Goal: Task Accomplishment & Management: Manage account settings

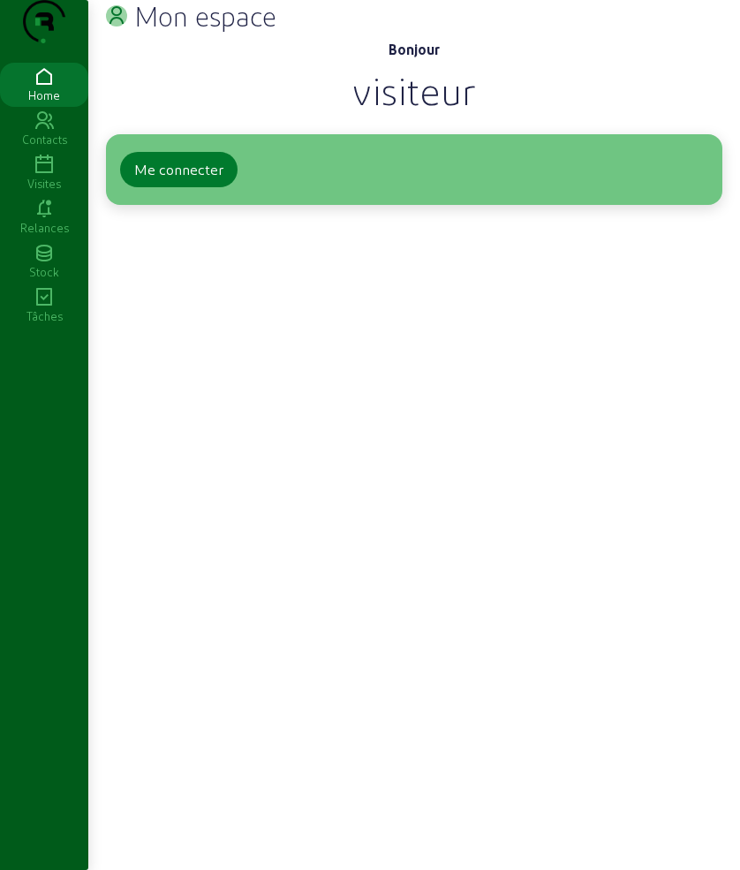
click at [201, 180] on div "Me connecter" at bounding box center [178, 169] width 89 height 21
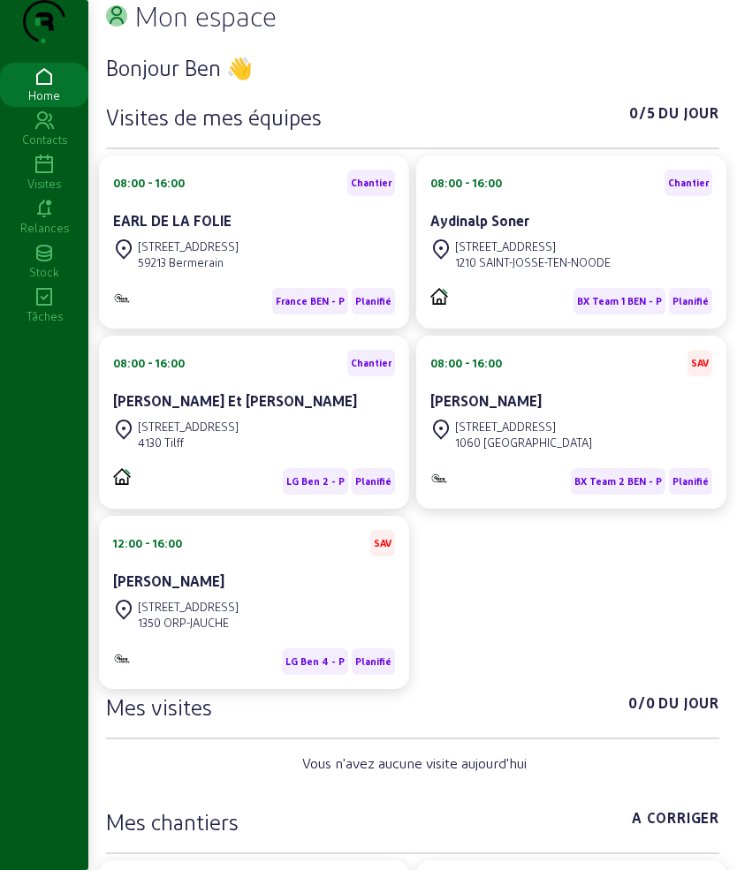
click at [49, 176] on icon at bounding box center [44, 165] width 88 height 21
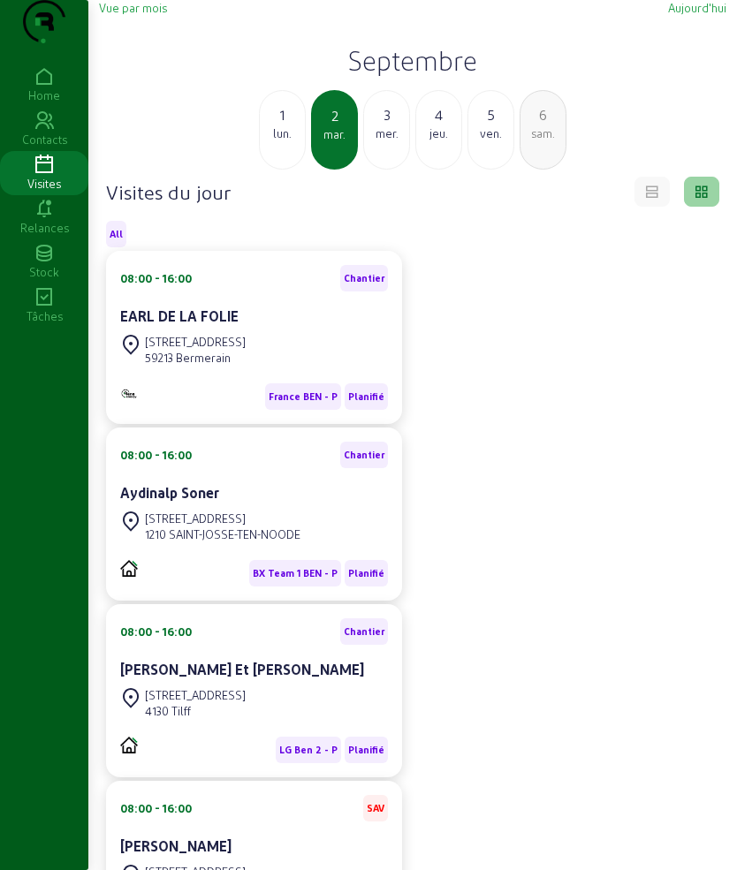
click at [382, 125] on div "3" at bounding box center [386, 114] width 45 height 21
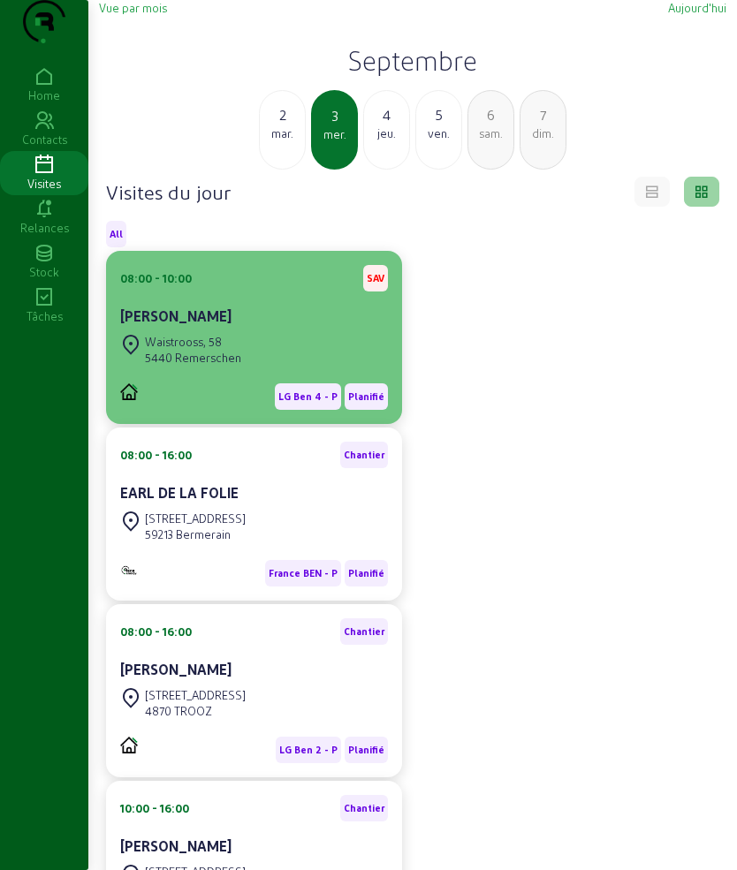
click at [257, 369] on div "Waistrooss, 58 5440 Remerschen" at bounding box center [254, 349] width 268 height 39
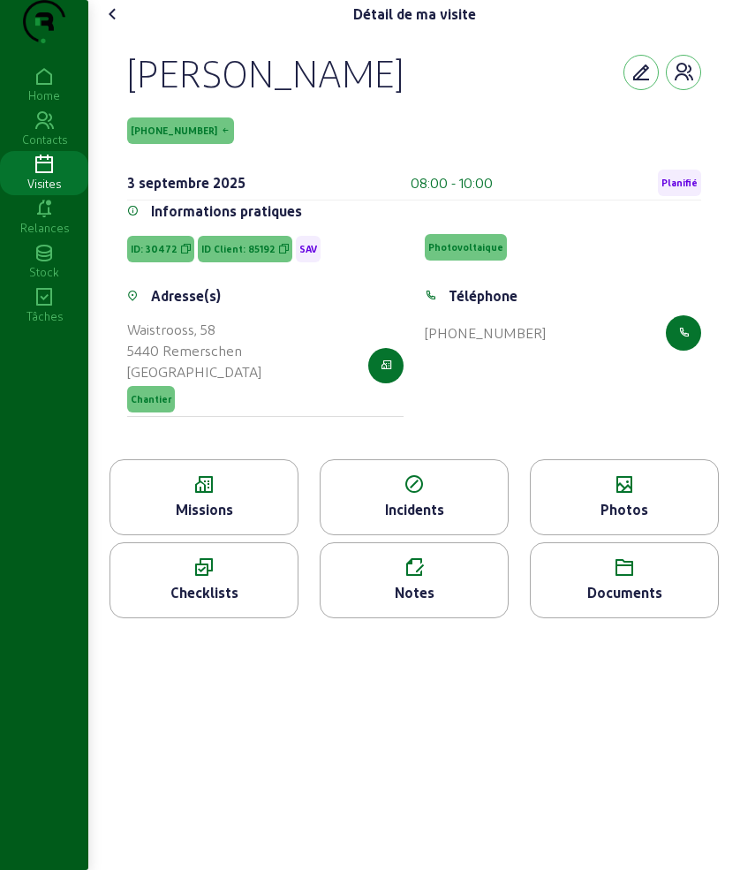
click at [122, 98] on div "[PERSON_NAME] [PHONE_NUMBER] [DATE] 08:00 - 10:00 Planifié Informations pratiqu…" at bounding box center [414, 243] width 617 height 431
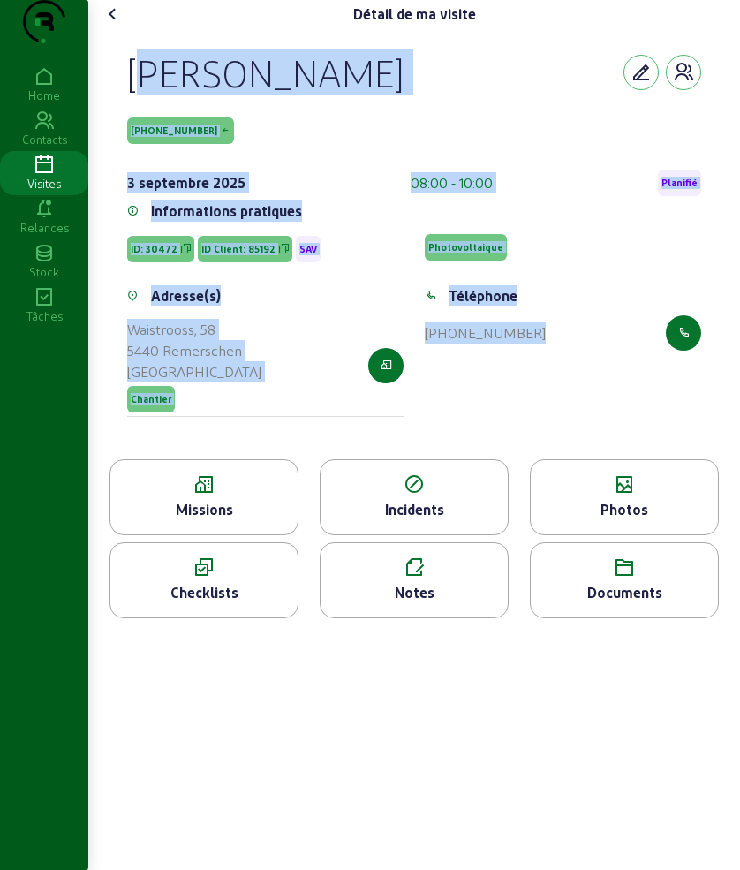
drag, startPoint x: 122, startPoint y: 98, endPoint x: 564, endPoint y: 364, distance: 515.7
click at [564, 364] on div "[PERSON_NAME] [PHONE_NUMBER] [DATE] 08:00 - 10:00 Planifié Informations pratiqu…" at bounding box center [414, 243] width 617 height 431
copy cam-empty "[PERSON_NAME] [PHONE_NUMBER] [DATE] 08:00 - 10:00 Planifié Informations pratiqu…"
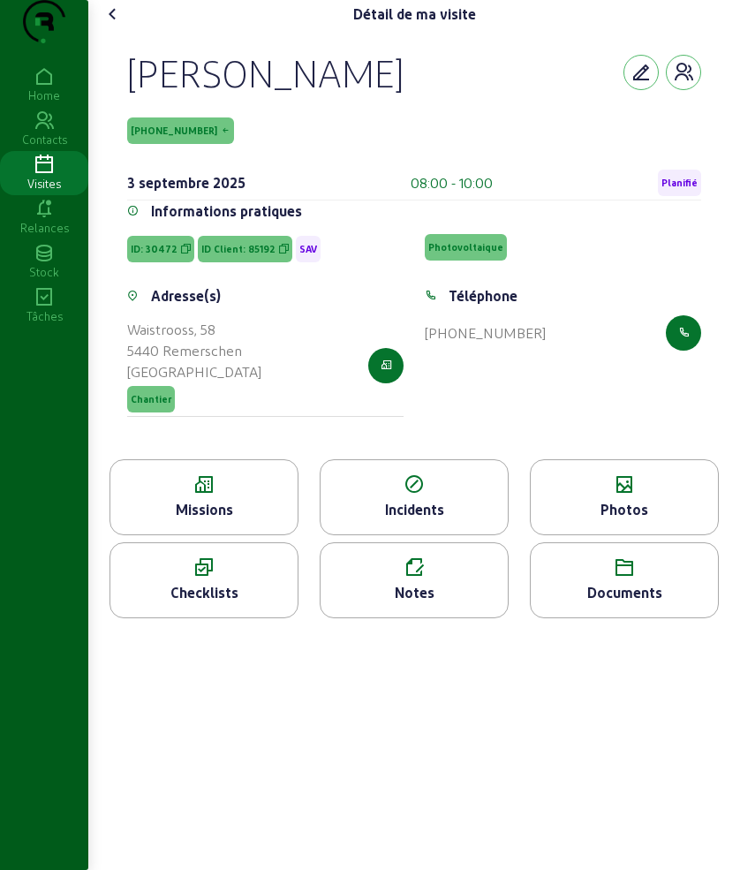
click at [170, 496] on icon at bounding box center [203, 484] width 187 height 21
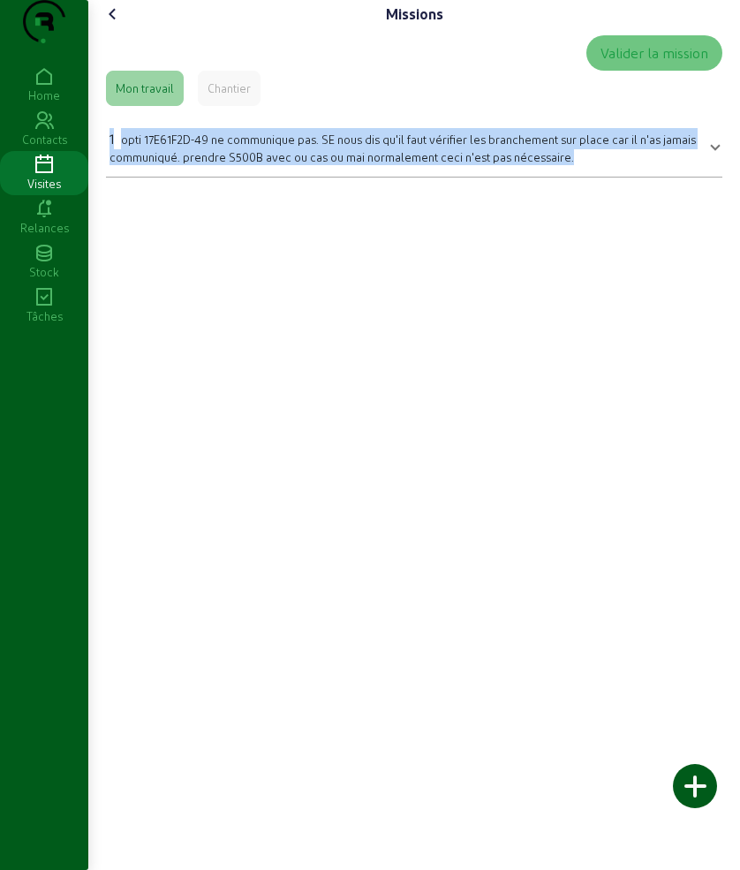
drag, startPoint x: 104, startPoint y: 153, endPoint x: 692, endPoint y: 262, distance: 597.5
click at [692, 262] on div "Missions Valider la mission Mon travail Chantier 1 opti 17E61F2D-49 ne communiq…" at bounding box center [414, 435] width 652 height 870
copy div "1 opti 17E61F2D-49 ne communique pas. SE nous dis qu'il faut vérifier les branc…"
click at [114, 25] on icon at bounding box center [112, 14] width 21 height 21
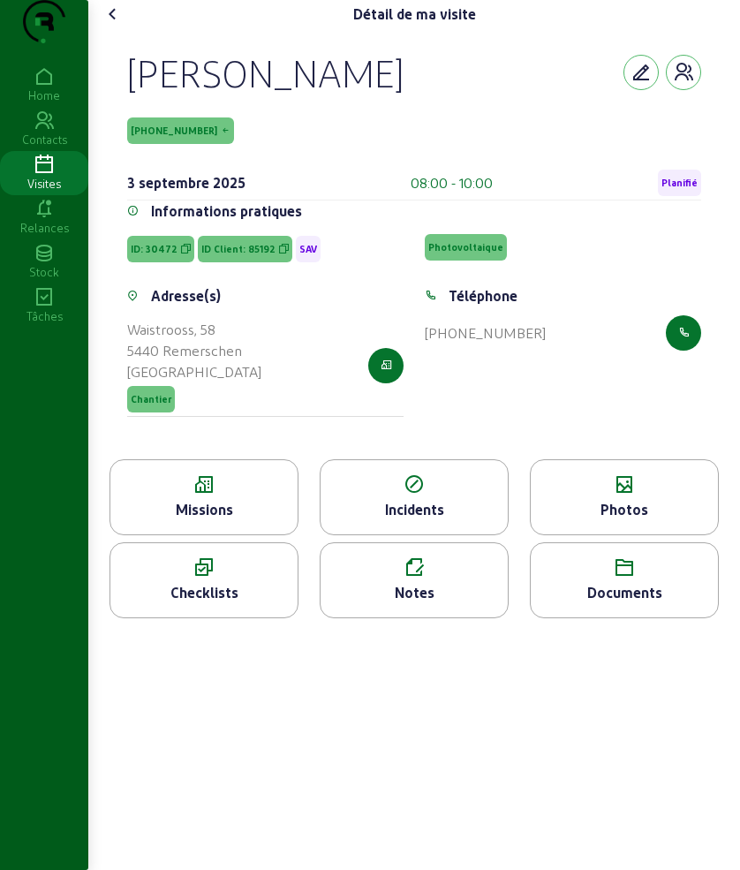
click at [621, 496] on icon at bounding box center [624, 484] width 187 height 21
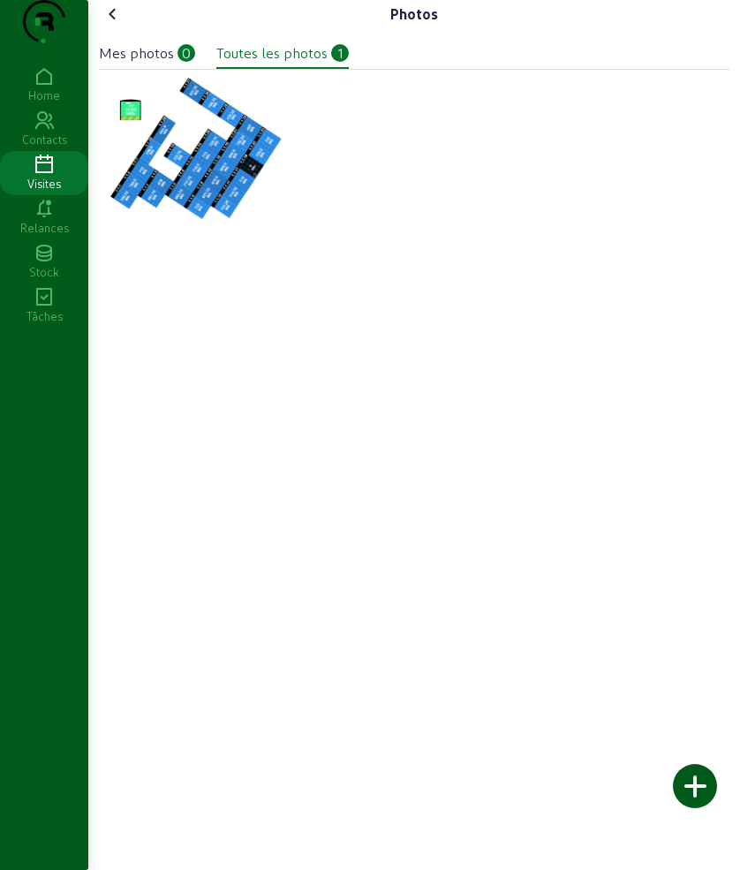
click at [102, 28] on cam-font-icon at bounding box center [113, 14] width 28 height 28
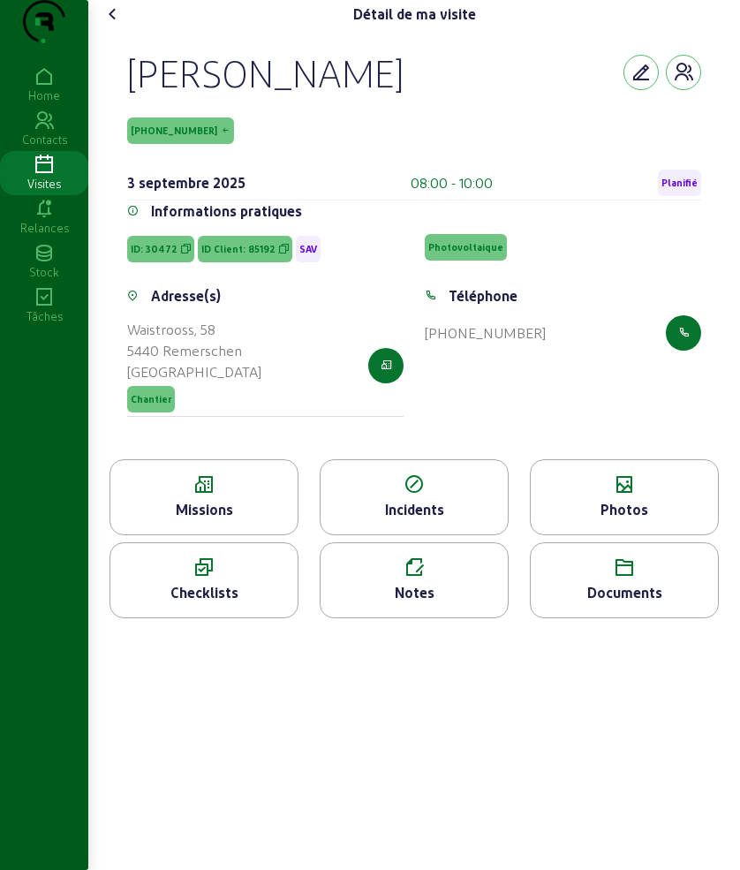
click at [117, 25] on icon at bounding box center [112, 14] width 21 height 21
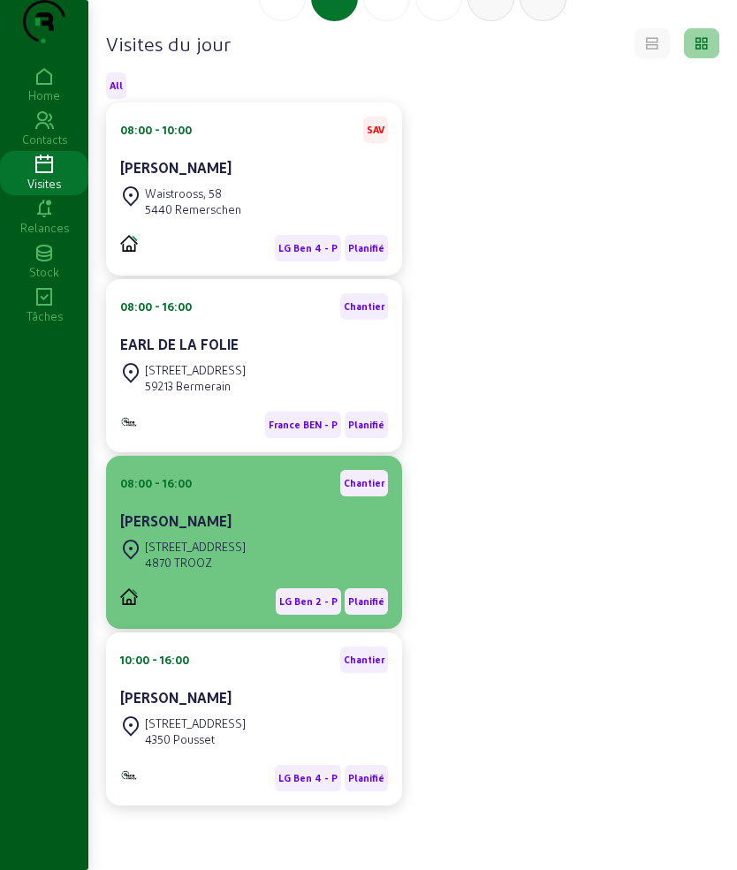
scroll to position [184, 0]
click at [229, 531] on div "[PERSON_NAME]" at bounding box center [254, 521] width 268 height 21
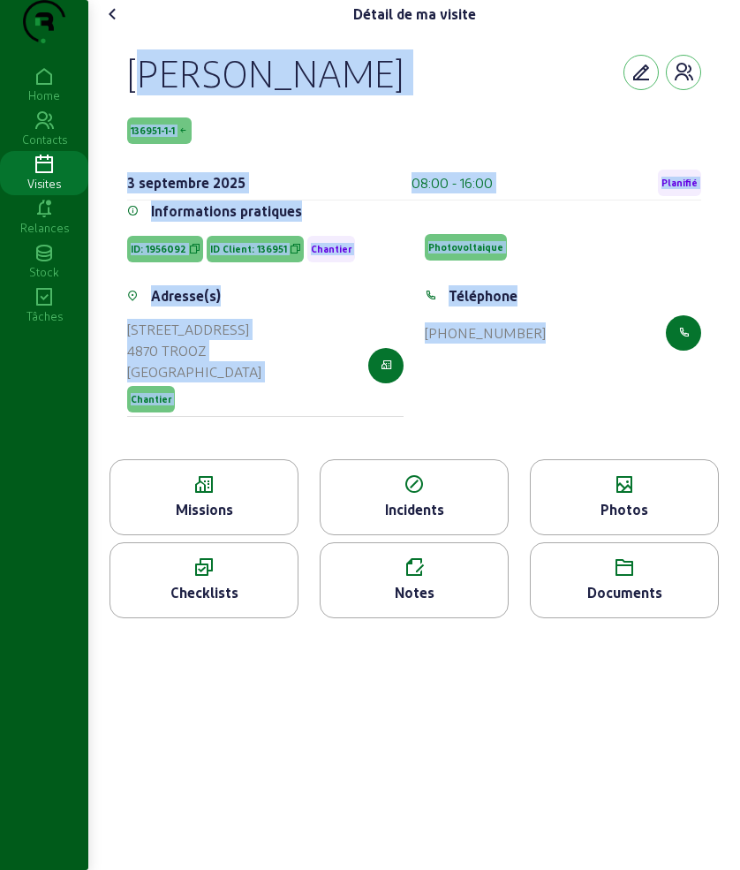
drag, startPoint x: 129, startPoint y: 99, endPoint x: 614, endPoint y: 360, distance: 551.1
click at [618, 349] on div "[PERSON_NAME] 136951-1-1 [DATE] 08:00 - 16:00 Planifié Informations pratiques I…" at bounding box center [414, 243] width 617 height 431
copy cam-empty "[PERSON_NAME] 136951-1-1 [DATE] 08:00 - 16:00 Planifié Informations pratiques I…"
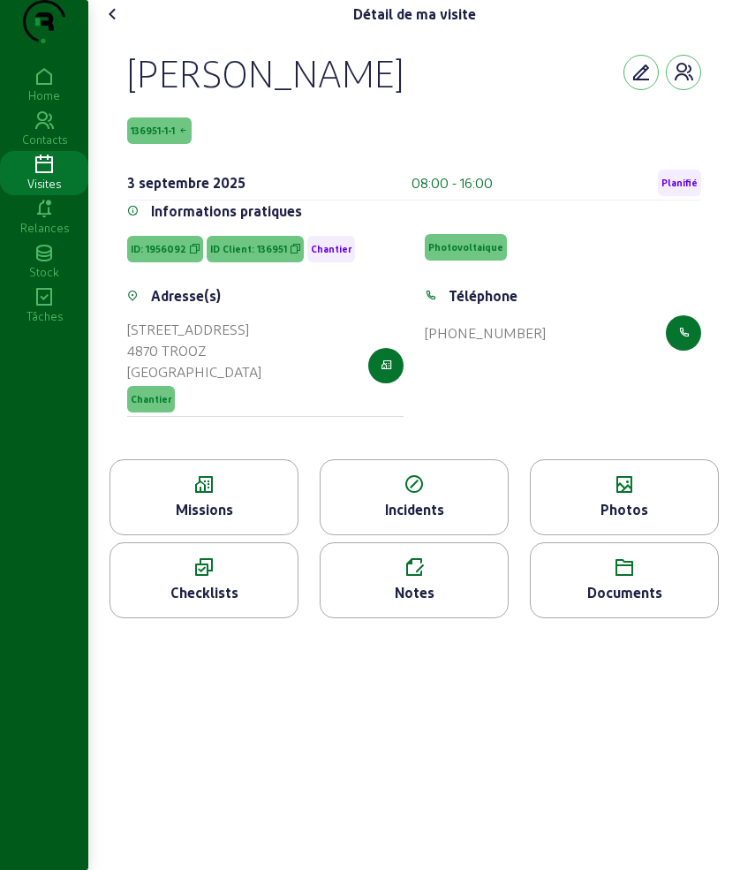
click at [197, 520] on div "Missions" at bounding box center [203, 509] width 187 height 21
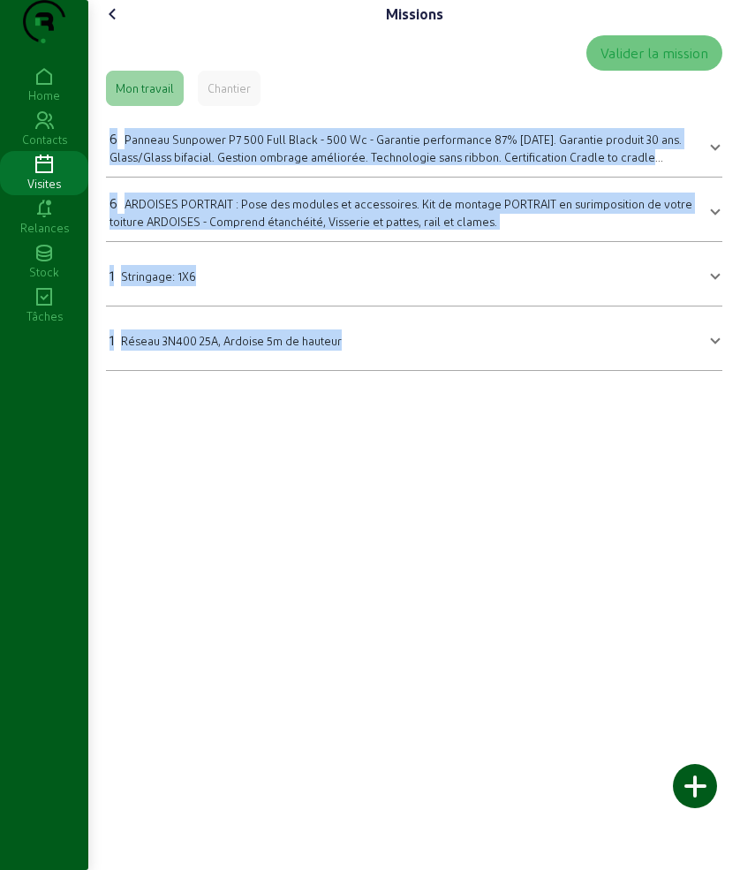
drag, startPoint x: 104, startPoint y: 169, endPoint x: 471, endPoint y: 485, distance: 484.3
click at [471, 485] on div "Missions Valider la mission Mon travail Chantier 6 Panneau Sunpower P7 500 Full…" at bounding box center [414, 435] width 652 height 870
copy mat-accordion "4 Loremip Dolorsit A8 874 Cons Adipi - 538 El - Seddoeiu temporincid 45% utlab …"
drag, startPoint x: 108, startPoint y: 45, endPoint x: 118, endPoint y: 63, distance: 20.6
click at [108, 25] on icon at bounding box center [112, 14] width 21 height 21
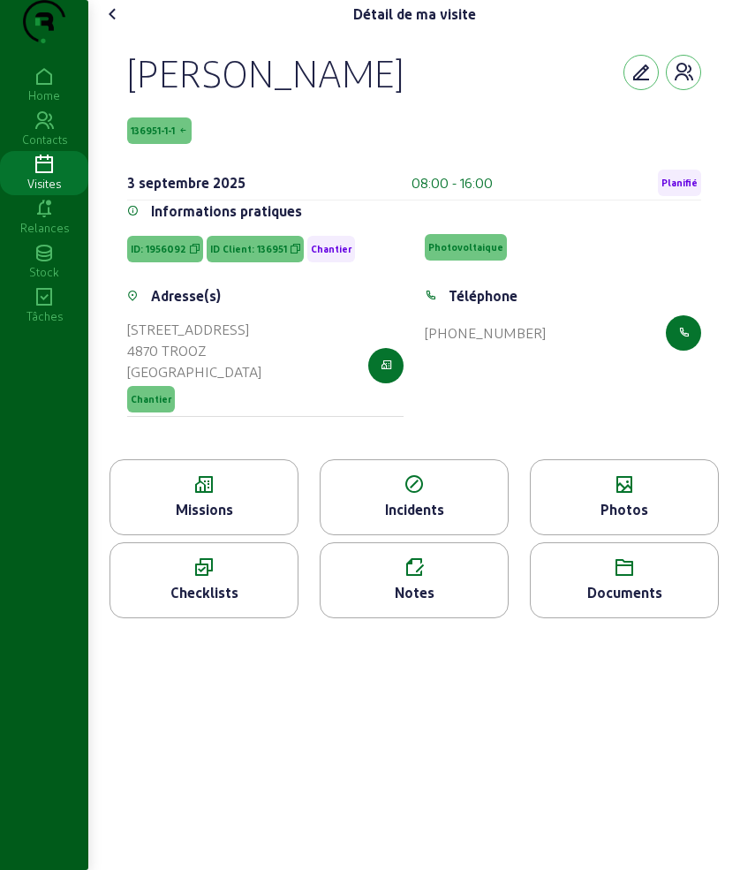
click at [604, 520] on div "Photos" at bounding box center [624, 509] width 187 height 21
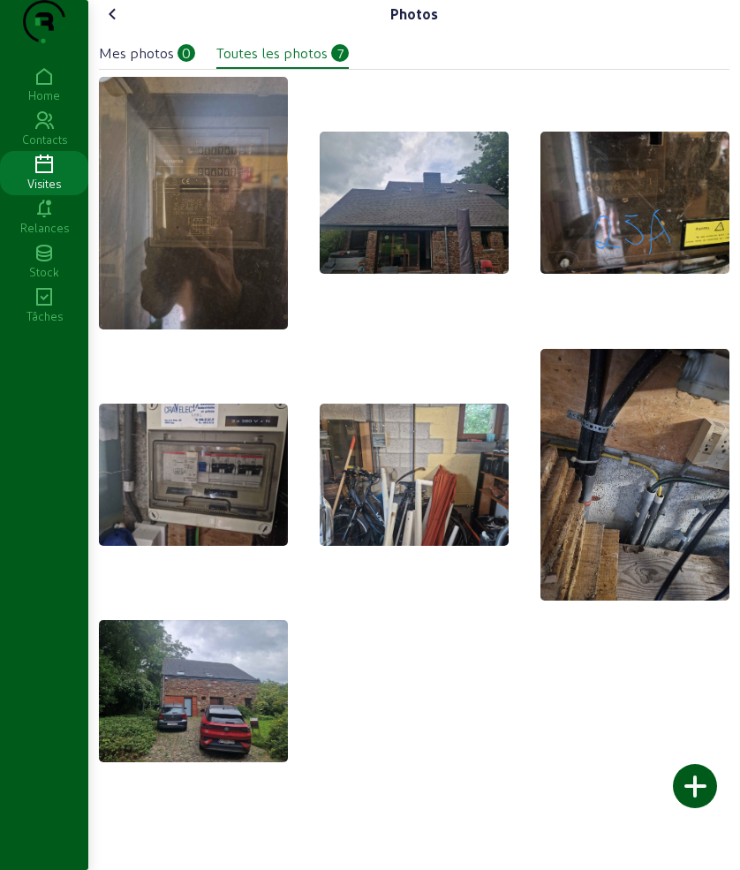
click at [124, 25] on icon at bounding box center [112, 14] width 21 height 21
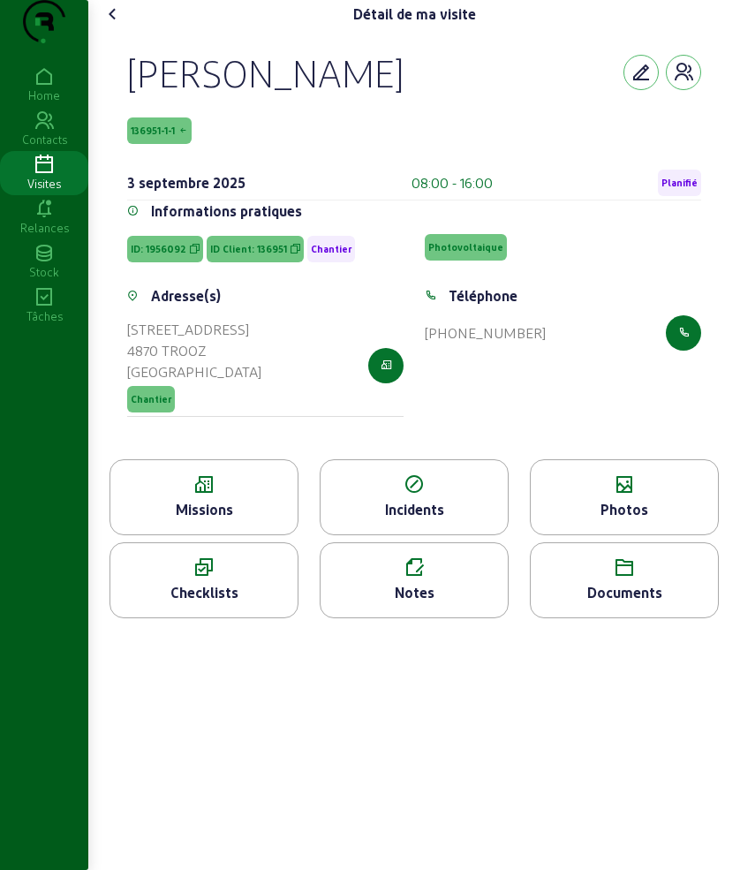
click at [599, 579] on icon at bounding box center [624, 568] width 187 height 21
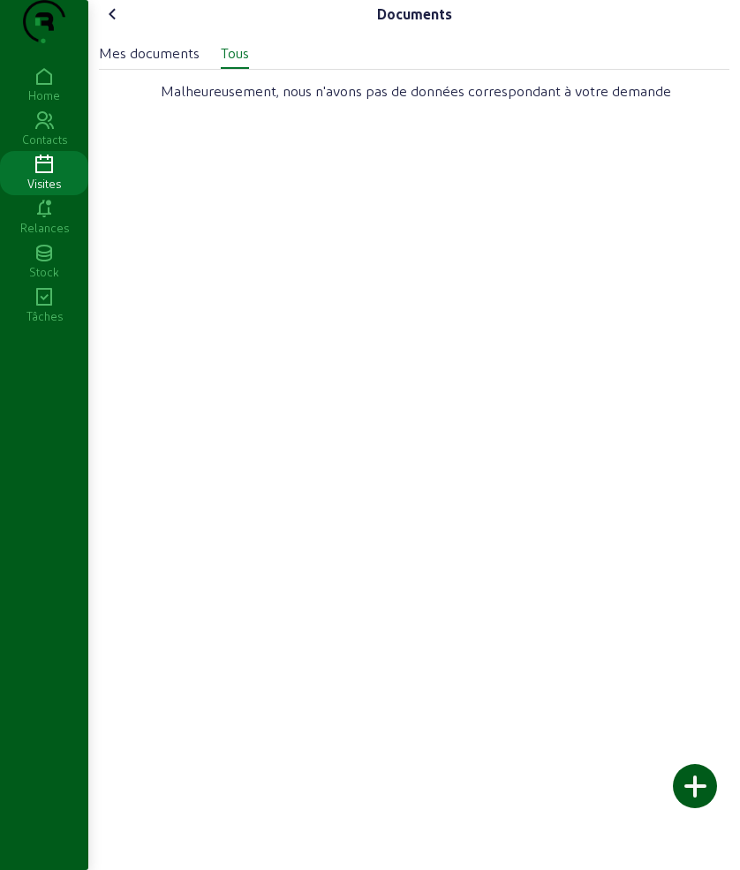
click at [135, 64] on div "Mes documents" at bounding box center [149, 52] width 101 height 21
click at [240, 64] on div "Tous" at bounding box center [235, 52] width 28 height 21
click at [118, 25] on icon at bounding box center [112, 14] width 21 height 21
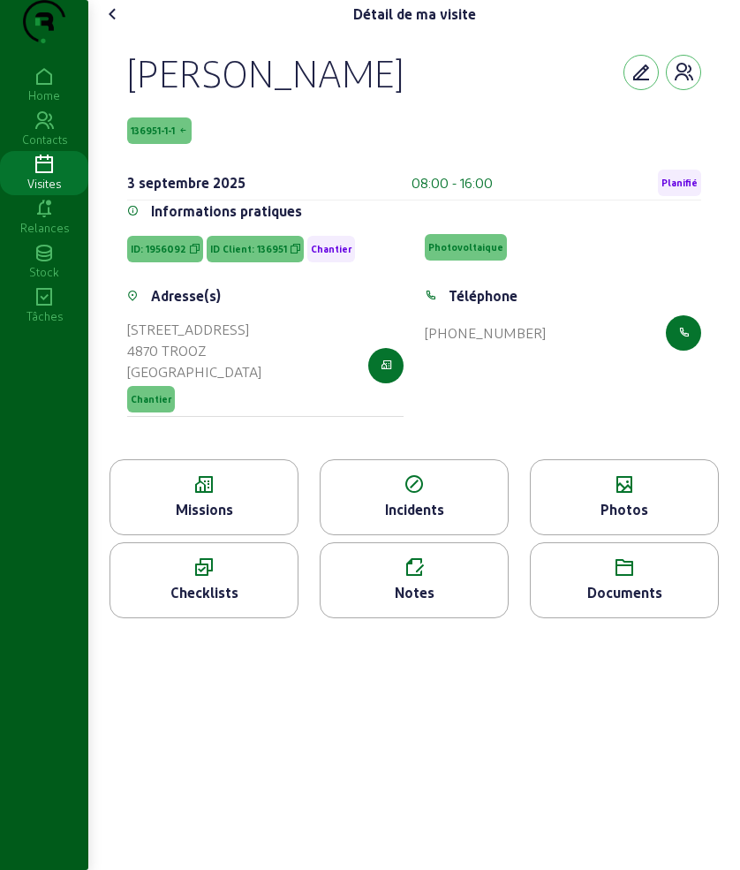
click at [644, 496] on icon at bounding box center [624, 484] width 187 height 21
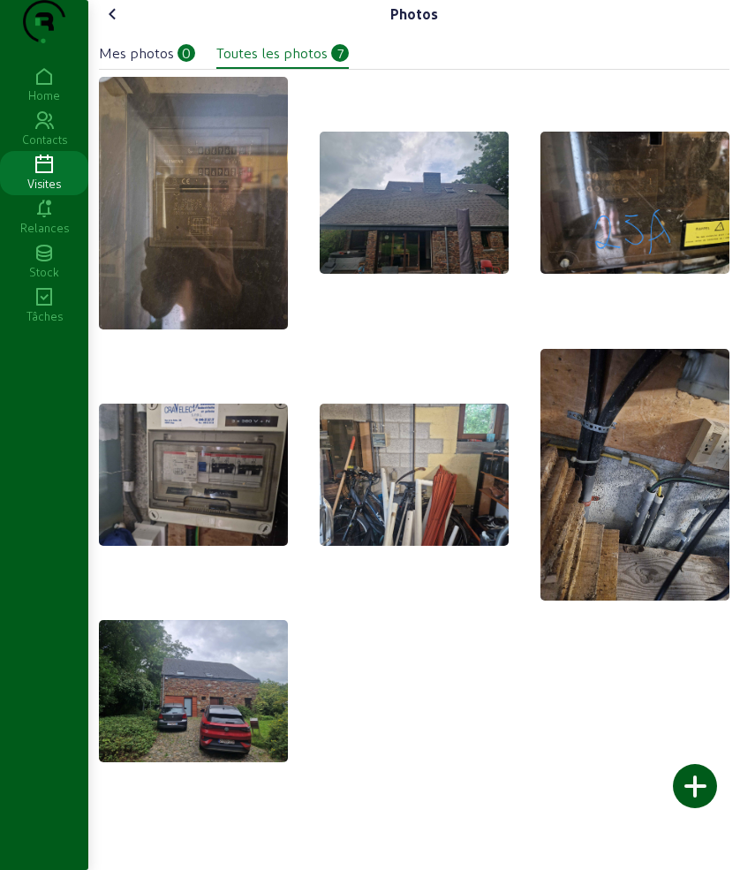
click at [120, 25] on icon at bounding box center [112, 14] width 21 height 21
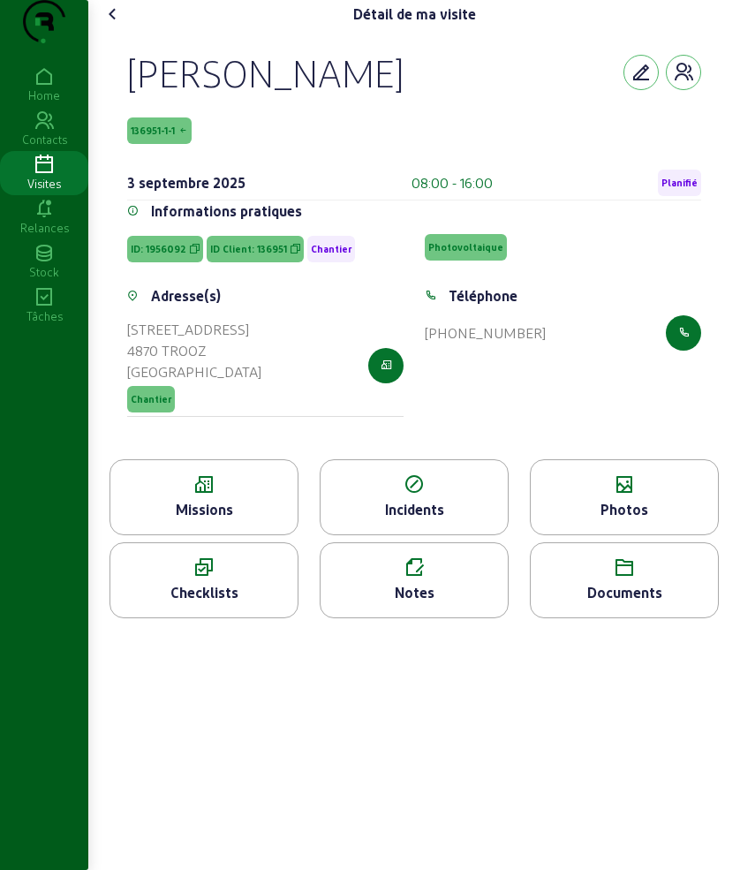
click at [619, 603] on div "Documents" at bounding box center [624, 592] width 187 height 21
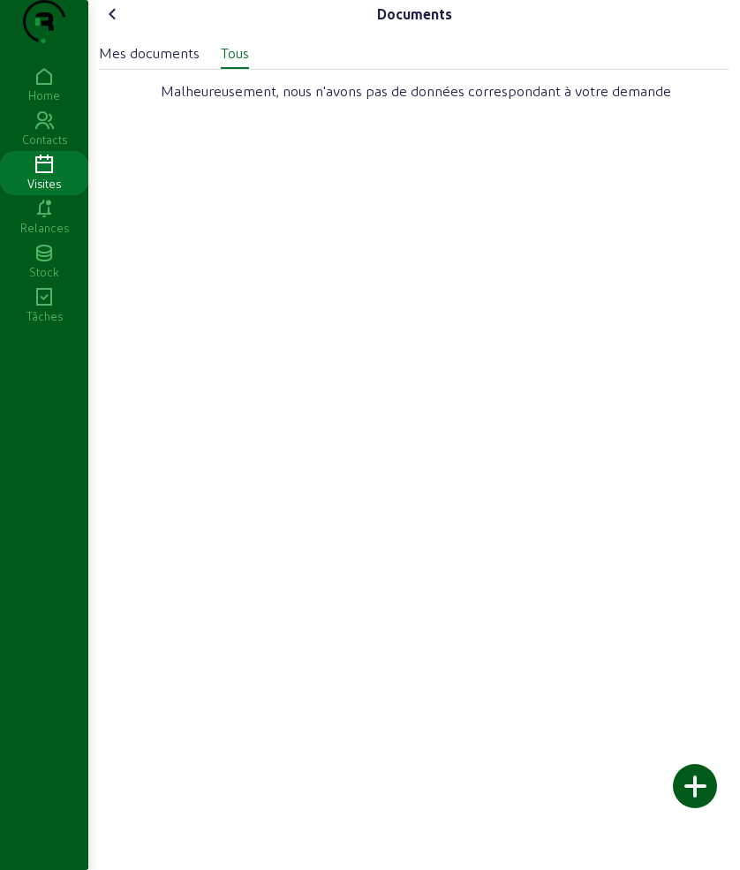
click at [144, 64] on div "Mes documents" at bounding box center [149, 52] width 101 height 21
click at [258, 69] on div "Mes documents Tous" at bounding box center [414, 48] width 631 height 41
click at [116, 25] on icon at bounding box center [112, 14] width 21 height 21
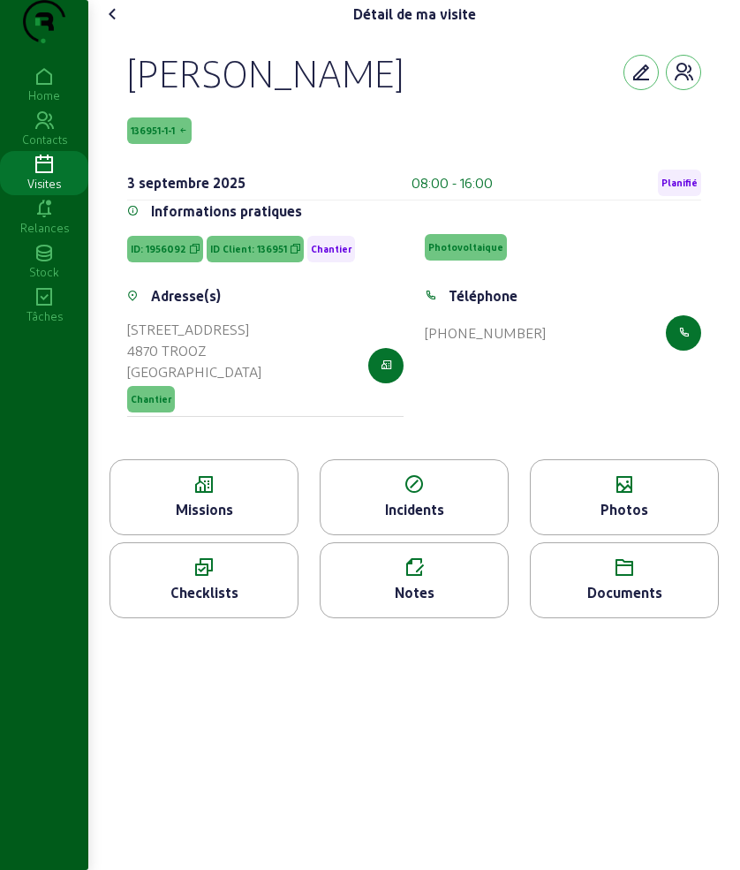
click at [117, 25] on icon at bounding box center [112, 14] width 21 height 21
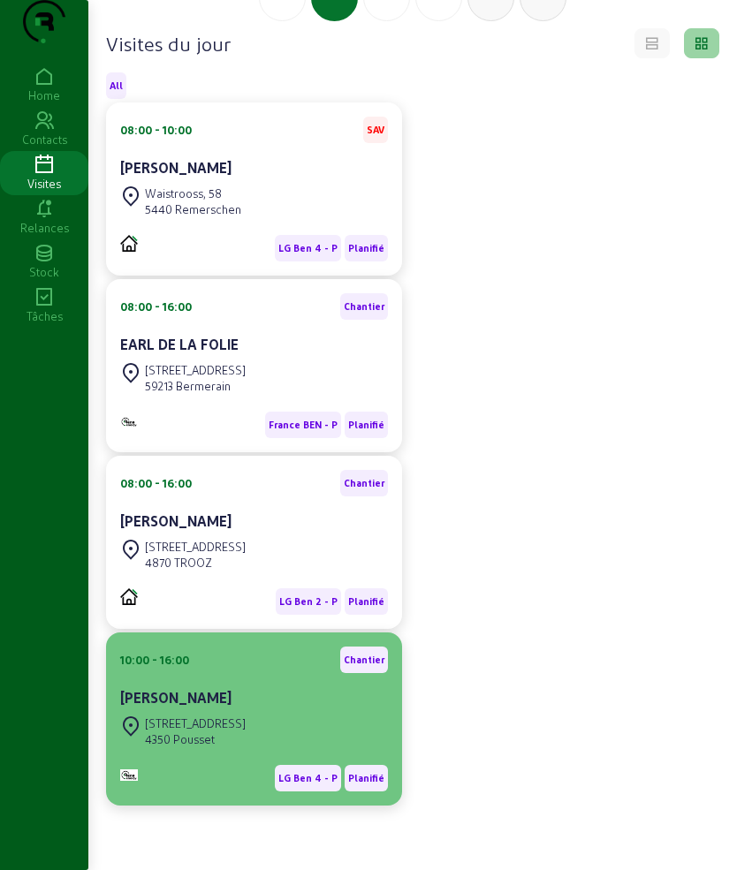
scroll to position [184, 0]
click at [252, 713] on div "[STREET_ADDRESS]" at bounding box center [254, 731] width 268 height 39
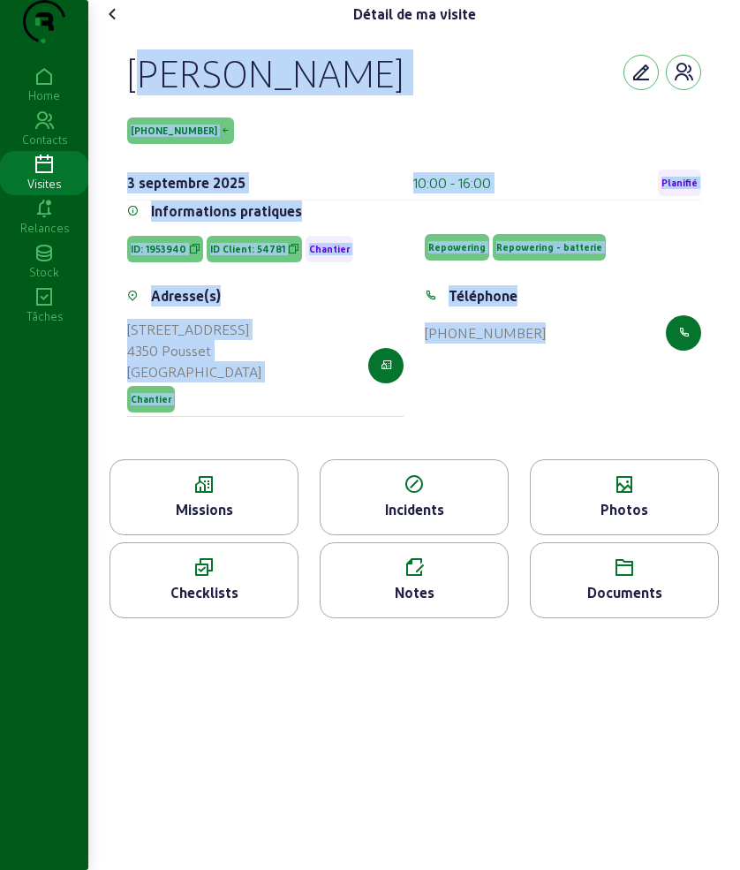
drag, startPoint x: 131, startPoint y: 102, endPoint x: 598, endPoint y: 376, distance: 542.2
click at [598, 376] on cam-empty "[PERSON_NAME] [PHONE_NUMBER] [DATE] 10:00 - 16:00 Planifié Informations pratiqu…" at bounding box center [414, 243] width 574 height 389
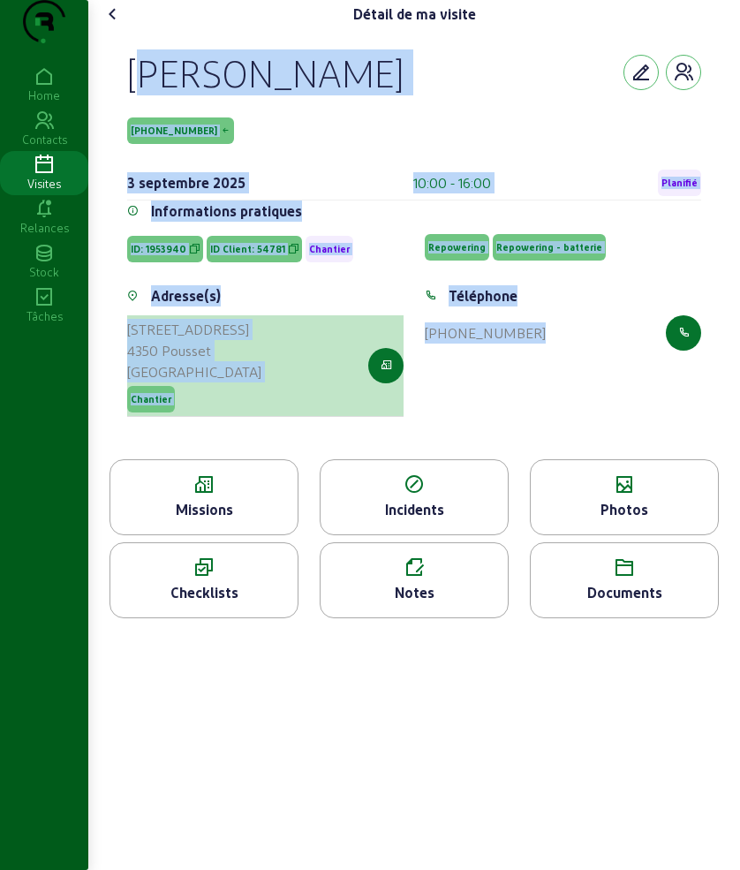
copy cam-empty "[PERSON_NAME] [PHONE_NUMBER] [DATE] 10:00 - 16:00 Planifié Informations pratiqu…"
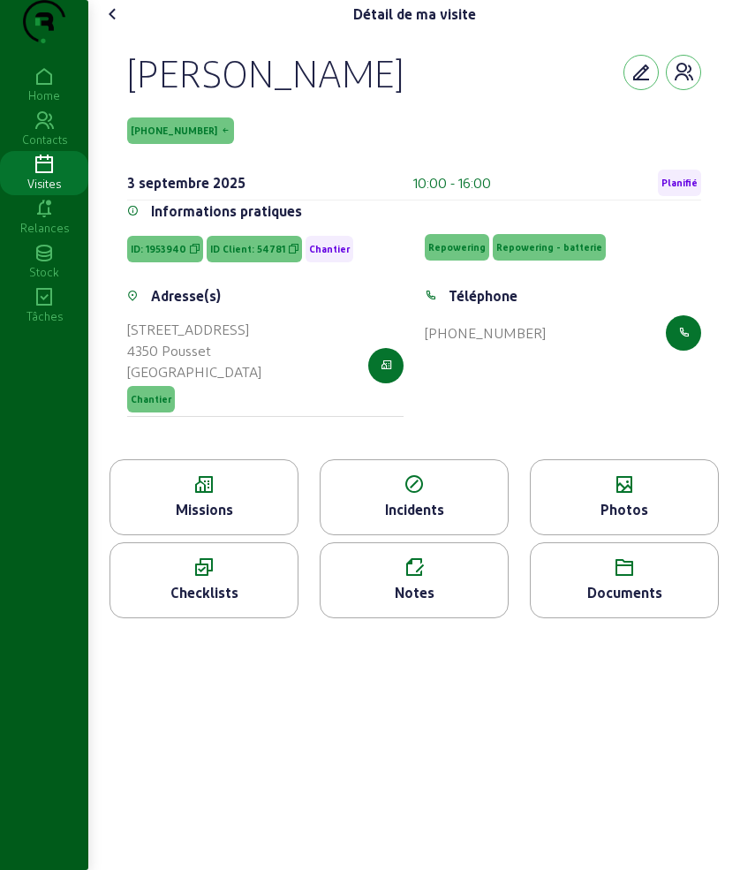
click at [229, 496] on icon at bounding box center [203, 484] width 187 height 21
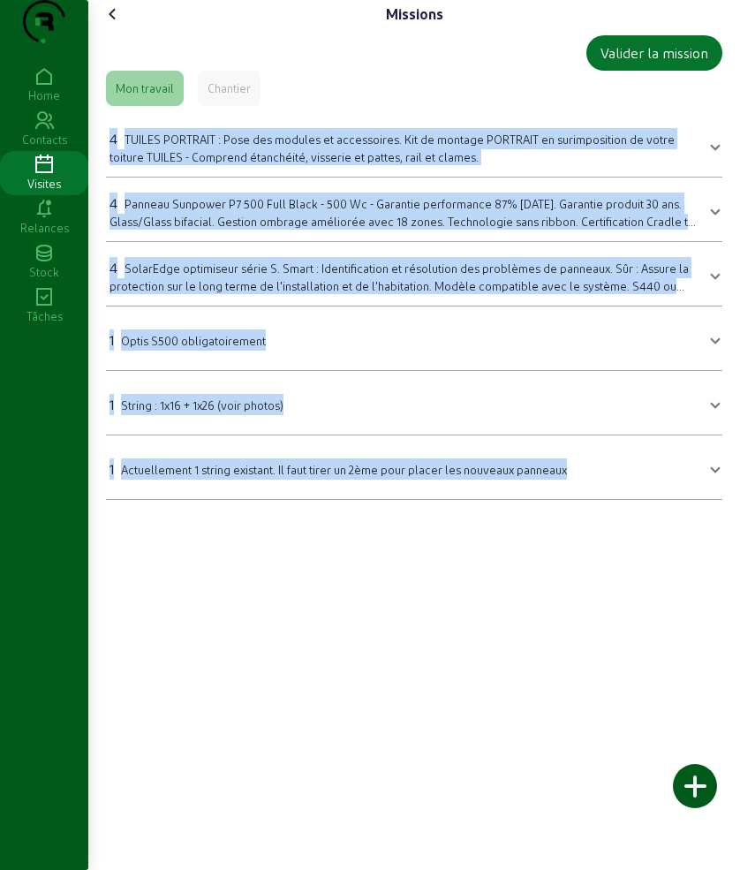
drag, startPoint x: 127, startPoint y: 198, endPoint x: 626, endPoint y: 536, distance: 602.4
click at [626, 507] on div "Valider la mission Mon travail Chantier 4 TUILES PORTRAIT : Pose des modules et…" at bounding box center [414, 267] width 631 height 479
copy mat-accordion "1 LOREMI DOLORSIT : Amet con adipisc el seddoeiusmo. Tem in utlabor ETDOLORE ma…"
click at [117, 25] on icon at bounding box center [112, 14] width 21 height 21
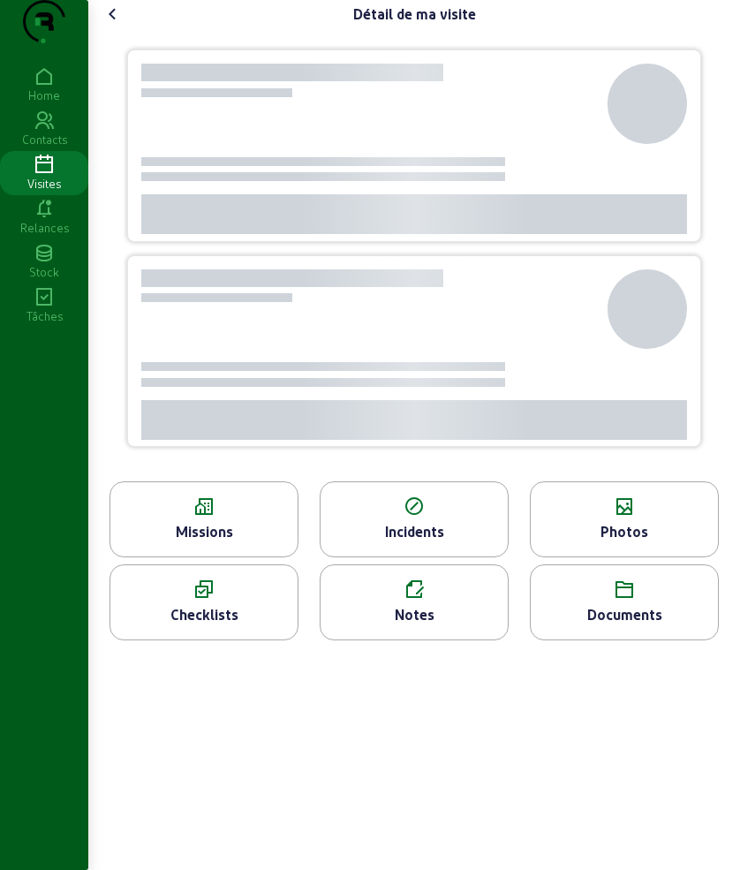
click at [601, 543] on div "Photos" at bounding box center [624, 531] width 187 height 21
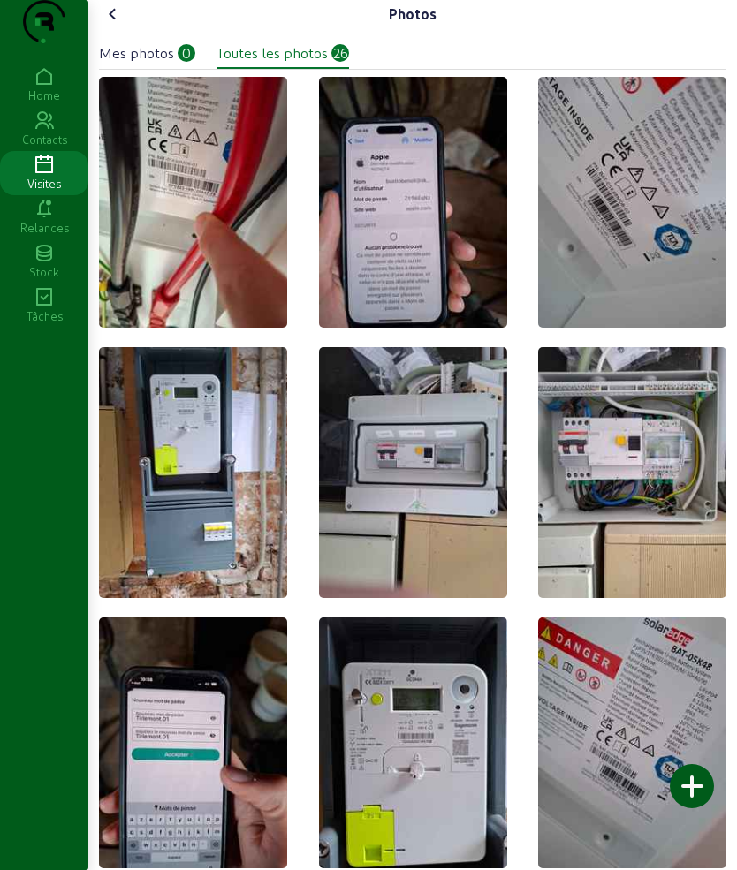
click at [110, 25] on icon at bounding box center [112, 14] width 21 height 21
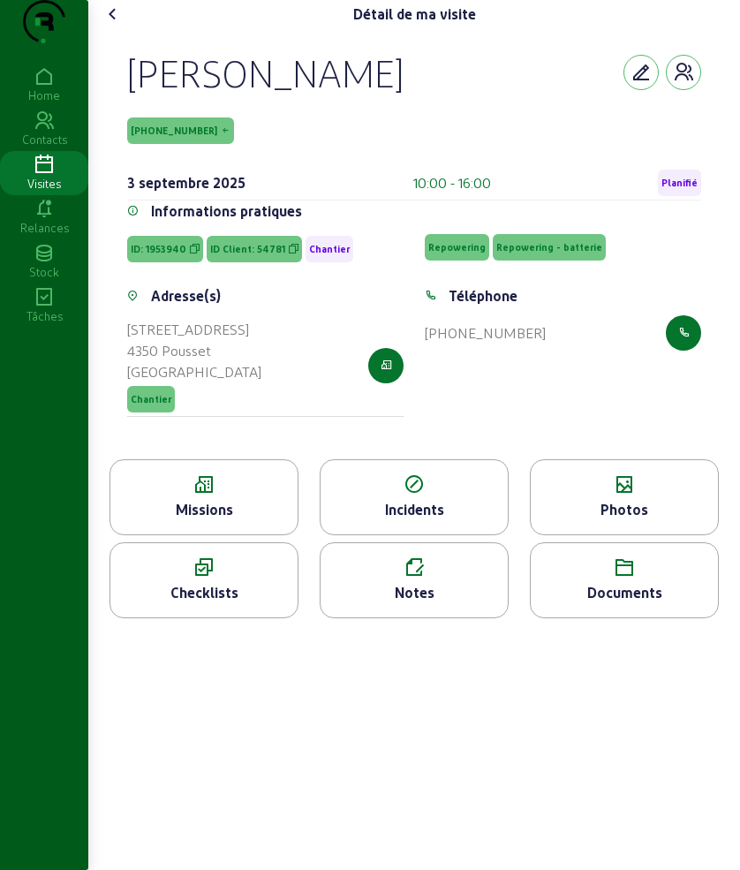
click at [593, 579] on icon at bounding box center [624, 568] width 187 height 21
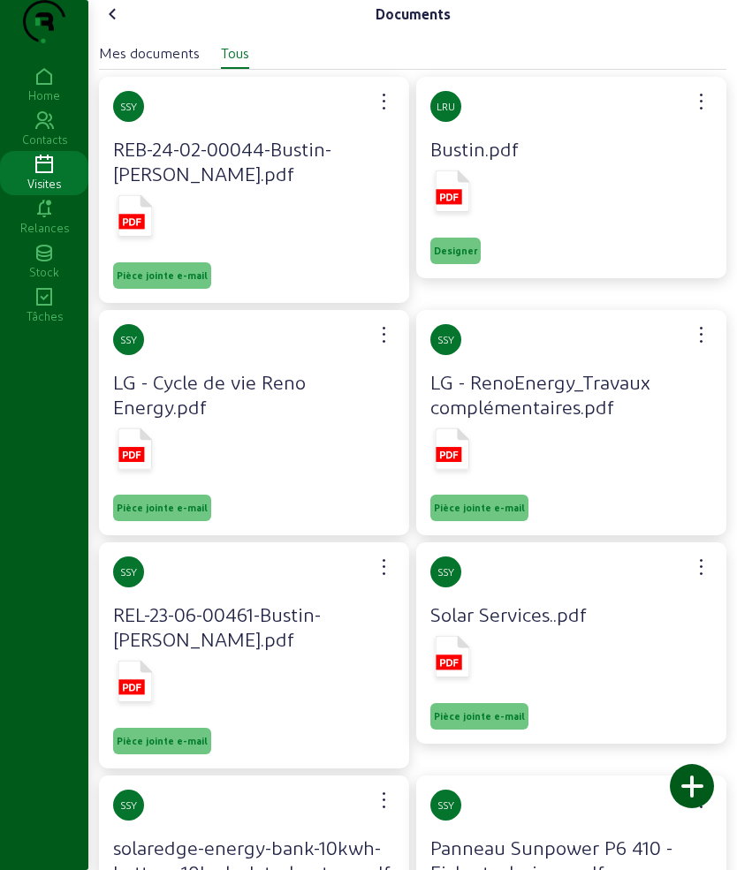
click at [147, 207] on icon at bounding box center [146, 200] width 12 height 12
click at [461, 204] on rect at bounding box center [449, 196] width 26 height 15
click at [118, 25] on icon at bounding box center [112, 14] width 21 height 21
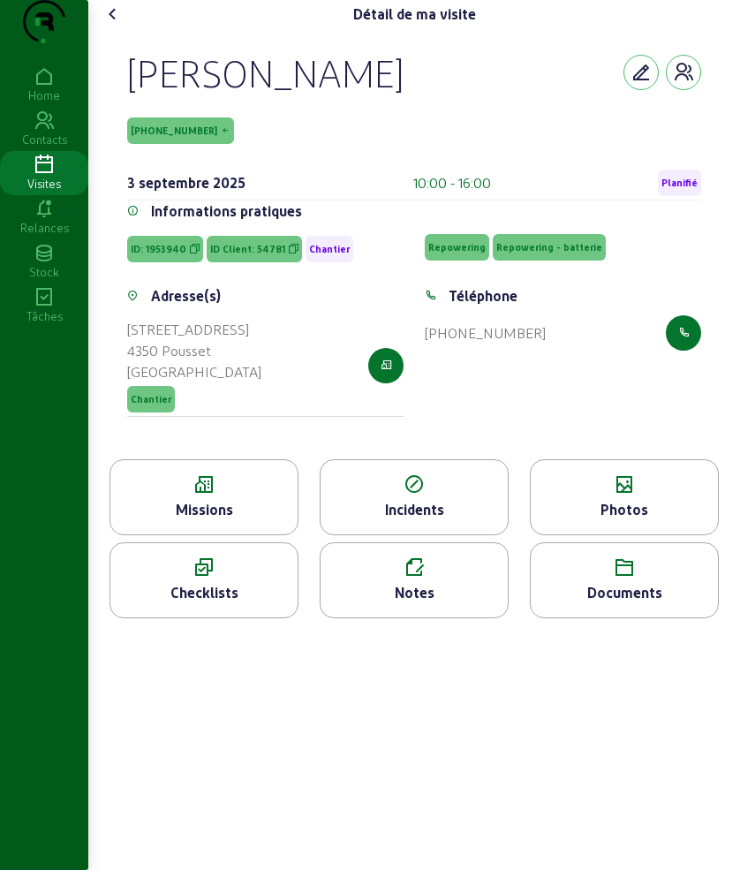
click at [570, 520] on div "Photos" at bounding box center [624, 509] width 187 height 21
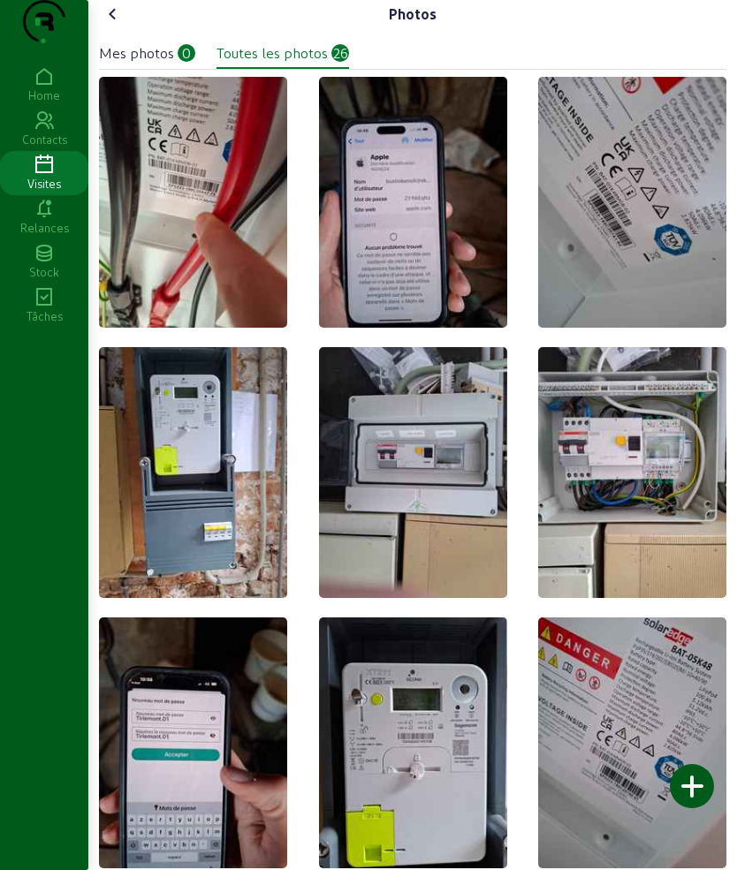
click at [118, 25] on icon at bounding box center [112, 14] width 21 height 21
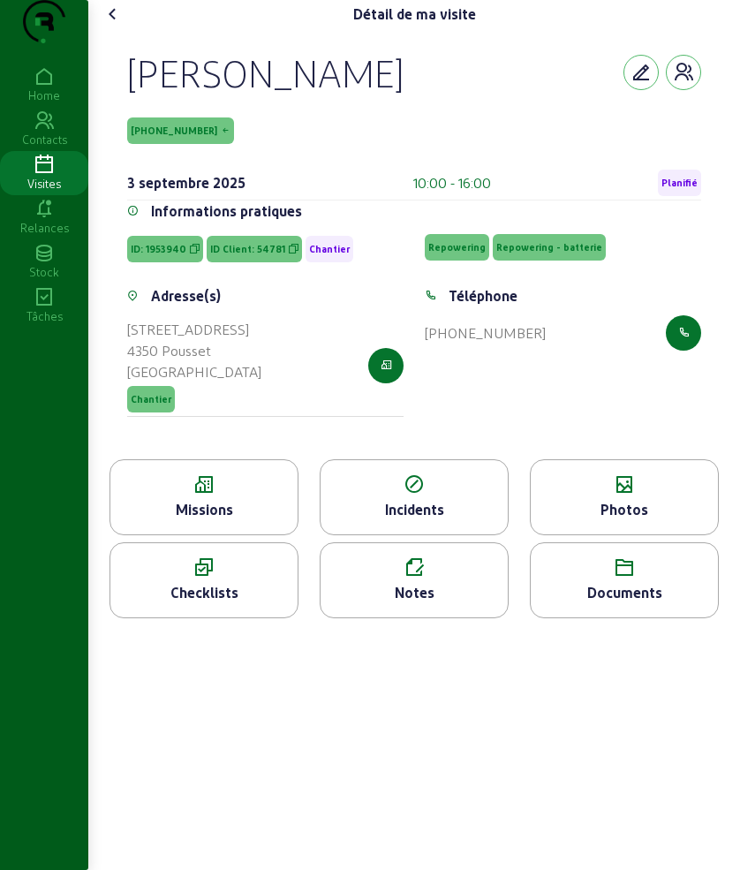
click at [102, 28] on cam-font-icon at bounding box center [113, 14] width 28 height 28
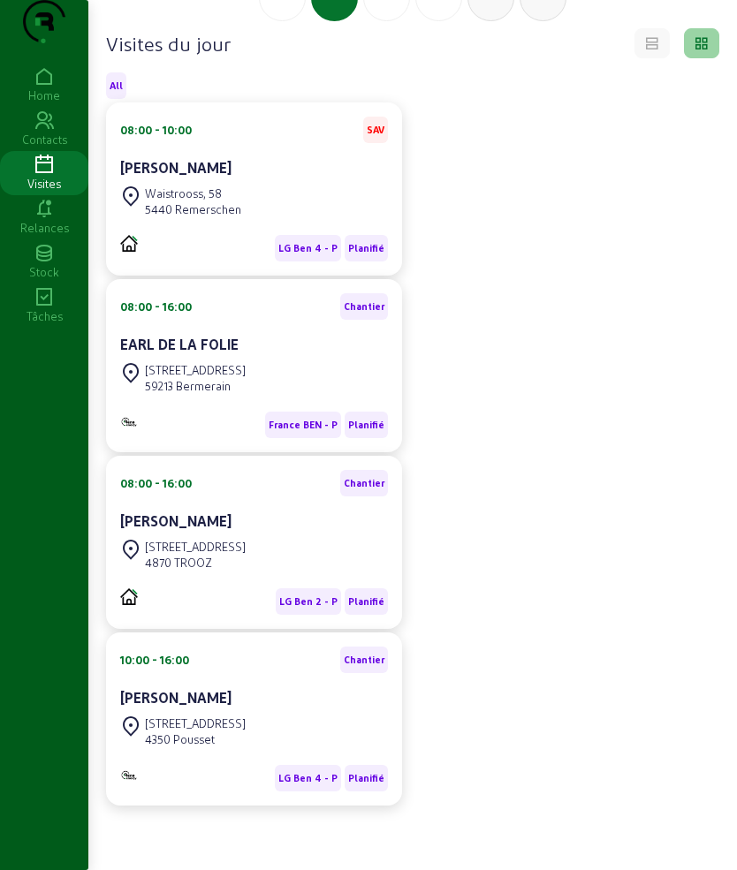
scroll to position [184, 0]
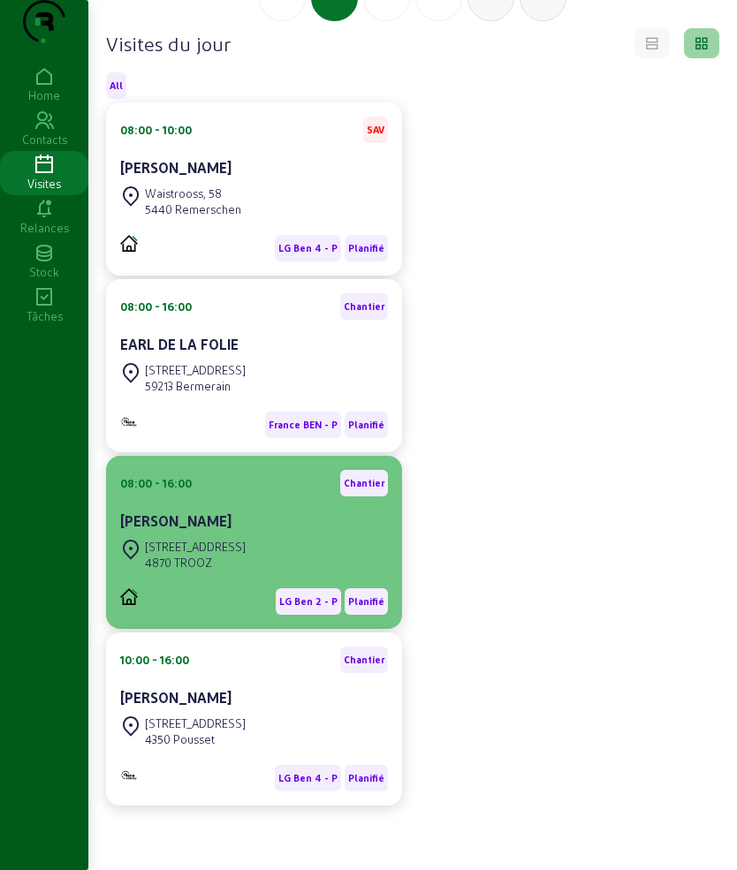
click at [202, 517] on cam-card-title "[PERSON_NAME]" at bounding box center [175, 520] width 111 height 17
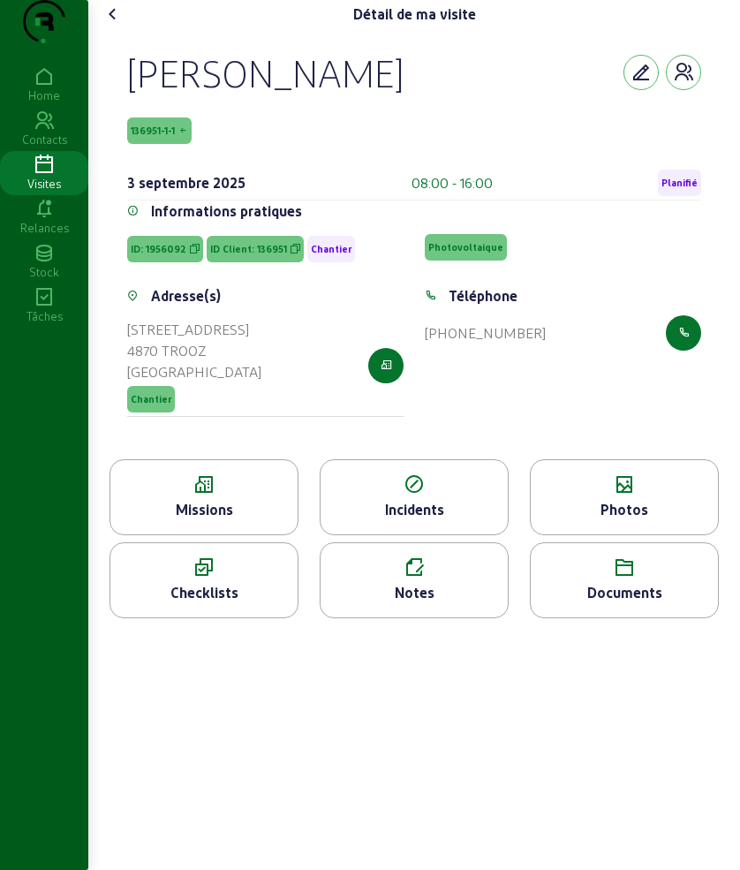
click at [246, 496] on icon at bounding box center [203, 484] width 187 height 21
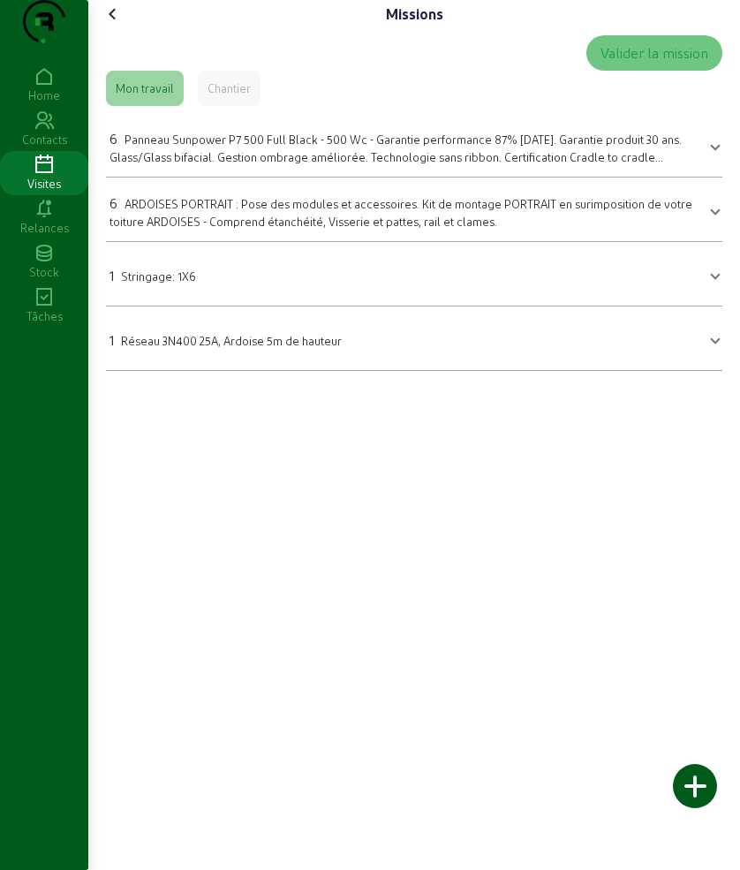
click at [118, 25] on icon at bounding box center [112, 14] width 21 height 21
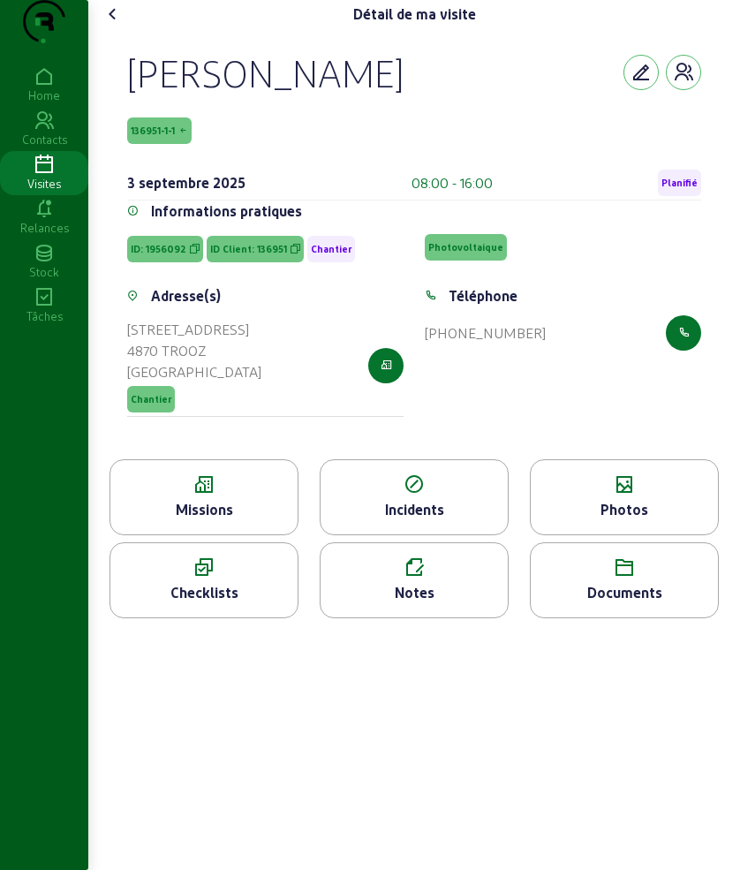
click at [238, 533] on div "Missions" at bounding box center [204, 497] width 189 height 76
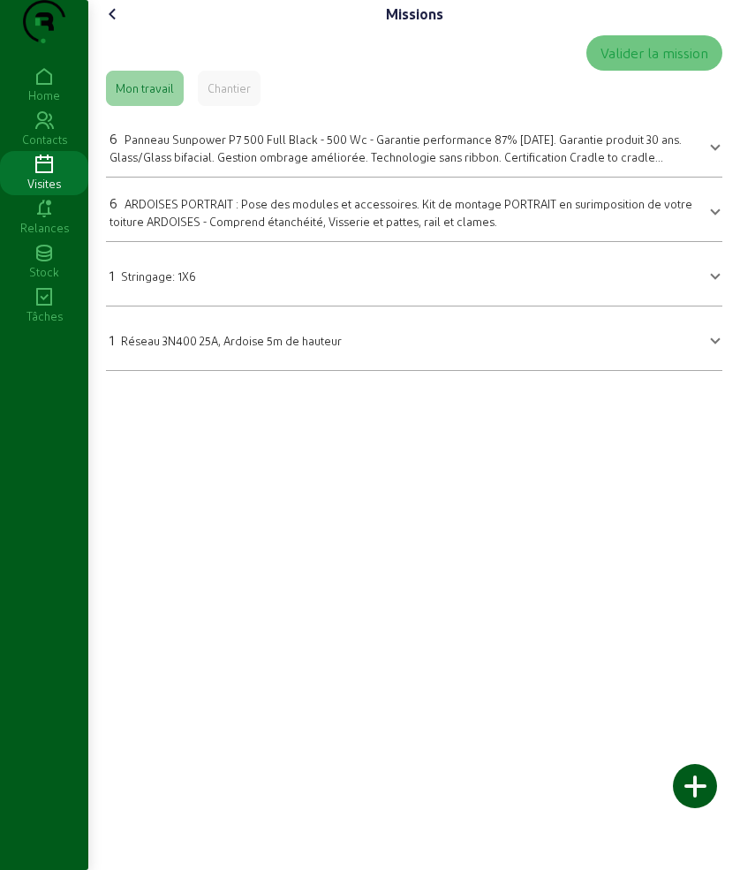
click at [114, 25] on icon at bounding box center [112, 14] width 21 height 21
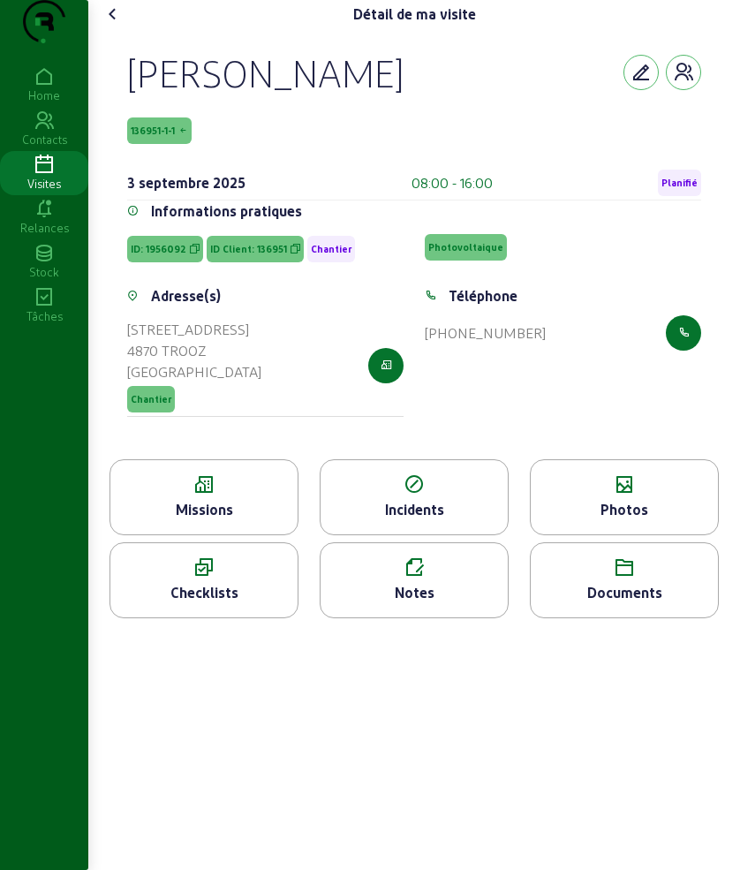
click at [611, 520] on div "Photos" at bounding box center [624, 509] width 187 height 21
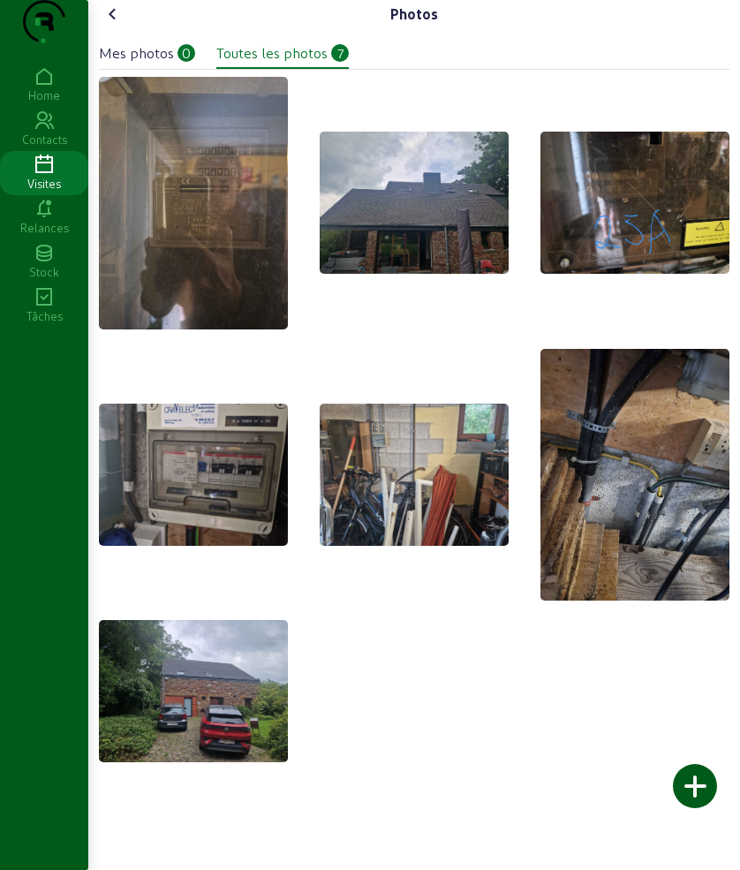
click at [127, 28] on cam-font-icon at bounding box center [113, 14] width 28 height 28
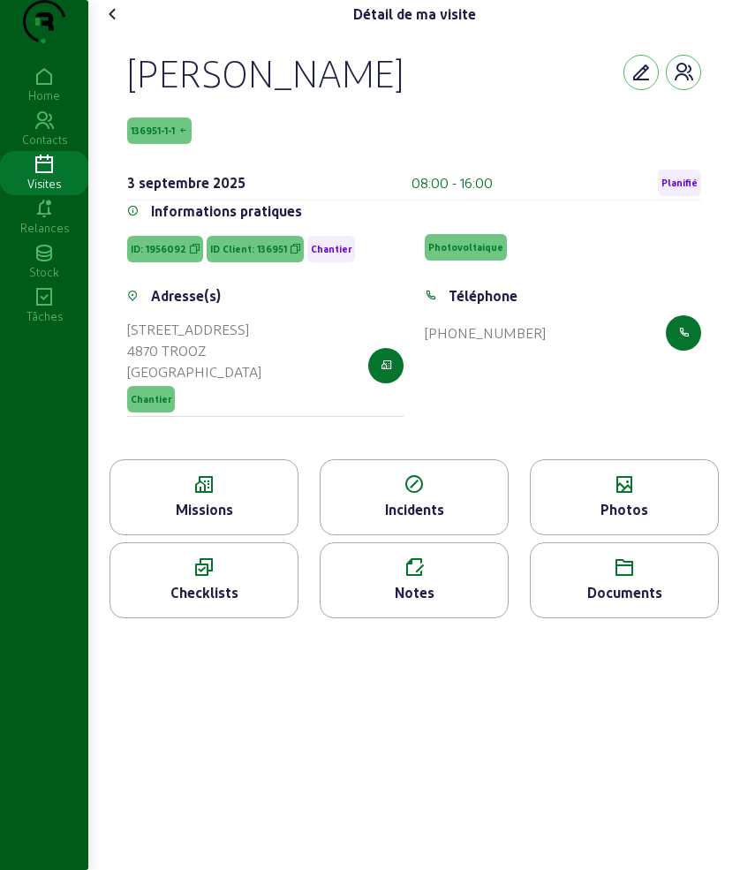
click at [620, 603] on div "Documents" at bounding box center [624, 592] width 187 height 21
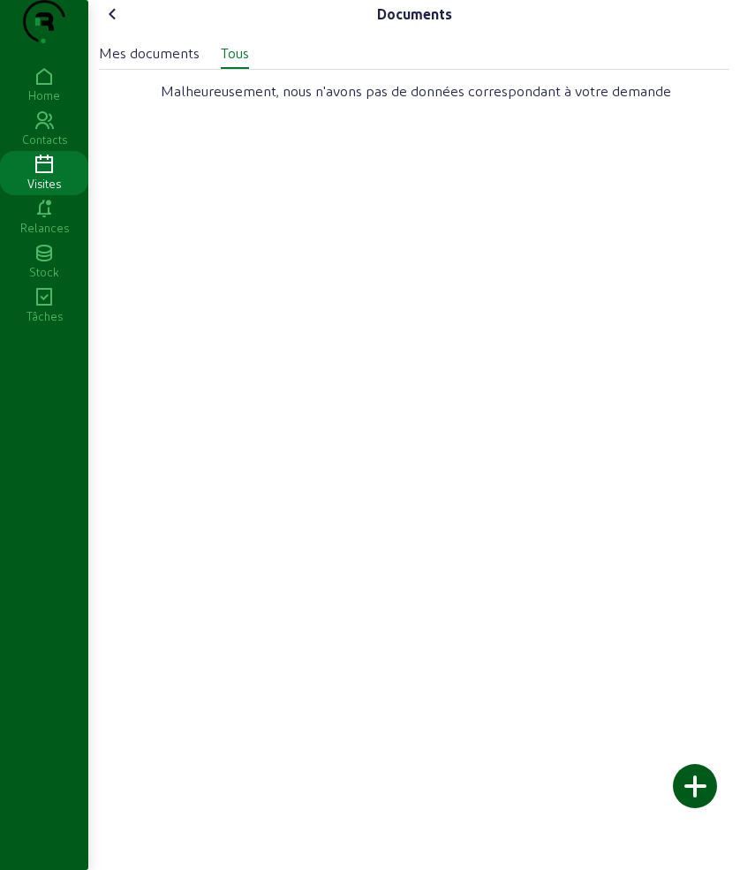
click at [115, 25] on icon at bounding box center [112, 14] width 21 height 21
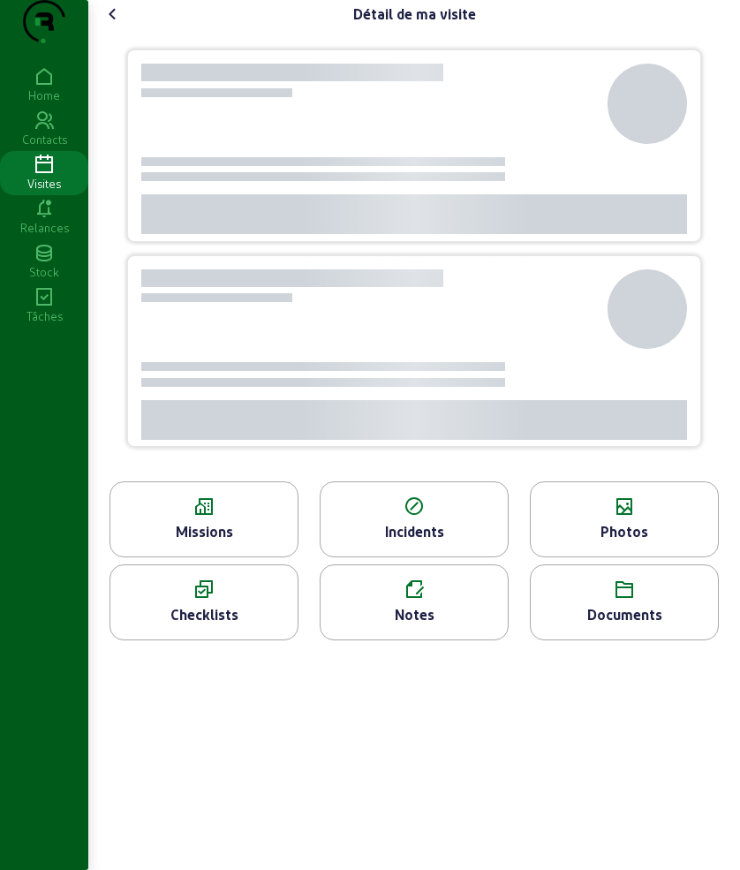
click at [115, 25] on icon at bounding box center [112, 14] width 21 height 21
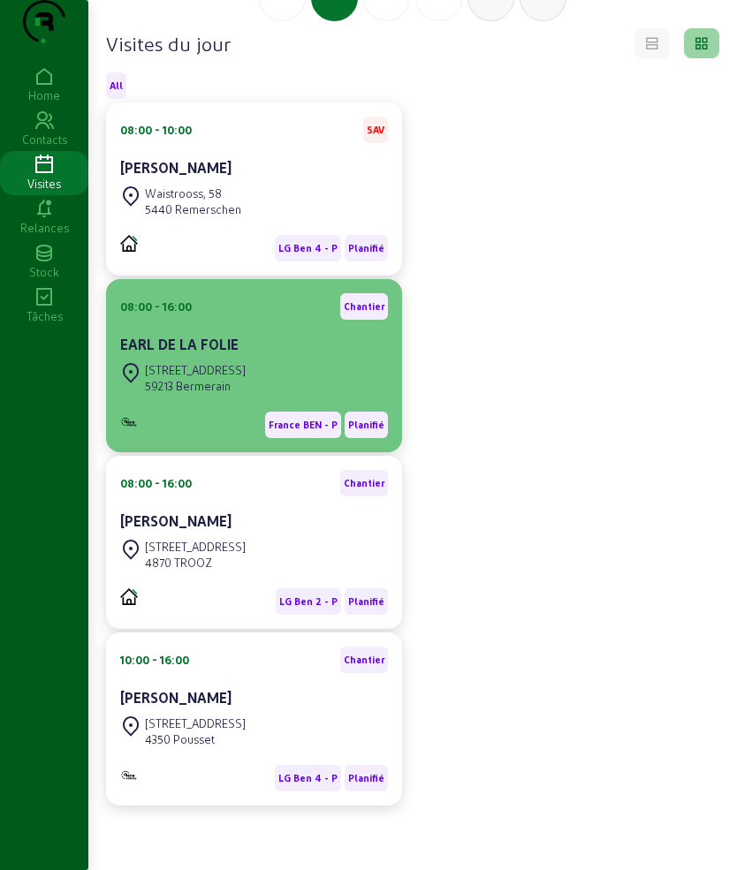
scroll to position [184, 0]
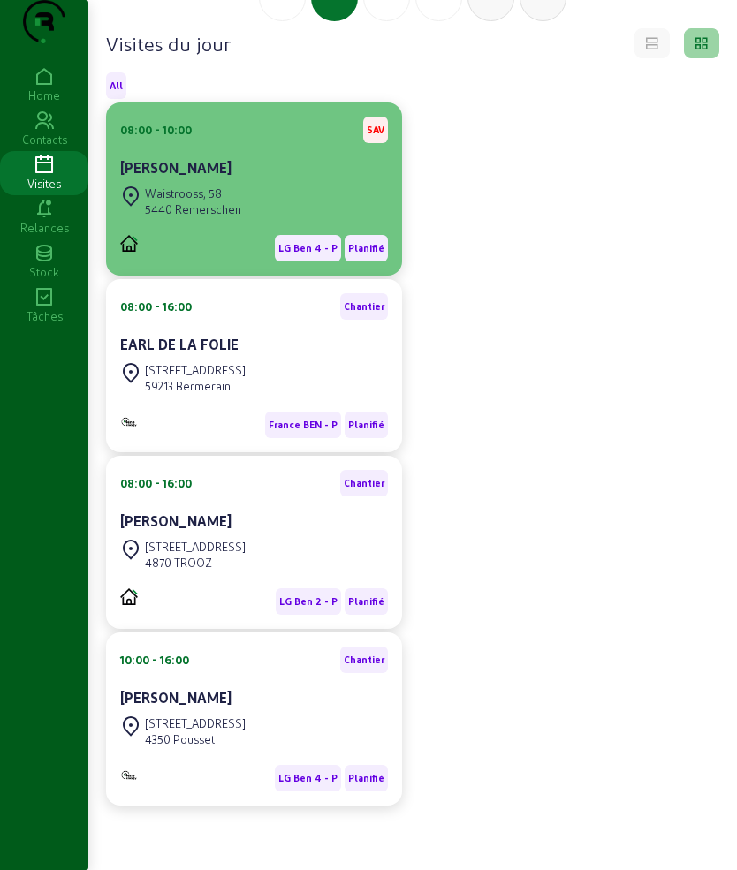
click at [188, 178] on div "[PERSON_NAME]" at bounding box center [254, 169] width 268 height 25
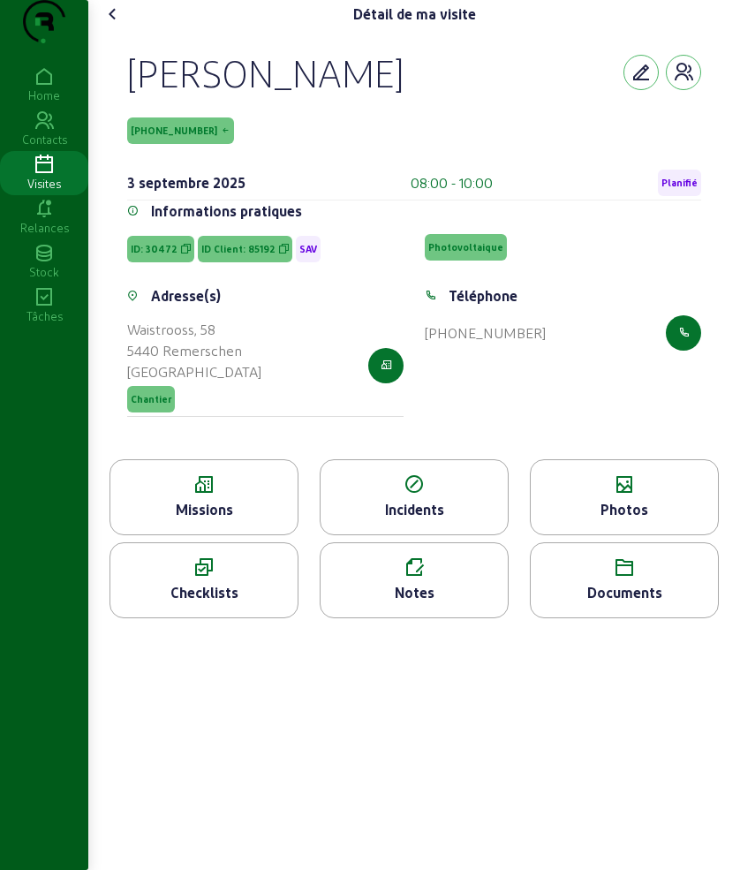
click at [57, 176] on icon at bounding box center [44, 165] width 88 height 21
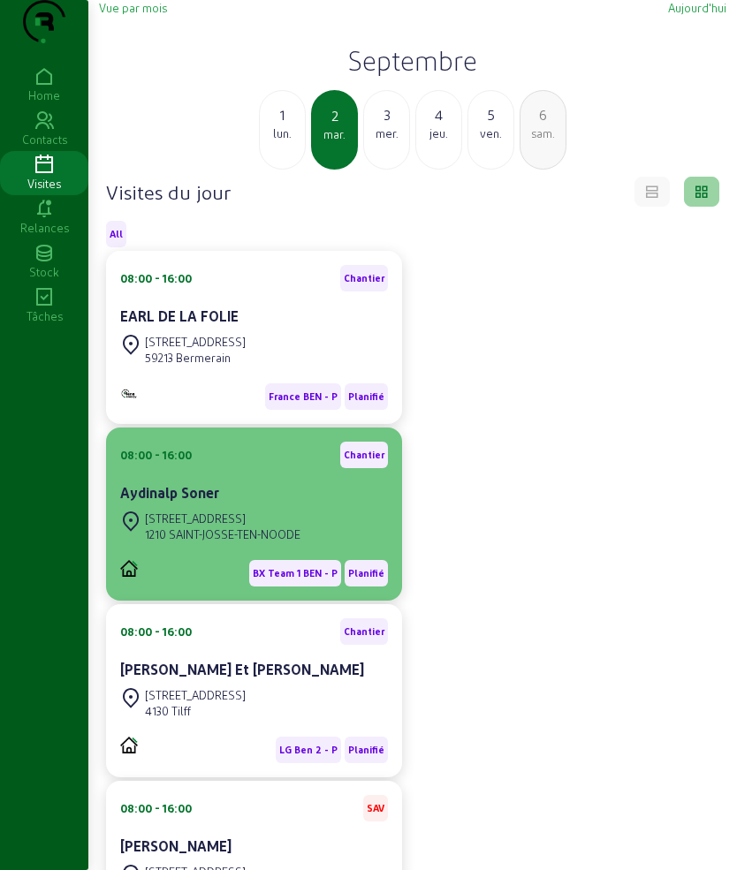
click at [265, 543] on div "1210 SAINT-JOSSE-TEN-NOODE" at bounding box center [223, 535] width 156 height 16
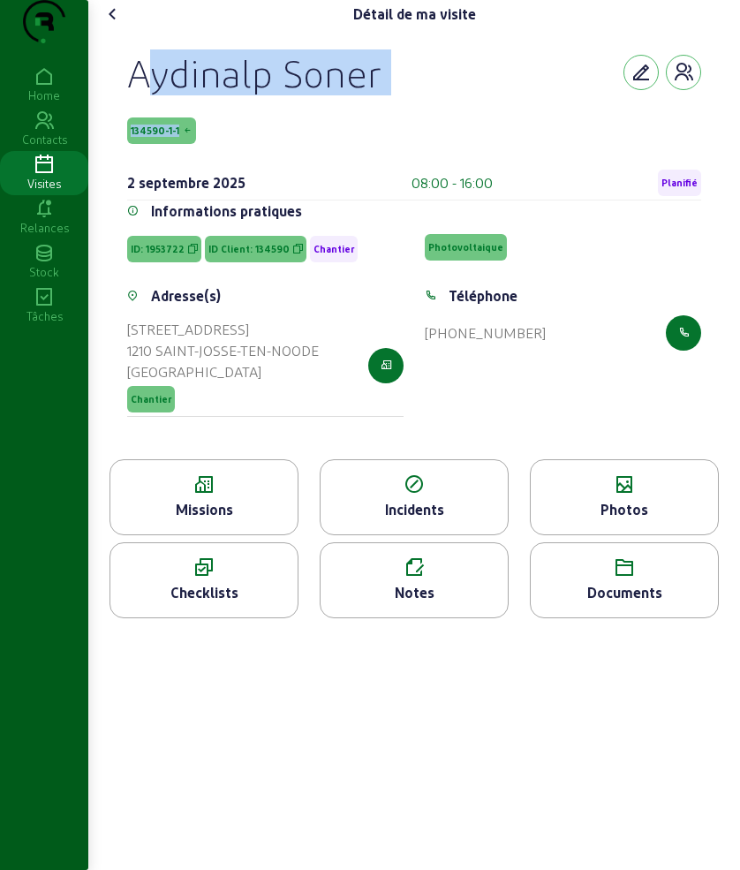
drag, startPoint x: 133, startPoint y: 101, endPoint x: 265, endPoint y: 156, distance: 142.9
click at [265, 156] on div "Aydinalp Soner 134590-1-1 [DATE] 08:00 - 16:00 Planifié" at bounding box center [414, 124] width 574 height 151
click at [216, 520] on div "Missions" at bounding box center [203, 509] width 187 height 21
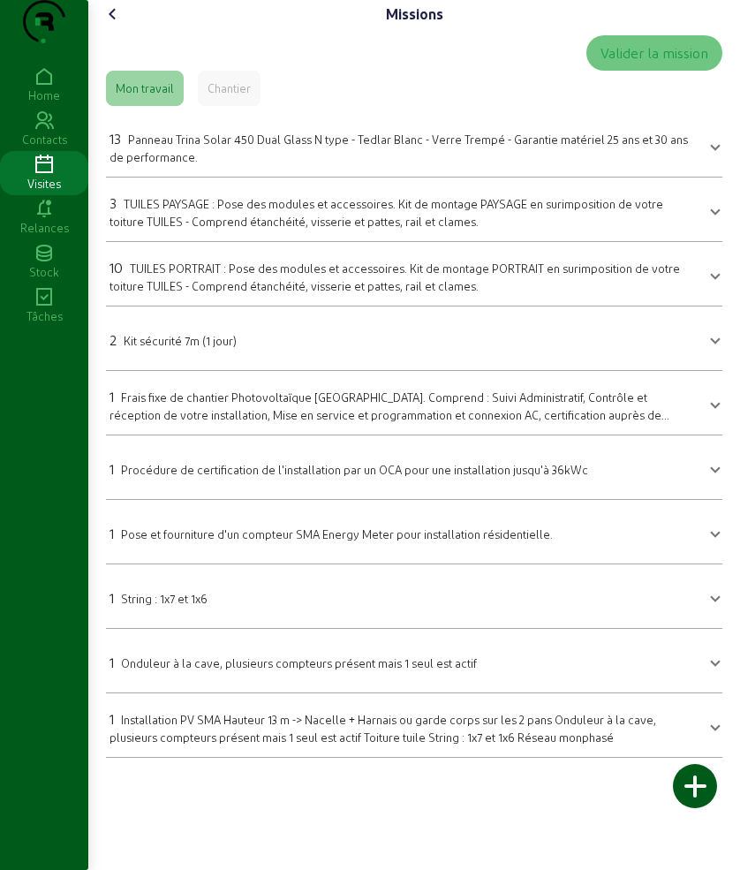
click at [239, 163] on span "Panneau Trina Solar 450 Dual Glass N type - Tedlar Blanc - Verre Trempé - Garan…" at bounding box center [399, 148] width 579 height 31
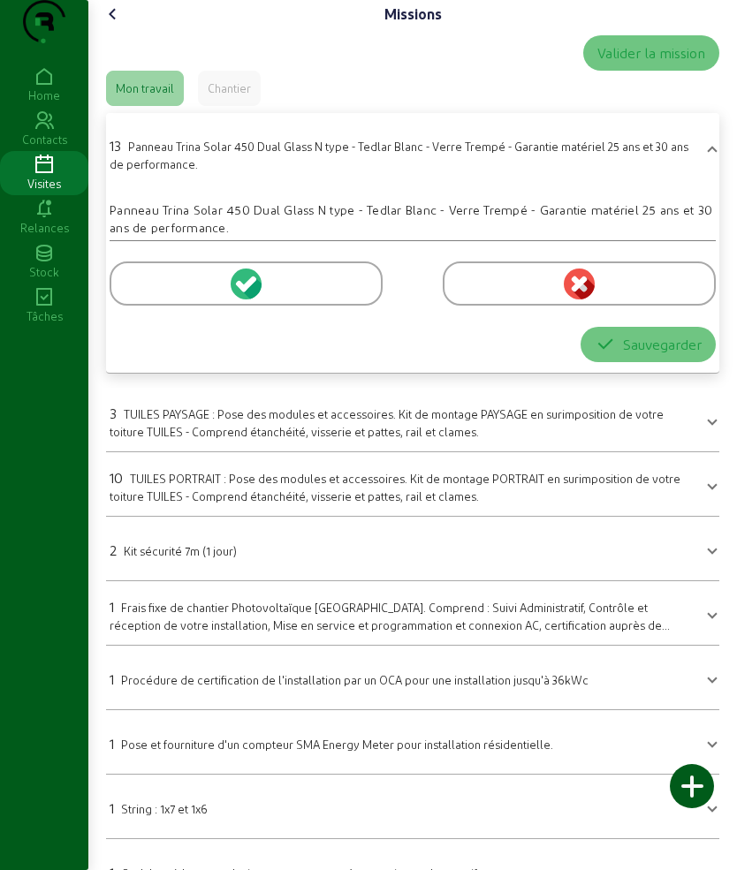
click at [174, 306] on div at bounding box center [246, 284] width 273 height 44
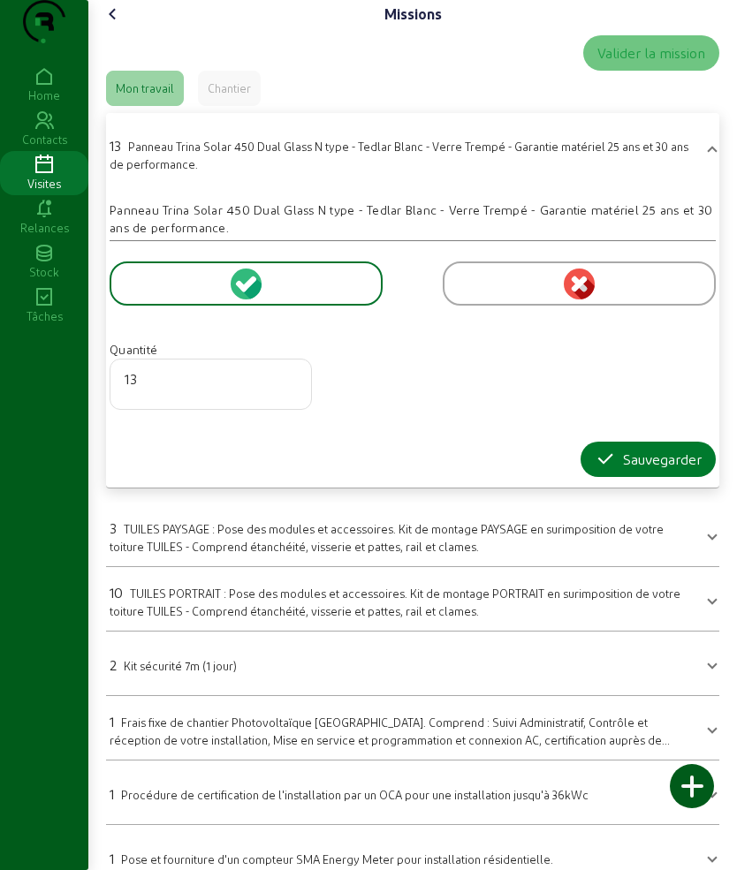
click at [605, 470] on icon "button" at bounding box center [605, 459] width 21 height 21
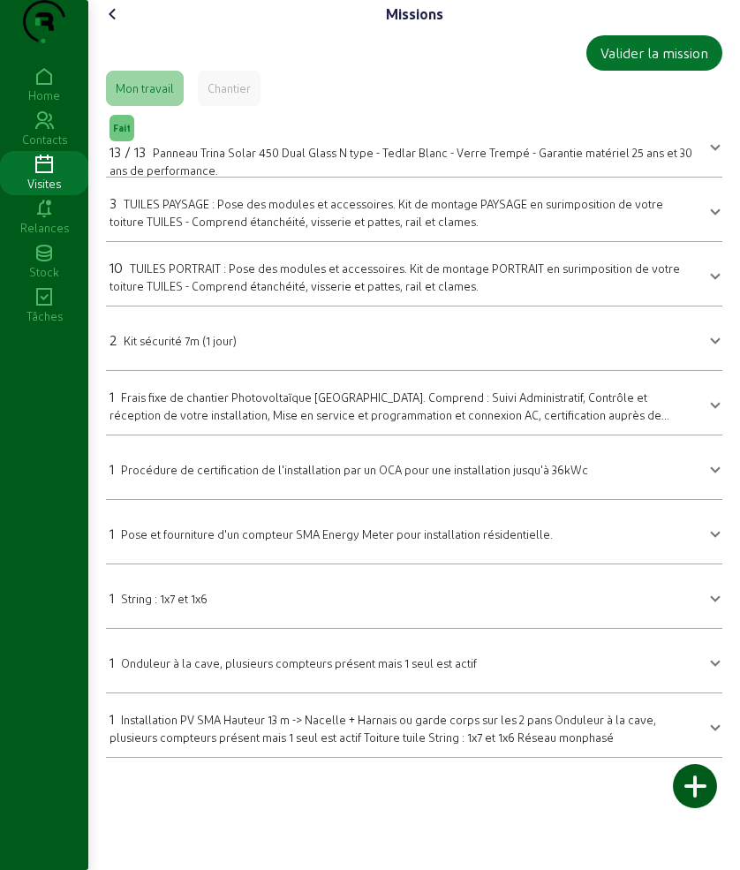
click at [207, 228] on span "TUILES PAYSAGE : Pose des modules et accessoires. Kit de montage PAYSAGE en sur…" at bounding box center [387, 212] width 554 height 31
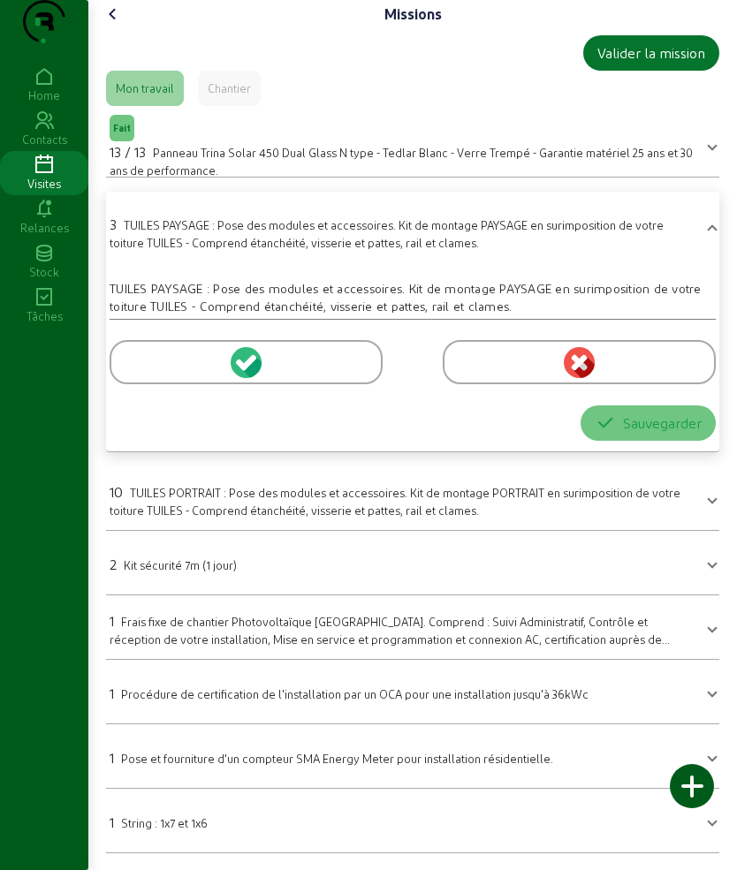
click at [148, 384] on div at bounding box center [246, 362] width 273 height 44
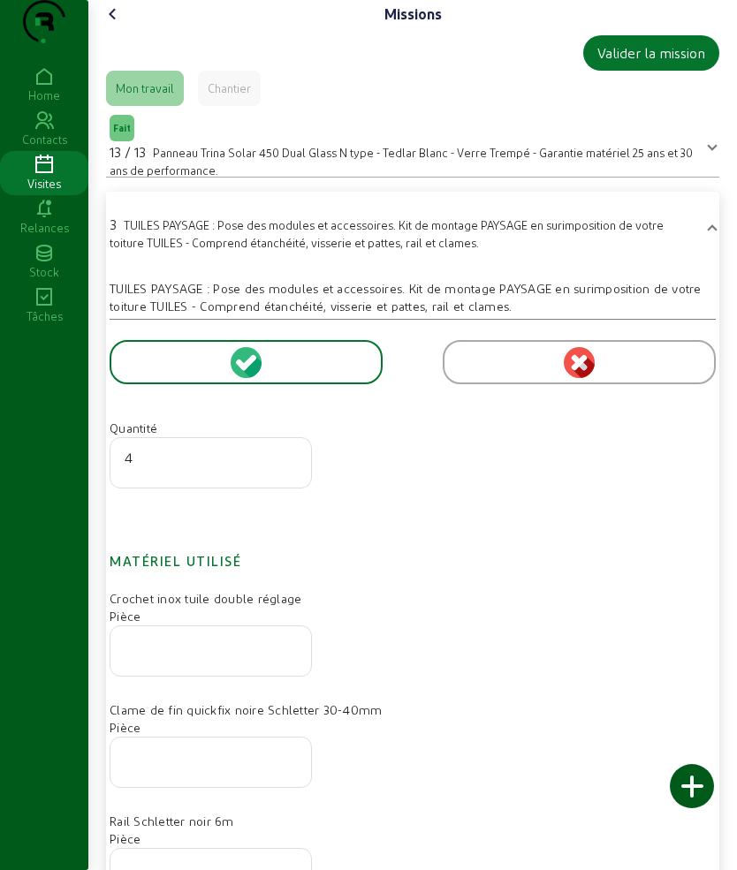
click at [292, 468] on input "4" at bounding box center [211, 457] width 172 height 21
click at [292, 468] on input "3" at bounding box center [211, 457] width 172 height 21
type input "2"
click at [292, 468] on input "2" at bounding box center [211, 457] width 172 height 21
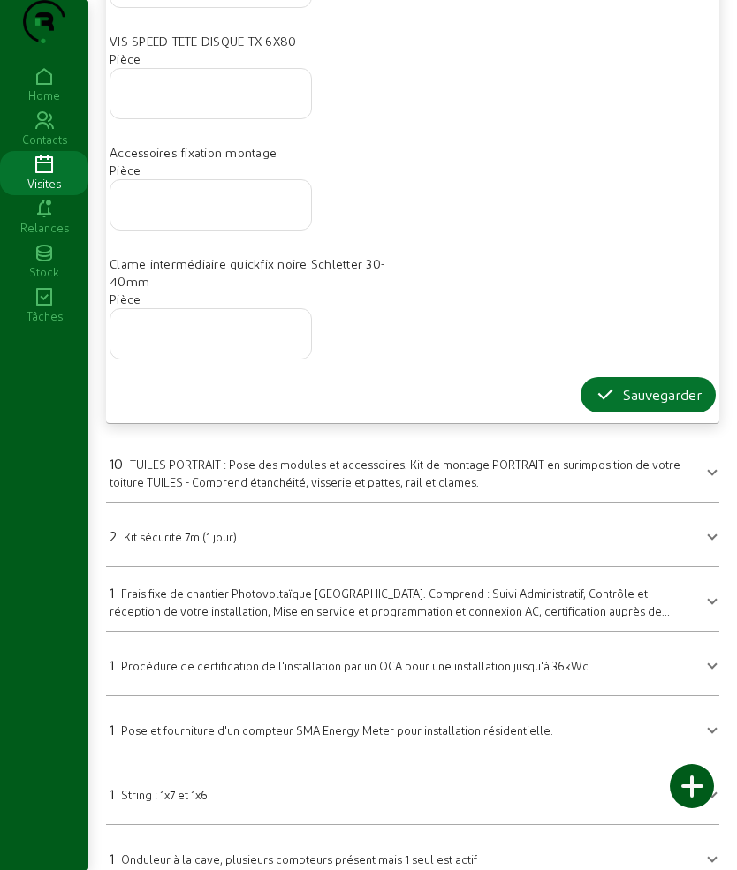
scroll to position [994, 0]
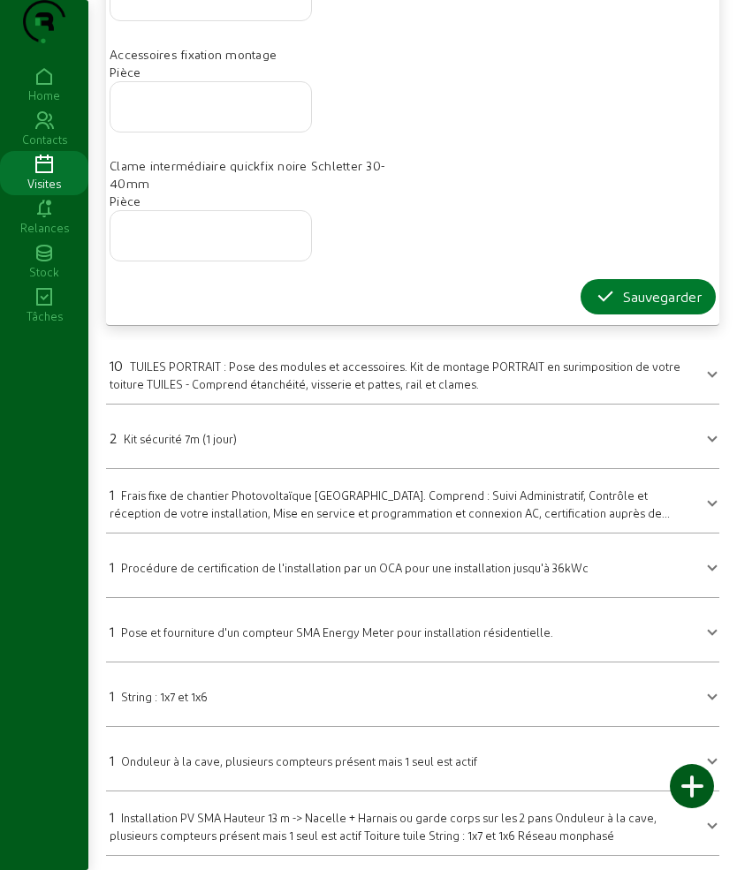
click at [602, 307] on icon "button" at bounding box center [605, 296] width 21 height 21
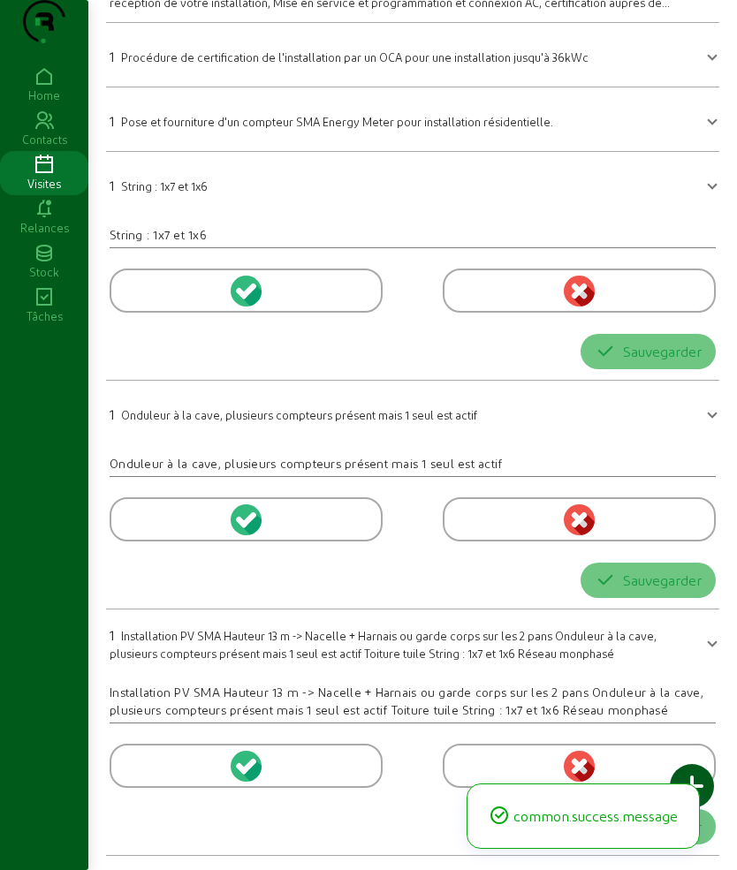
scroll to position [0, 0]
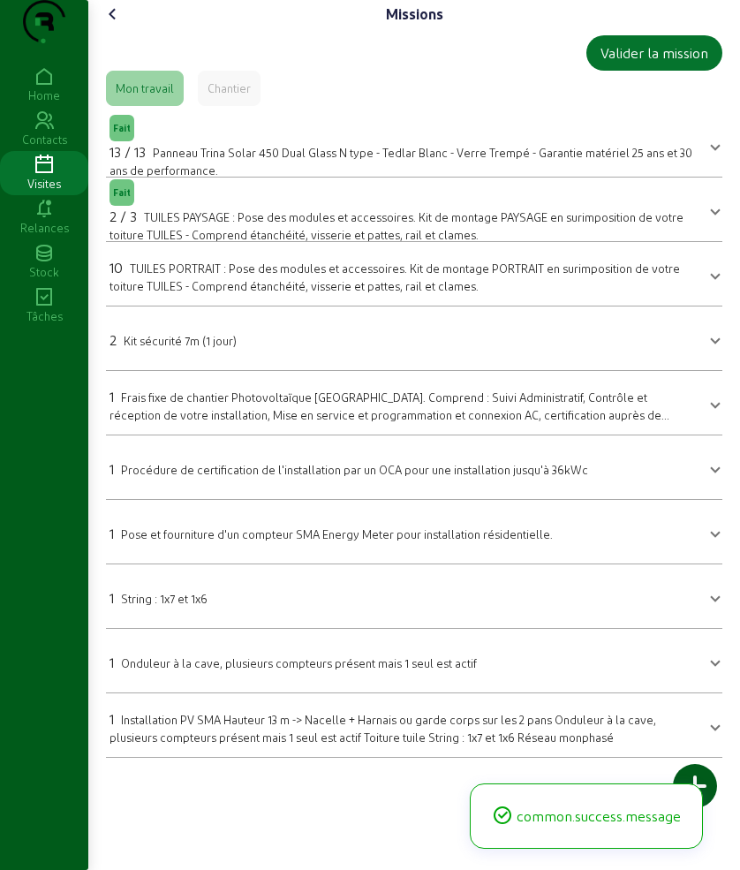
click at [182, 292] on div "10 TUILES PORTRAIT : Pose des modules et accessoires. Kit de montage PORTRAIT e…" at bounding box center [404, 275] width 588 height 37
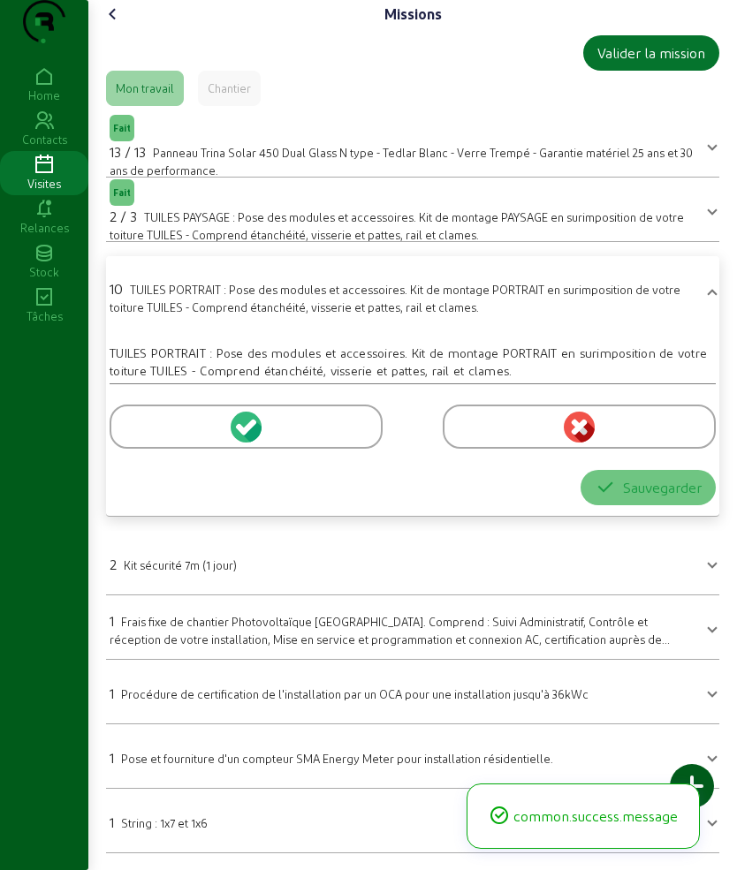
click at [175, 449] on div at bounding box center [246, 427] width 273 height 44
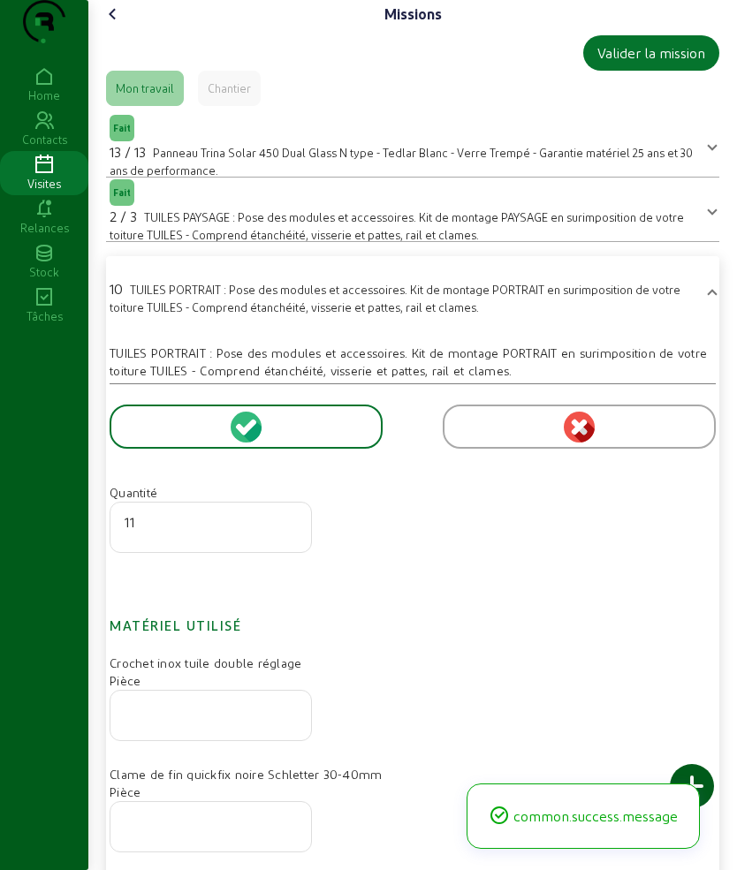
click at [292, 533] on input "11" at bounding box center [211, 522] width 172 height 21
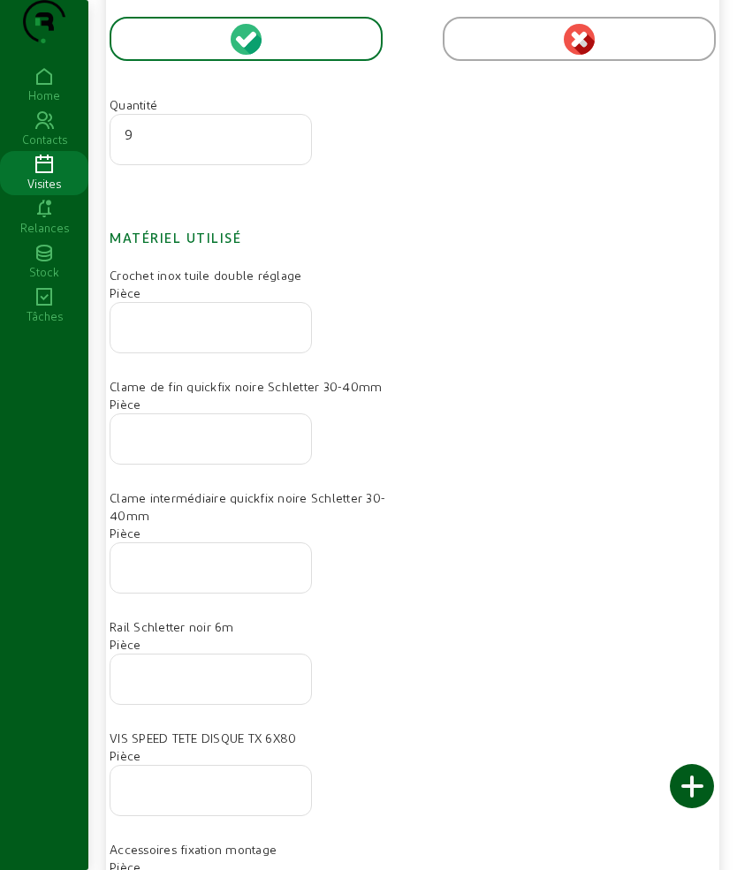
scroll to position [663, 0]
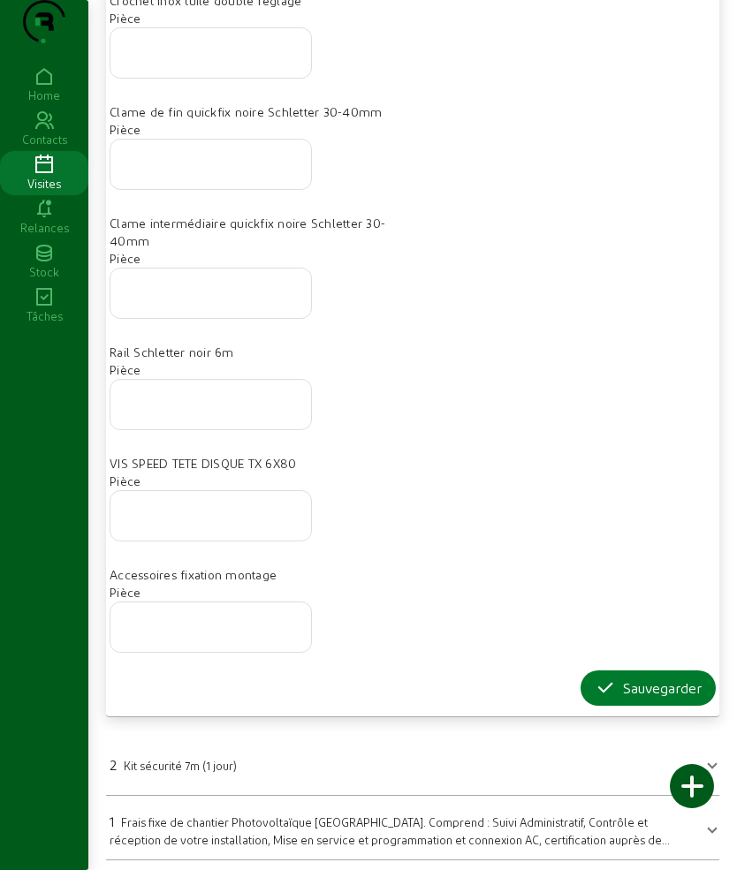
type input "9"
click at [612, 699] on div "Sauvegarder" at bounding box center [648, 688] width 107 height 21
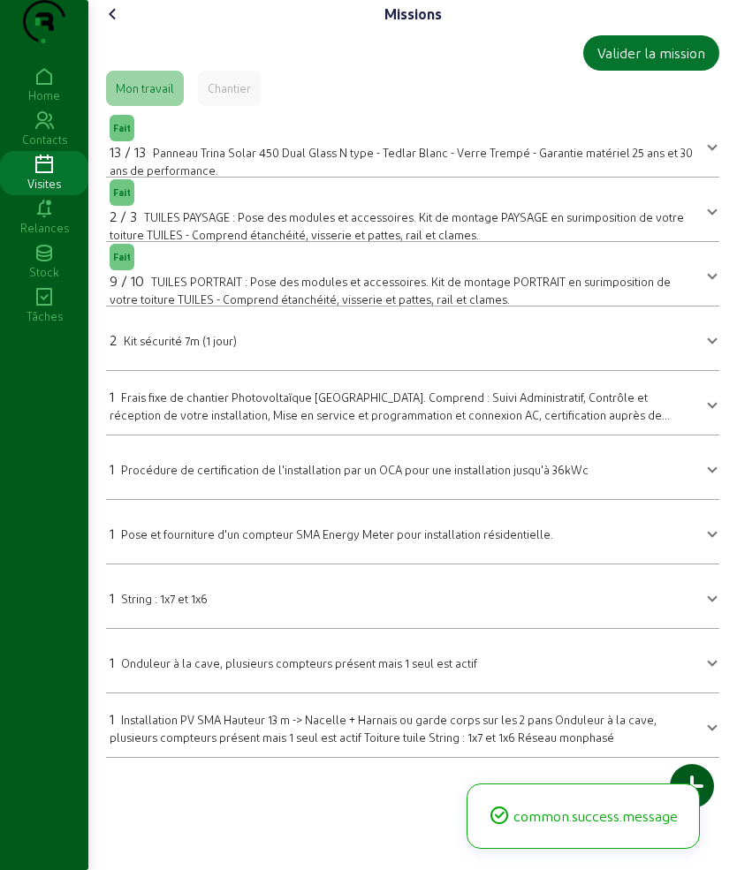
scroll to position [0, 0]
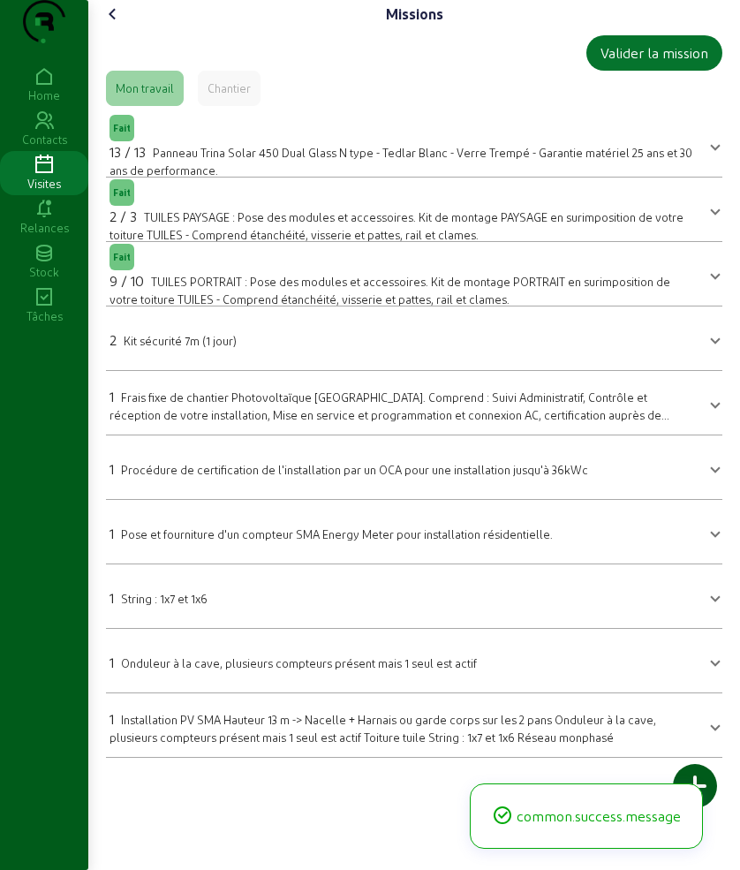
click at [221, 347] on span "Kit sécurité 7m (1 jour)" at bounding box center [180, 340] width 113 height 13
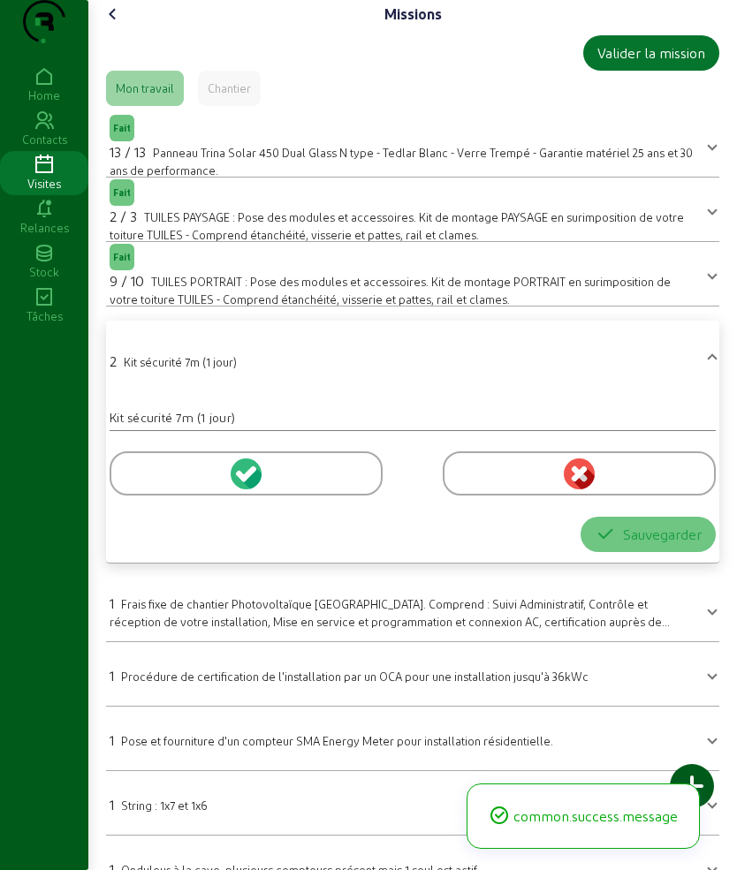
click at [159, 496] on div at bounding box center [246, 474] width 273 height 44
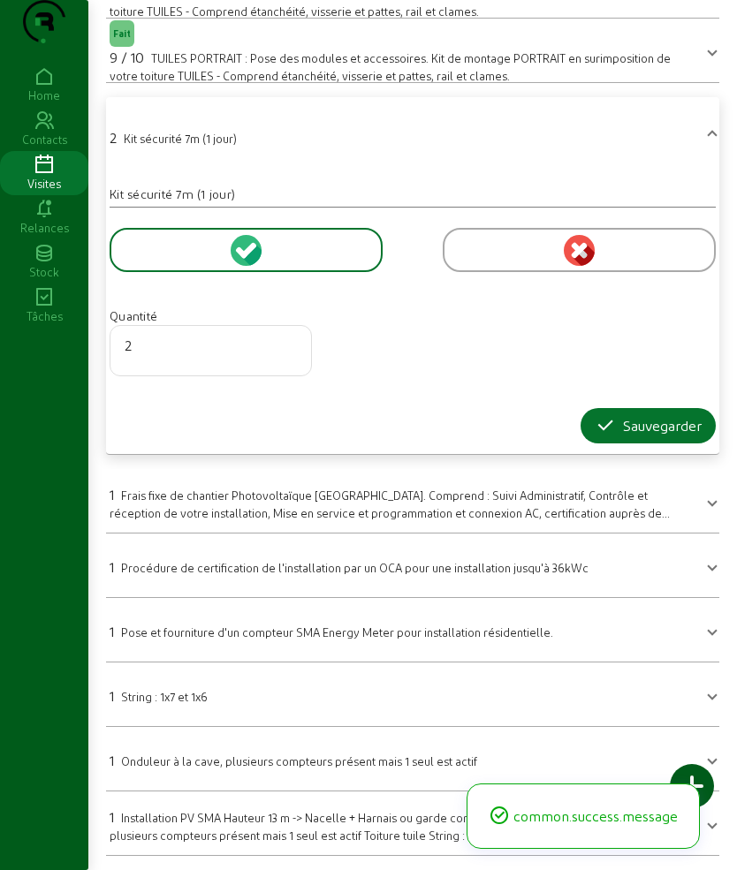
scroll to position [259, 0]
click at [603, 408] on button "Sauvegarder" at bounding box center [648, 425] width 135 height 35
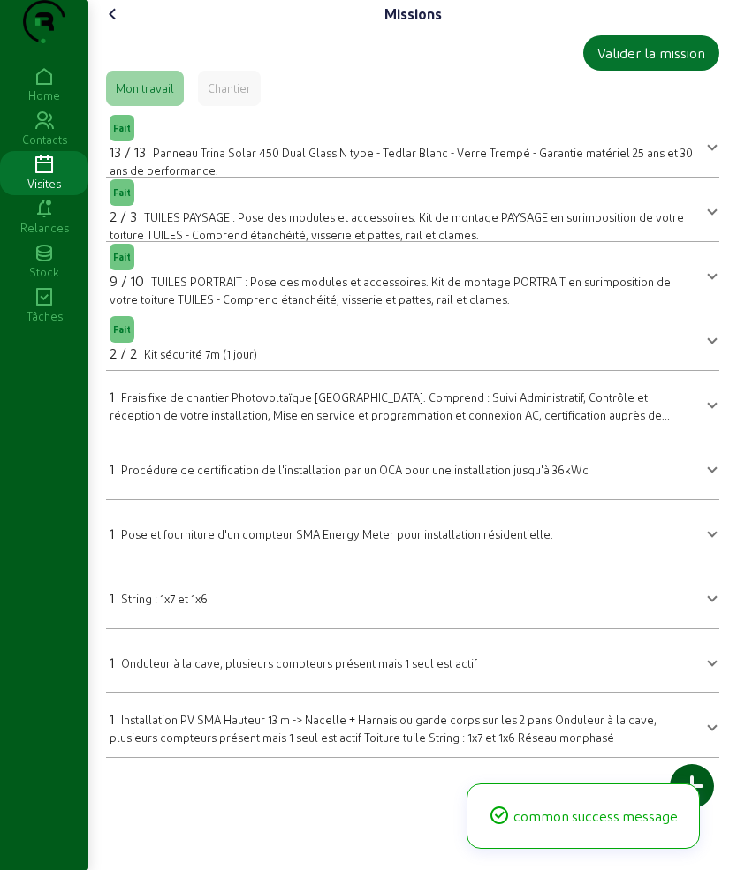
scroll to position [0, 0]
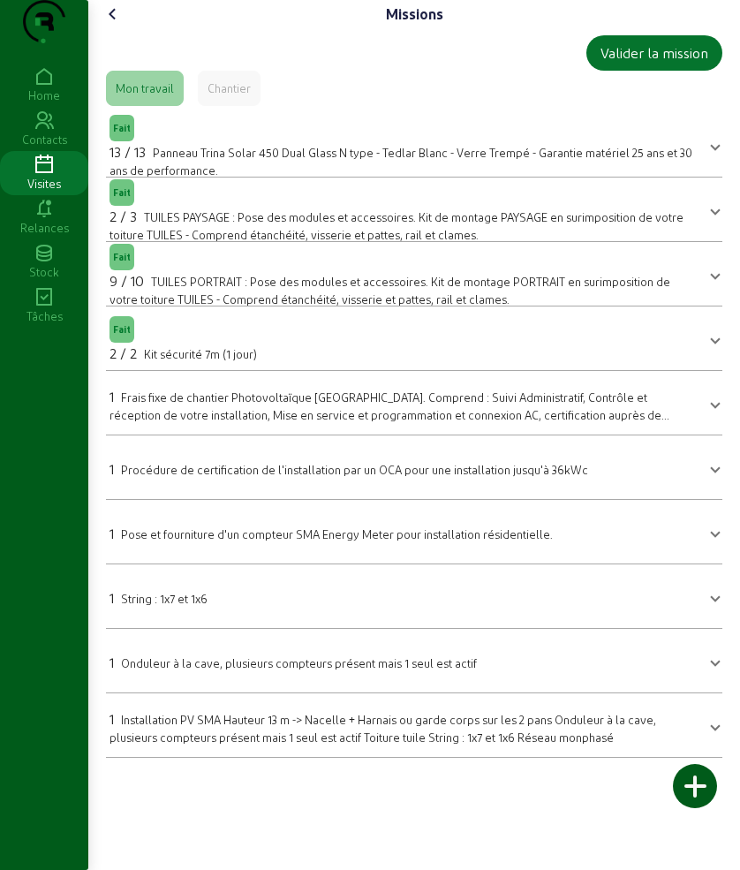
click at [175, 605] on span "String : 1x7 et 1x6" at bounding box center [164, 598] width 87 height 13
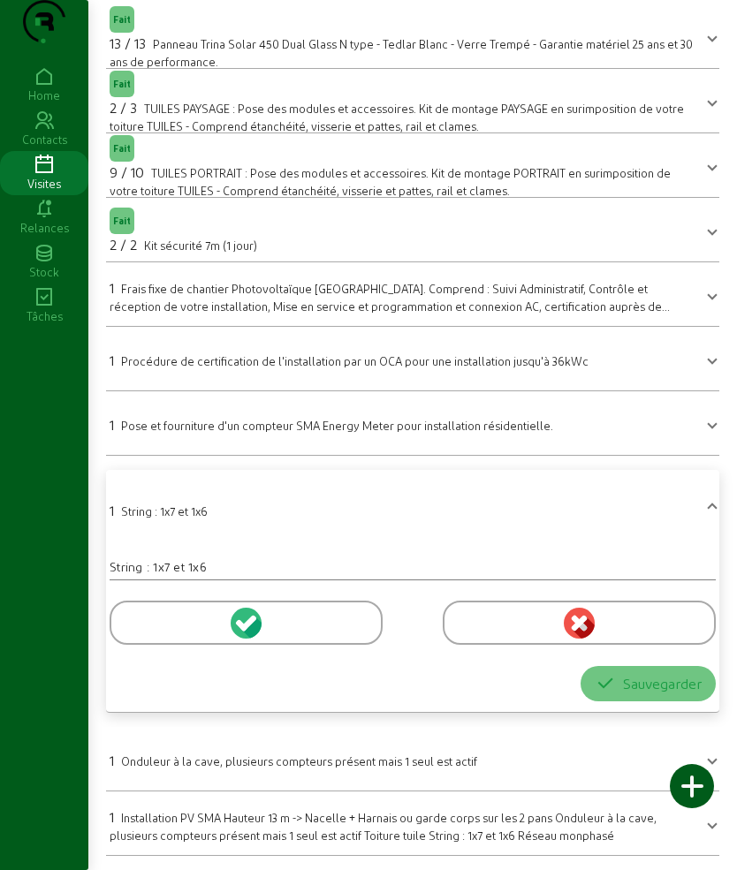
click at [175, 615] on div at bounding box center [246, 623] width 273 height 44
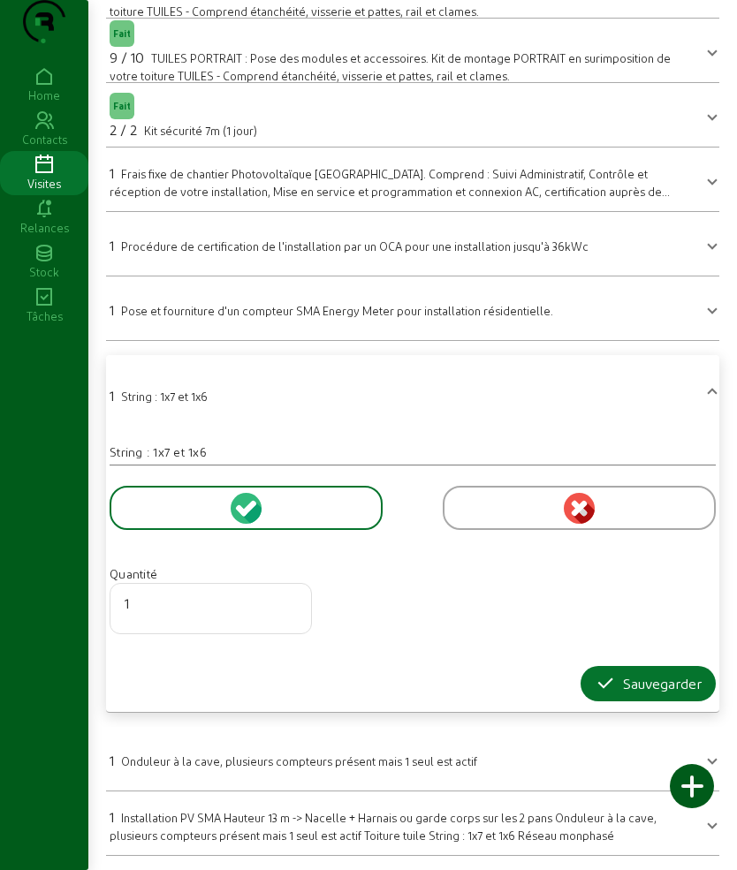
scroll to position [259, 0]
click at [620, 674] on div "Sauvegarder" at bounding box center [648, 683] width 107 height 21
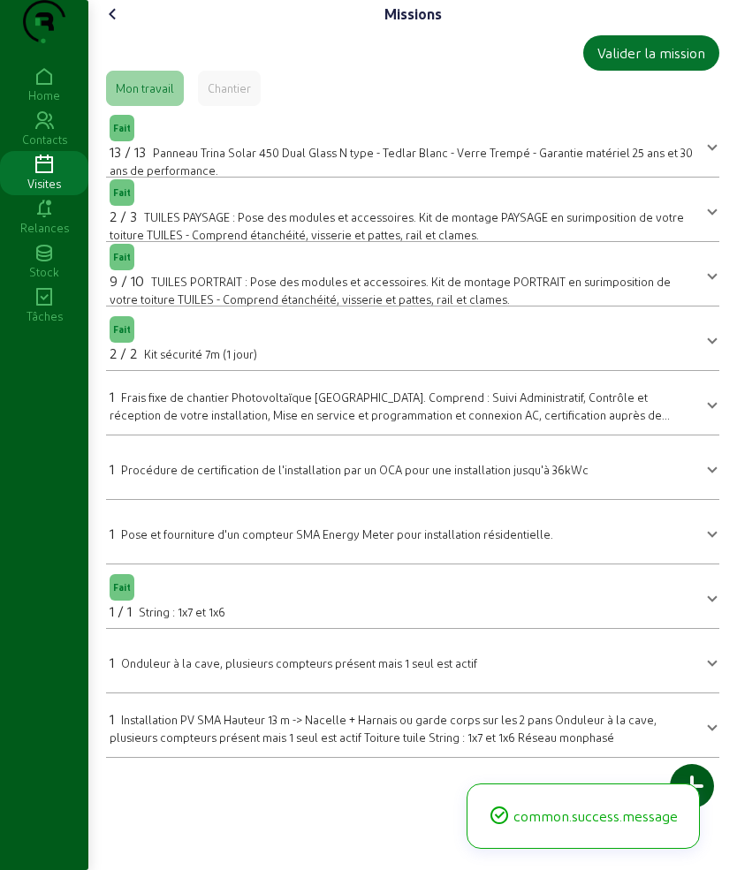
scroll to position [0, 0]
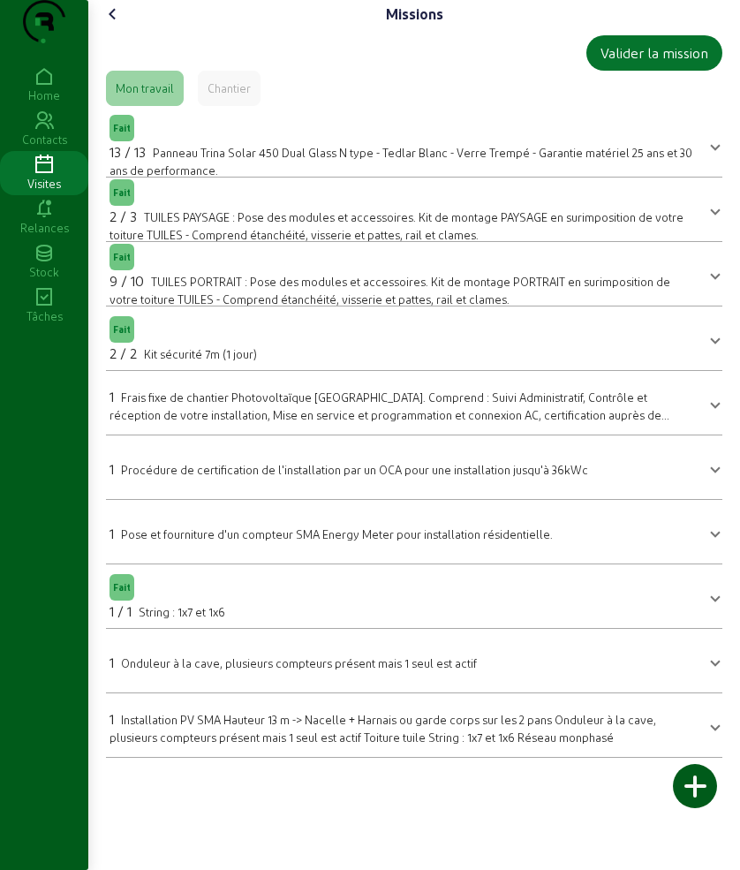
click at [201, 744] on span "Installation PV SMA Hauteur 13 m -> Nacelle + Harnais ou garde corps sur les 2 …" at bounding box center [383, 728] width 547 height 31
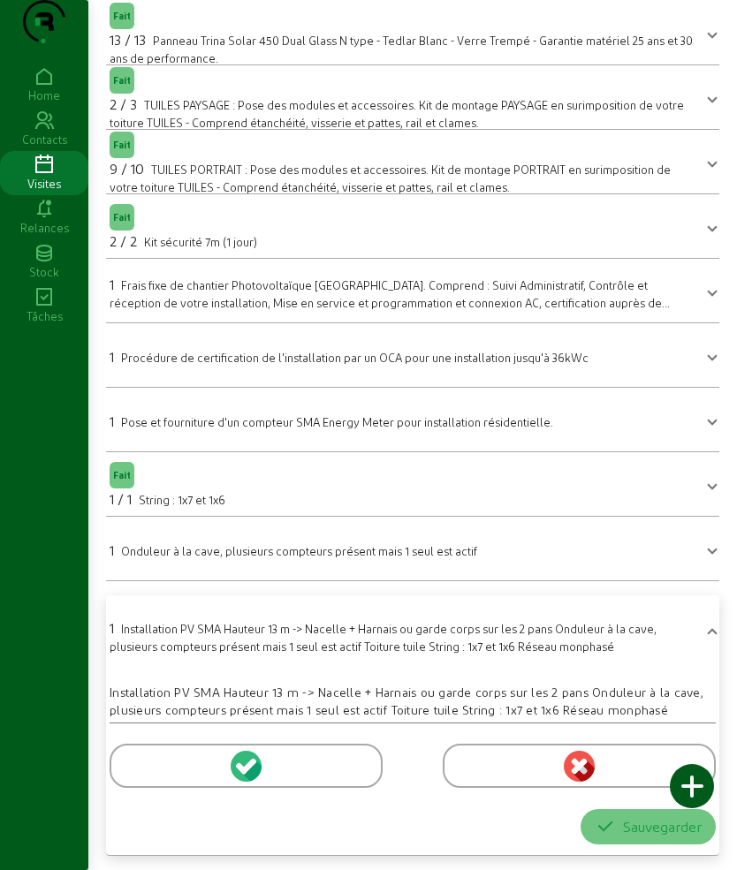
click at [178, 765] on div at bounding box center [246, 766] width 273 height 44
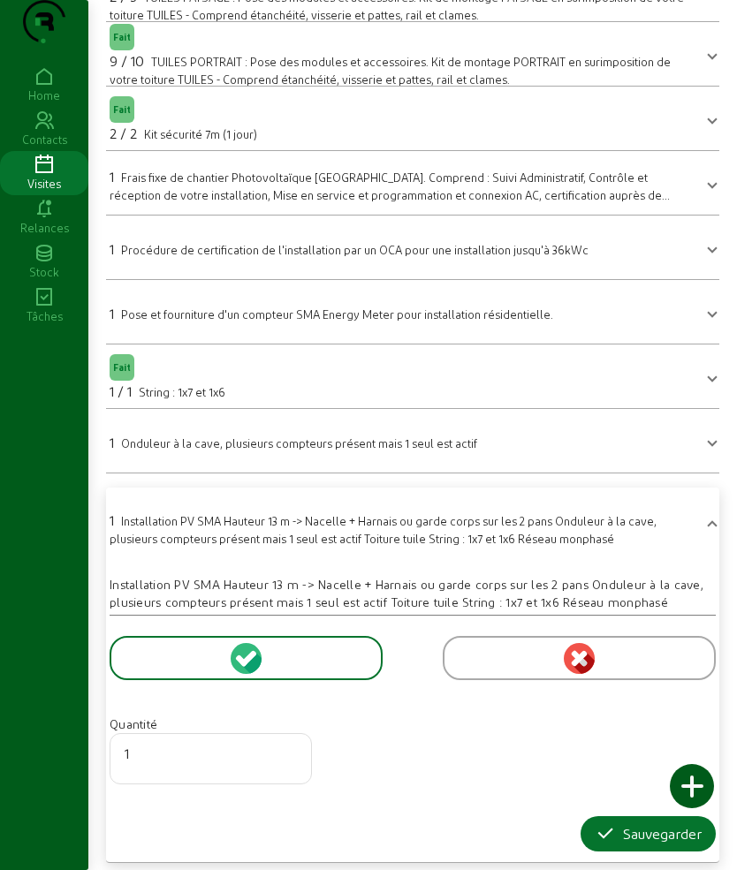
scroll to position [262, 0]
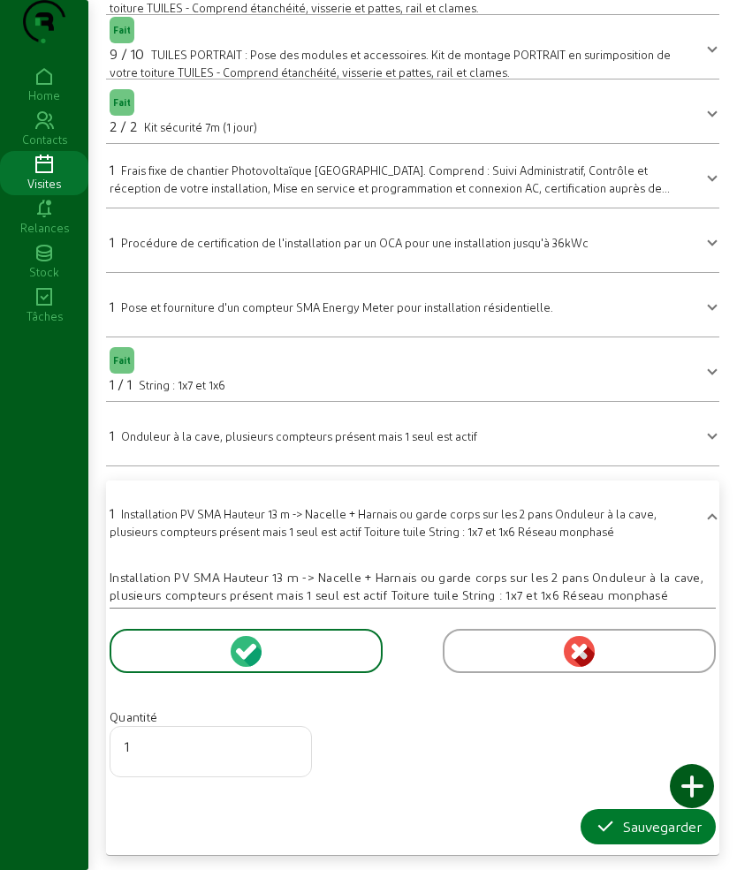
click at [609, 826] on icon "button" at bounding box center [605, 826] width 21 height 21
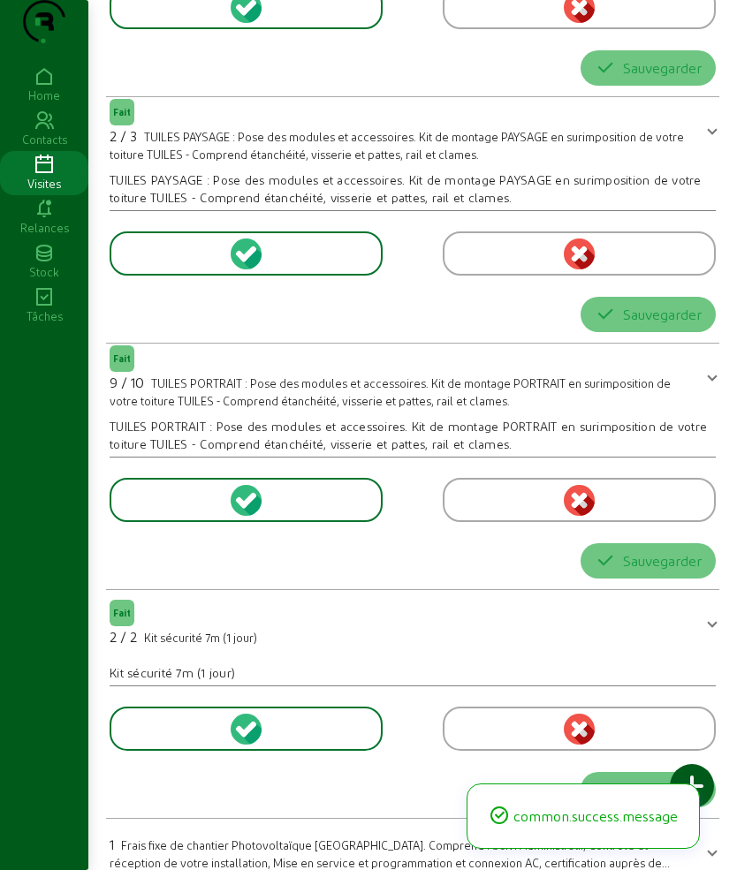
scroll to position [0, 0]
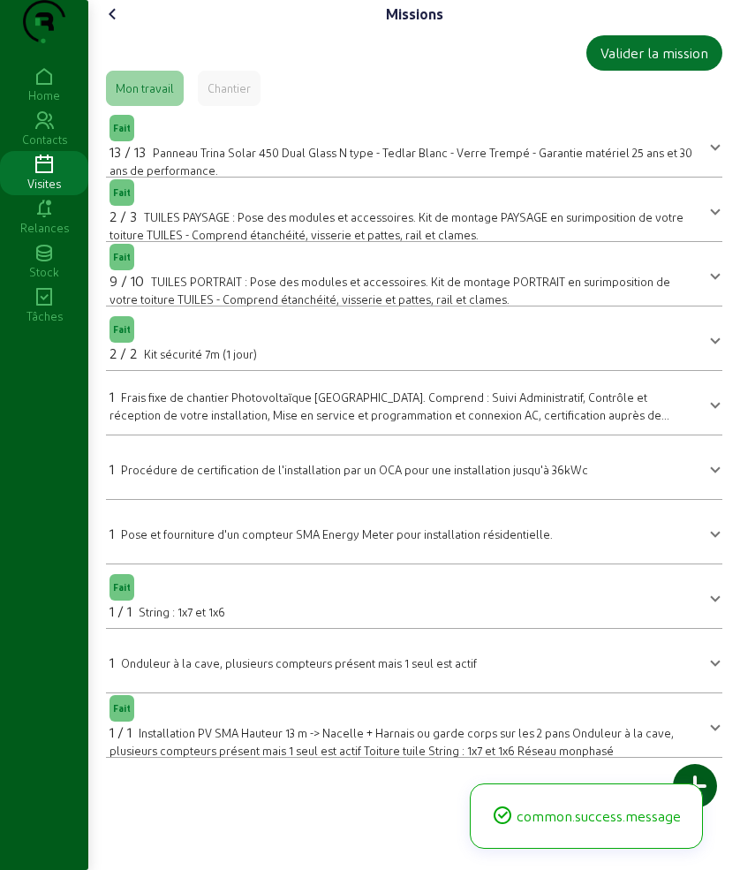
click at [115, 25] on icon at bounding box center [112, 14] width 21 height 21
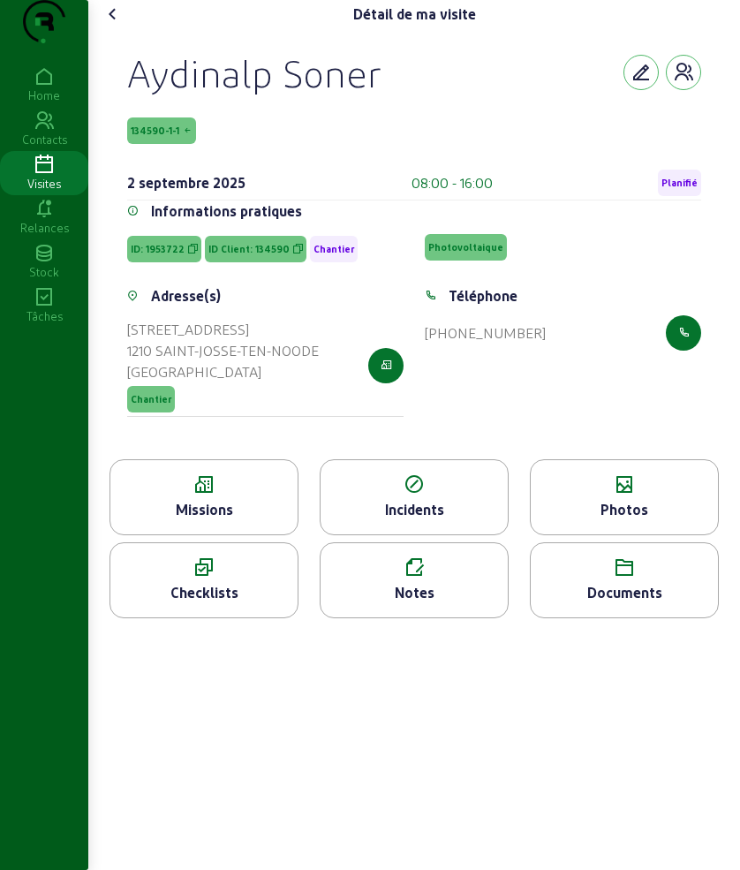
click at [216, 520] on div "Missions" at bounding box center [203, 509] width 187 height 21
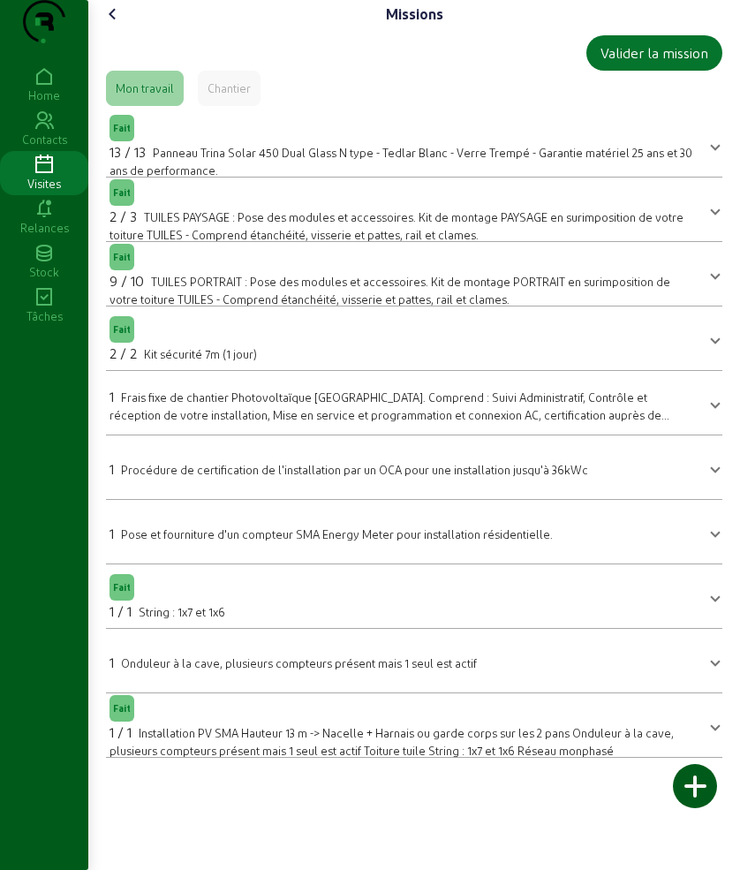
click at [122, 25] on icon at bounding box center [112, 14] width 21 height 21
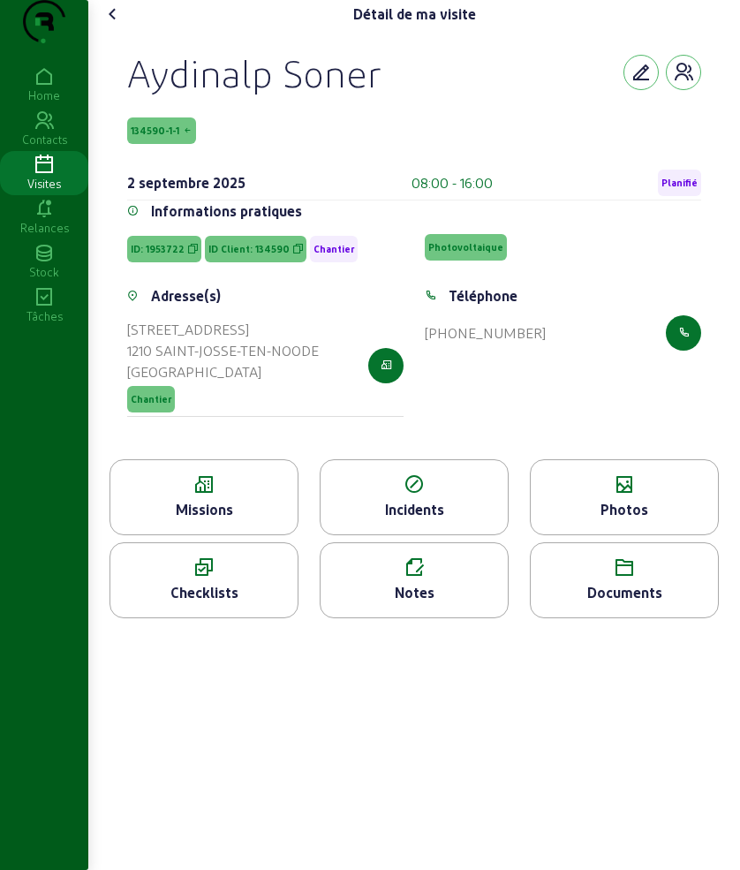
click at [626, 496] on icon at bounding box center [624, 484] width 187 height 21
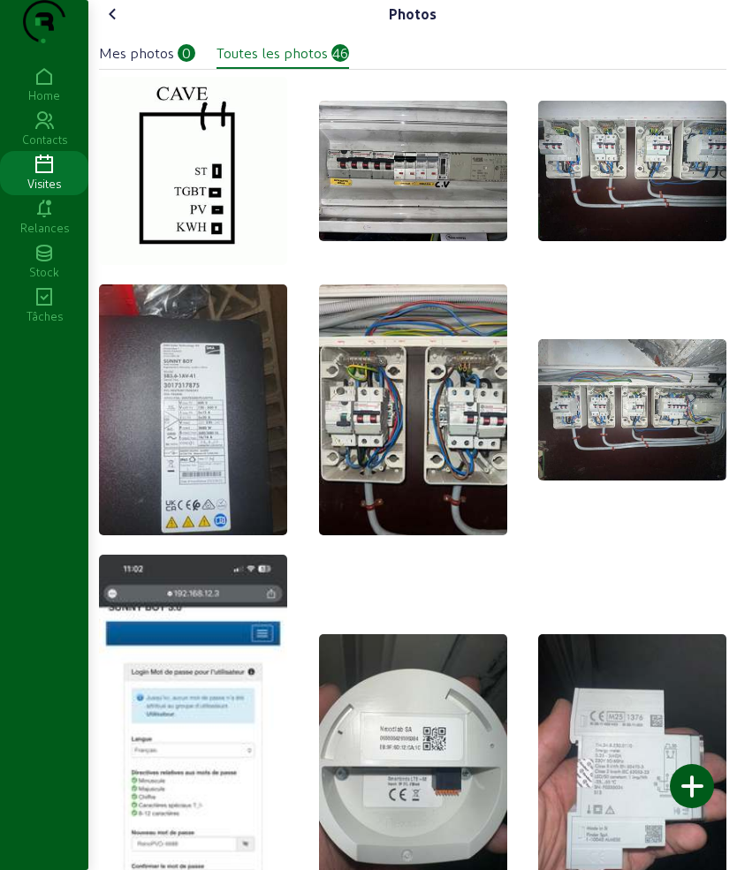
click at [688, 791] on div at bounding box center [692, 786] width 44 height 44
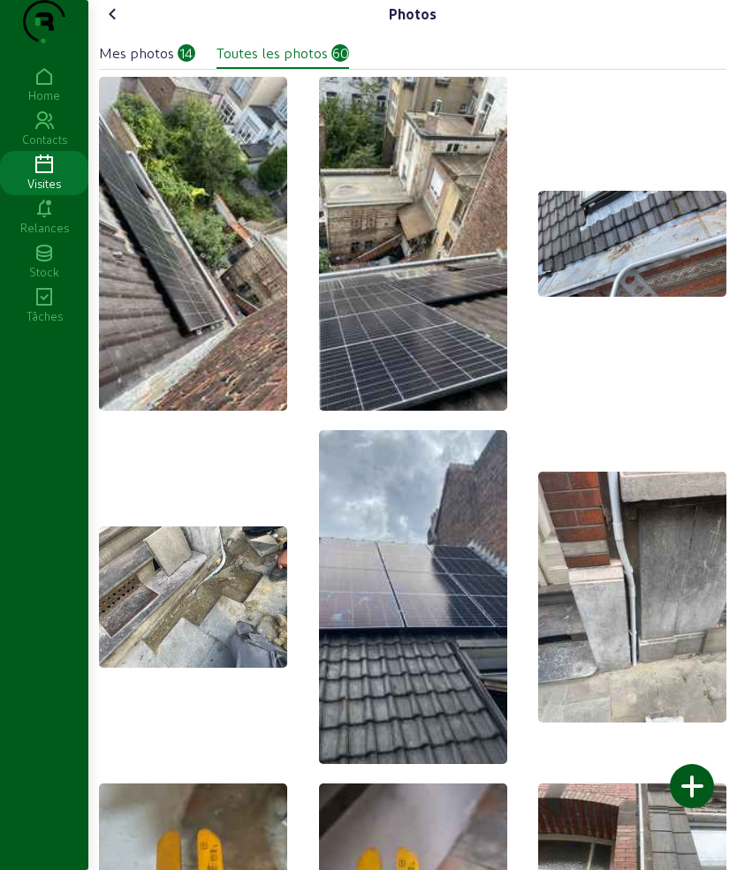
click at [118, 25] on icon at bounding box center [112, 14] width 21 height 21
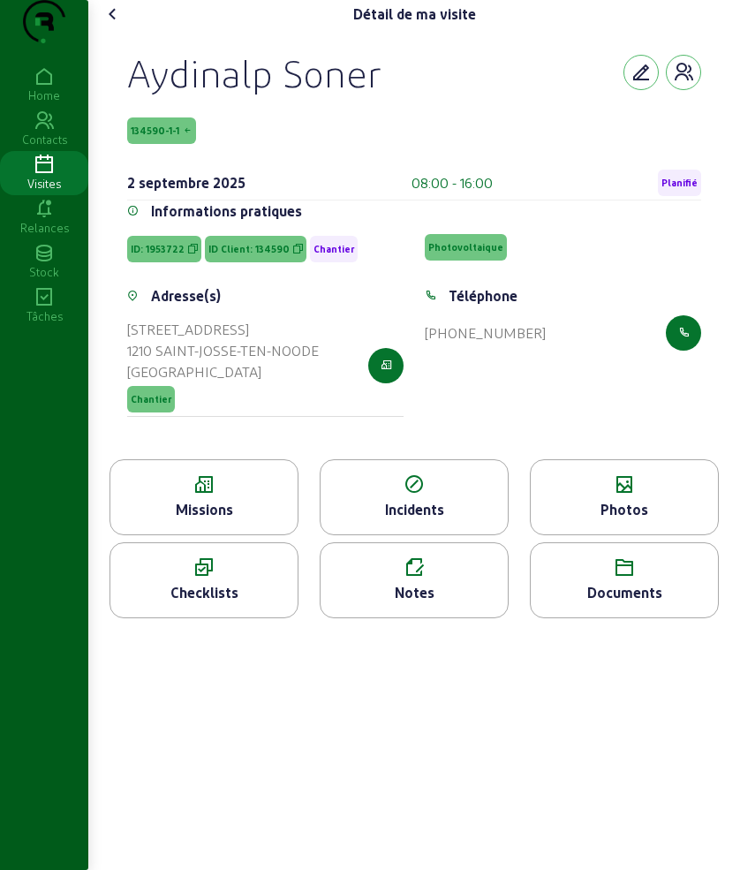
click at [118, 25] on icon at bounding box center [112, 14] width 21 height 21
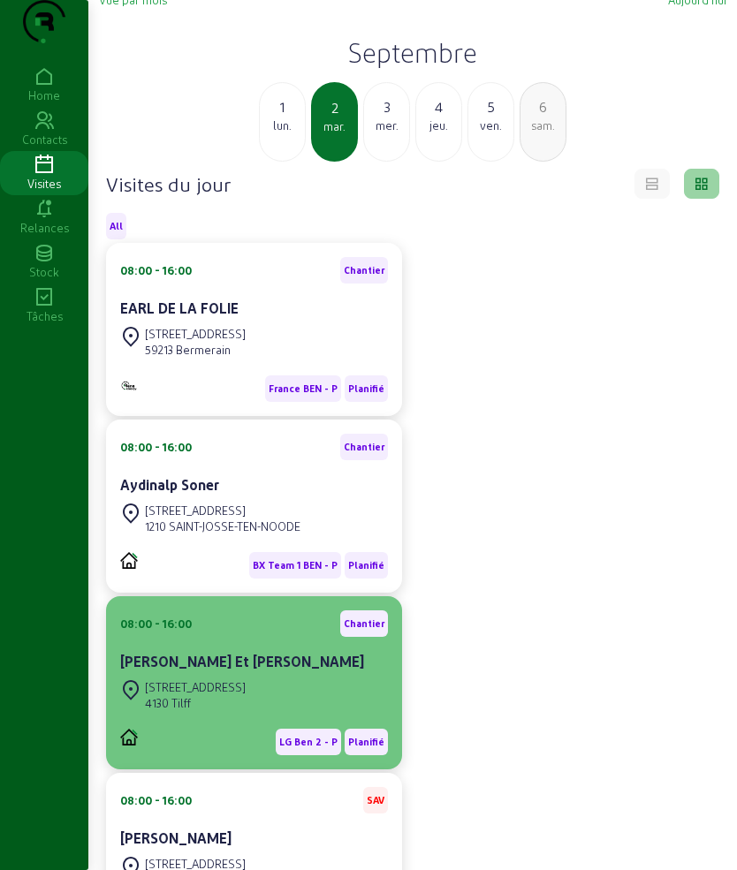
scroll to position [110, 0]
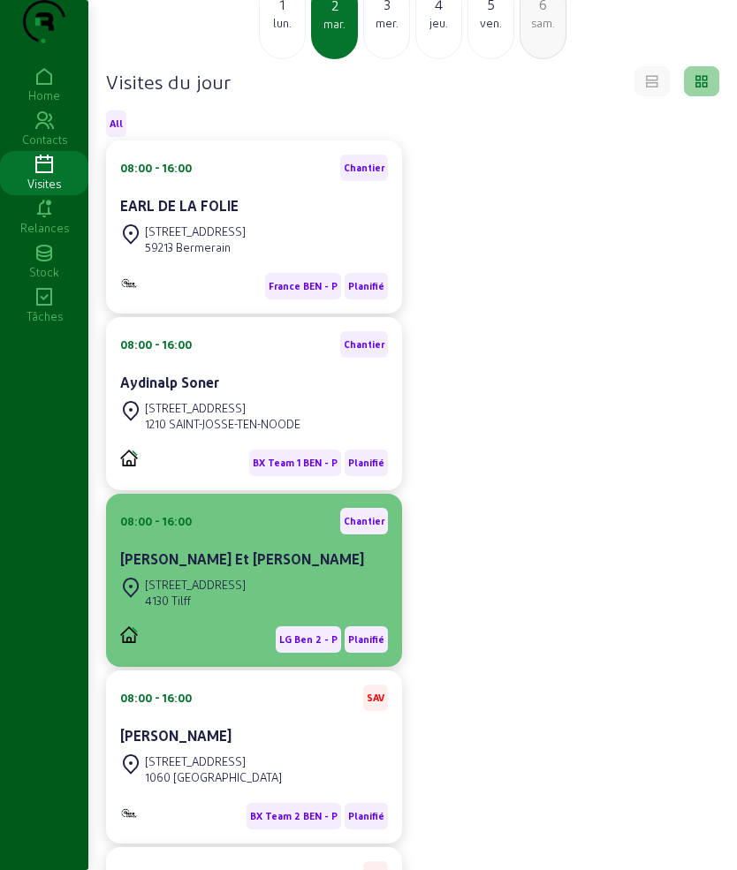
click at [240, 567] on cam-card-title "[PERSON_NAME] Et [PERSON_NAME]" at bounding box center [242, 558] width 244 height 17
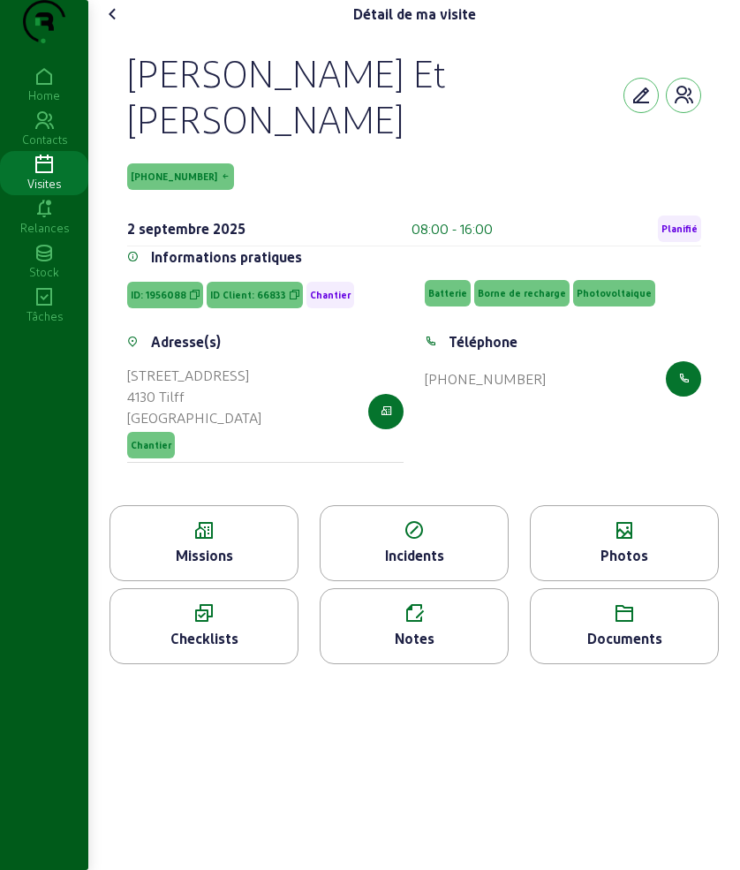
drag, startPoint x: 110, startPoint y: 98, endPoint x: 250, endPoint y: 163, distance: 155.0
click at [250, 163] on div "[PERSON_NAME] Et [PERSON_NAME] [PHONE_NUMBER] [DATE] 08:00 - 16:00 Planifié Inf…" at bounding box center [414, 266] width 617 height 477
copy div "[PERSON_NAME] Et [PERSON_NAME]"
click at [118, 65] on div "[PERSON_NAME] Et [PERSON_NAME] [PHONE_NUMBER] [DATE] 08:00 - 16:00 Planifié Inf…" at bounding box center [414, 266] width 617 height 477
click at [118, 63] on div "Détail de ma visite [PERSON_NAME] Et [PERSON_NAME] [PHONE_NUMBER] [DATE] 08:00 …" at bounding box center [414, 339] width 652 height 679
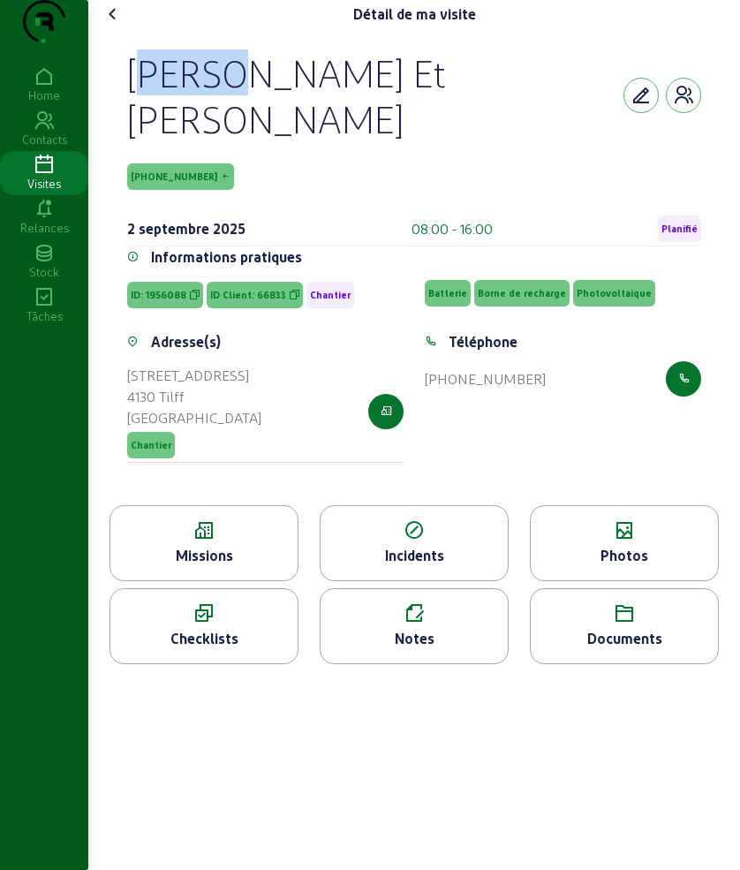
click at [118, 65] on div "[PERSON_NAME] Et [PERSON_NAME] [PHONE_NUMBER] [DATE] 08:00 - 16:00 Planifié Inf…" at bounding box center [414, 266] width 617 height 477
click at [127, 28] on cam-font-icon at bounding box center [113, 14] width 28 height 28
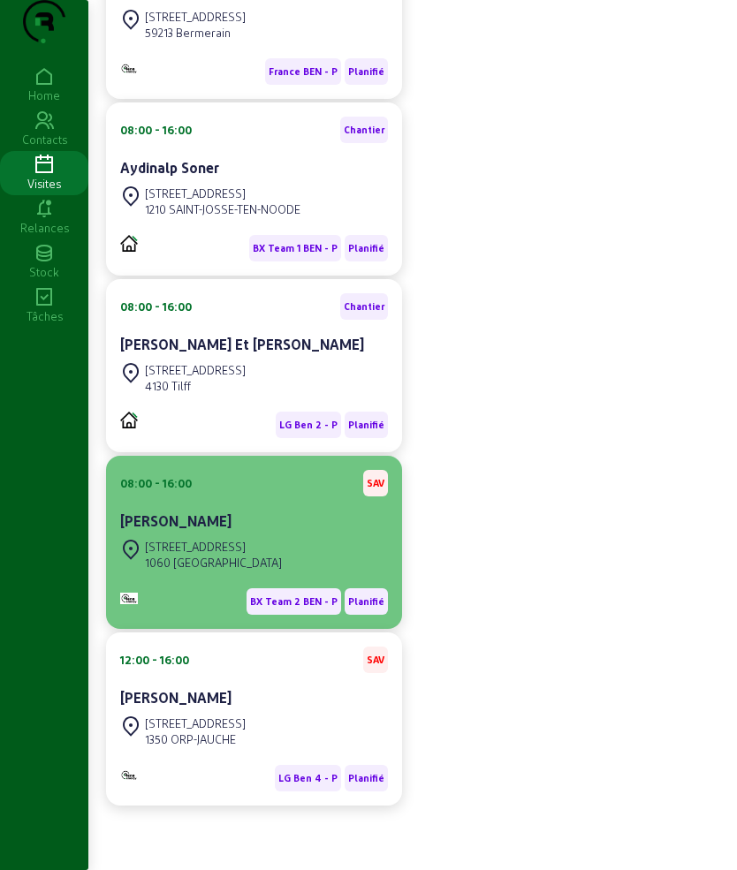
scroll to position [360, 0]
click at [306, 495] on div "08:00 - 16:00 SAV" at bounding box center [254, 483] width 268 height 27
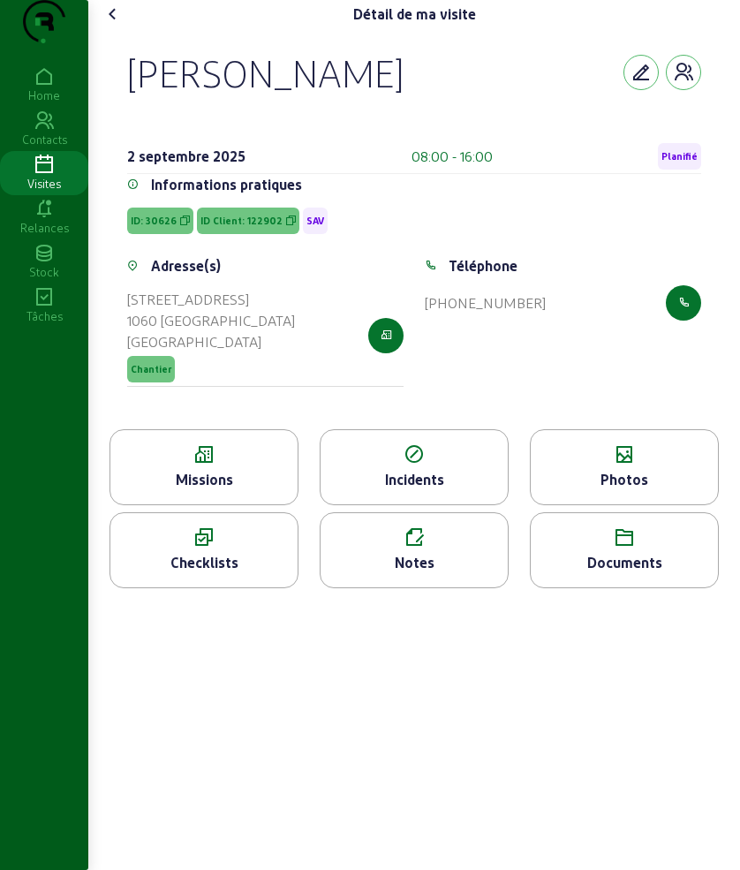
drag, startPoint x: 171, startPoint y: 108, endPoint x: 371, endPoint y: 108, distance: 199.7
click at [371, 108] on div "[PERSON_NAME] [DATE] 08:00 - 16:00 Planifié Informations pratiques ID: 30626 ID…" at bounding box center [414, 228] width 617 height 401
copy div "[PERSON_NAME]"
click at [201, 490] on div "Missions" at bounding box center [203, 479] width 187 height 21
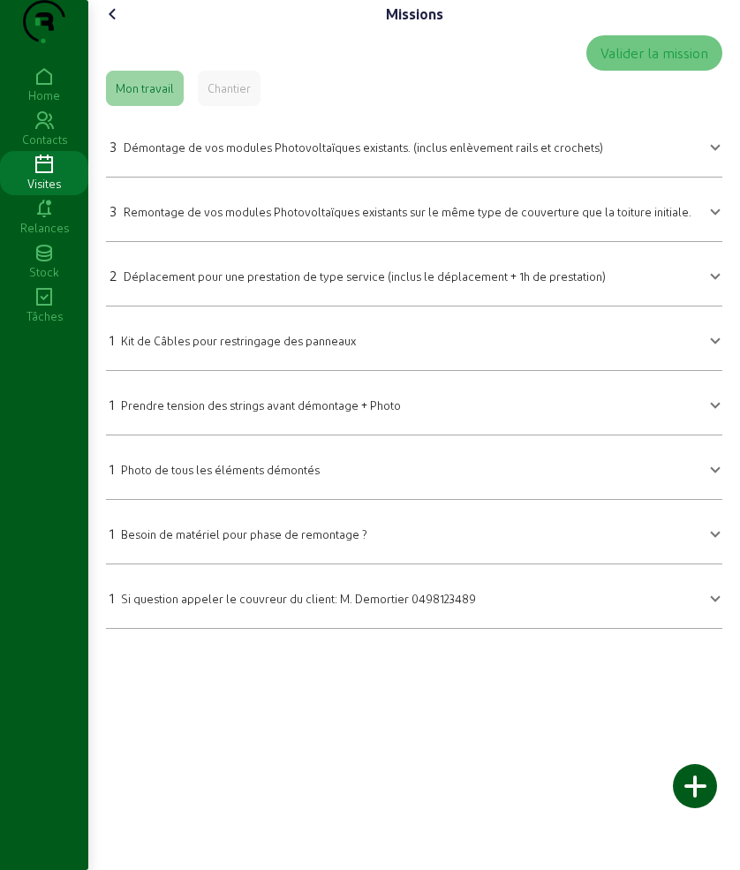
click at [233, 157] on div "3 Démontage de vos modules Photovoltaïques existants. (inclus enlèvement rails …" at bounding box center [357, 146] width 494 height 21
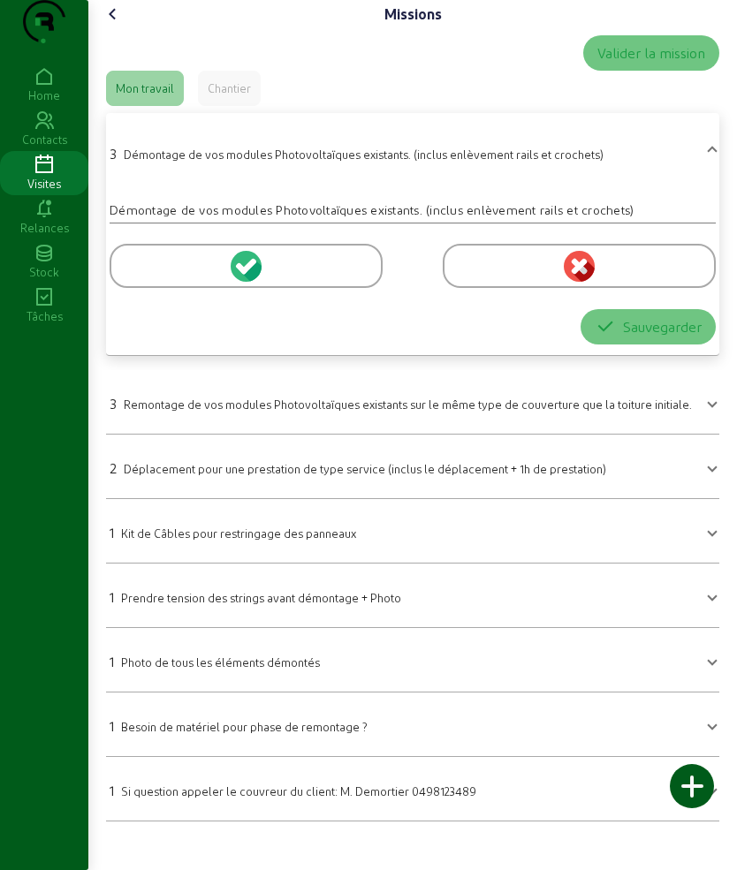
click at [169, 288] on div at bounding box center [246, 266] width 273 height 44
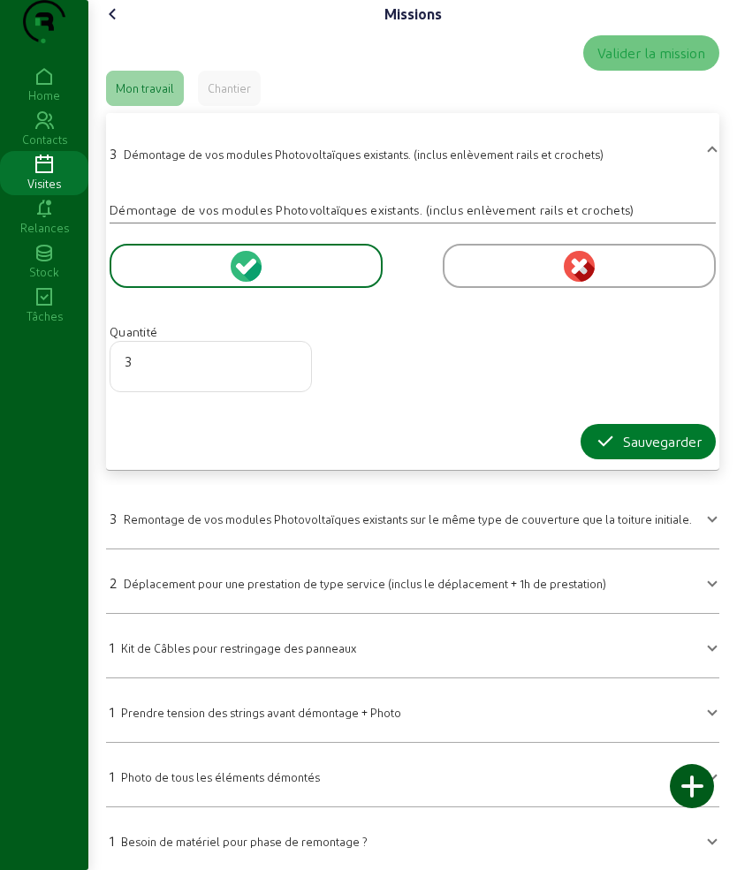
click at [624, 452] on div "Sauvegarder" at bounding box center [648, 441] width 107 height 21
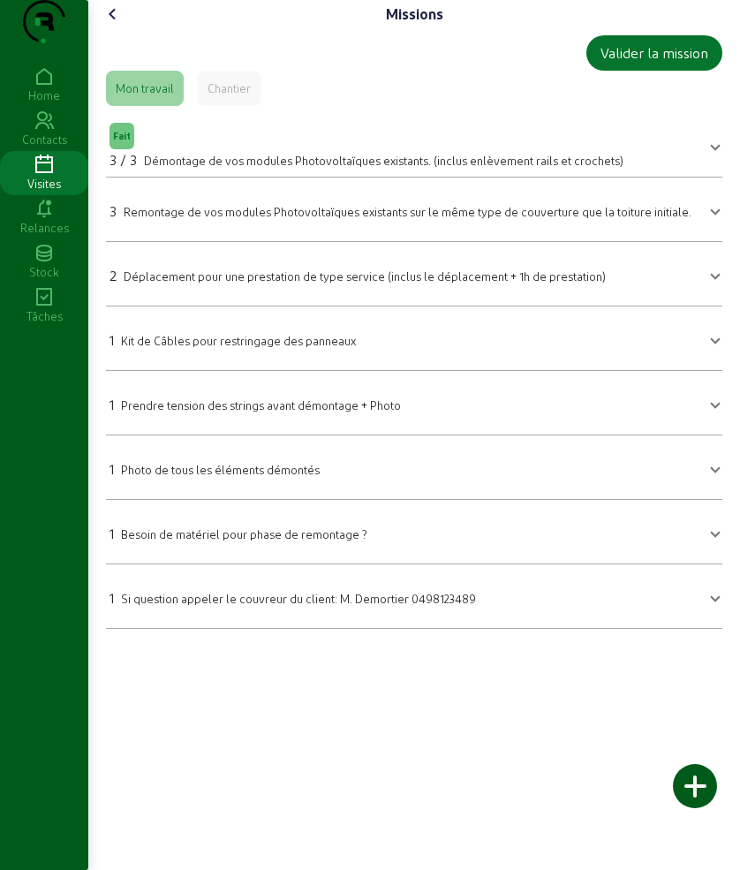
click at [165, 299] on mat-expansion-panel-header "2 Déplacement pour une prestation de type service (inclus le déplacement + 1h d…" at bounding box center [414, 273] width 617 height 49
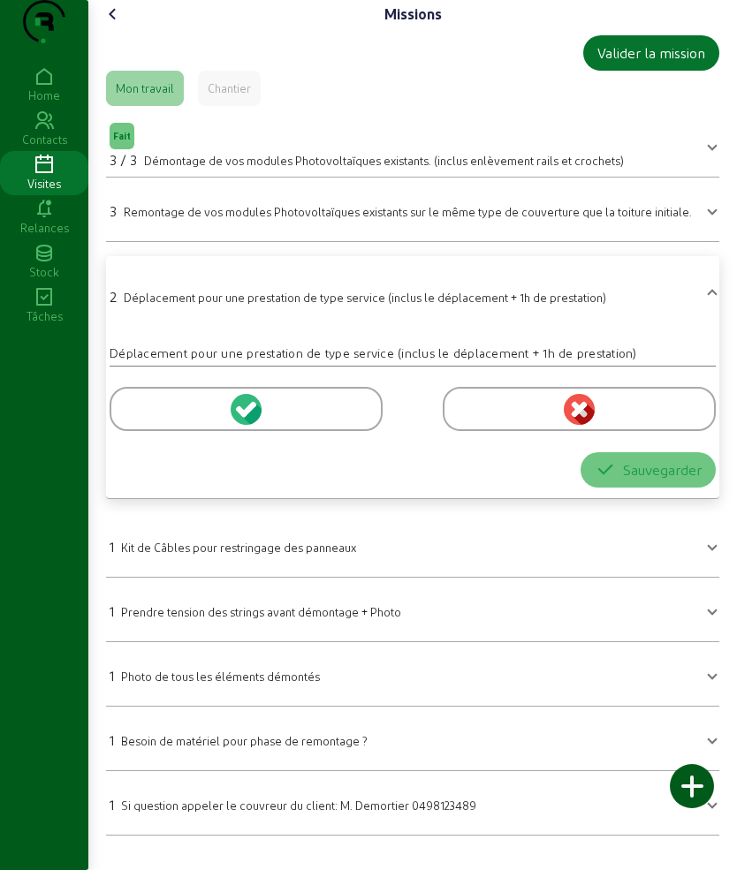
click at [164, 429] on div at bounding box center [246, 409] width 273 height 44
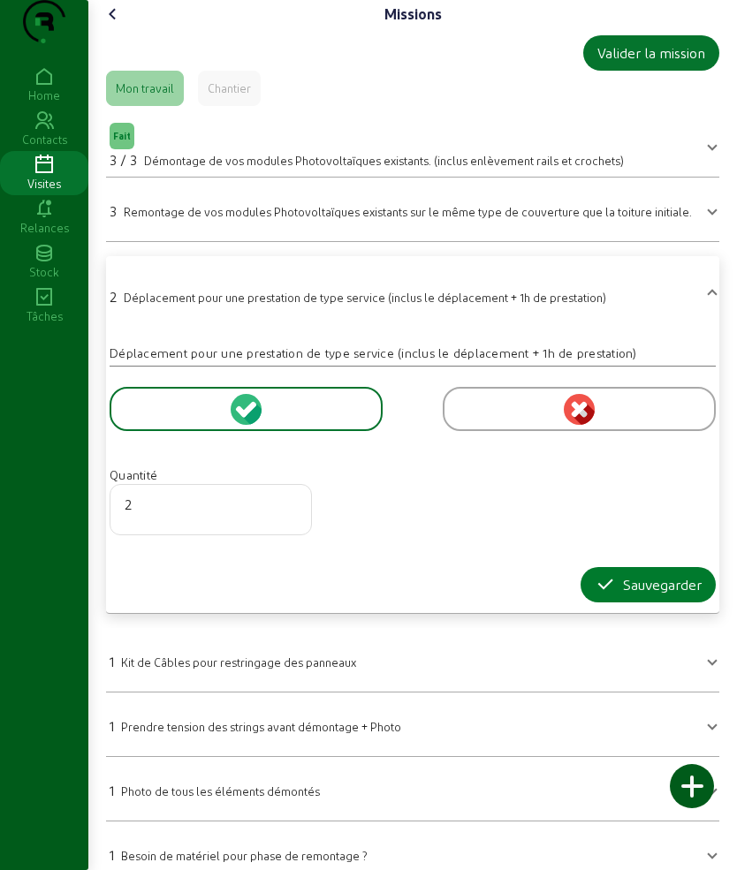
click at [595, 596] on icon "button" at bounding box center [605, 584] width 21 height 21
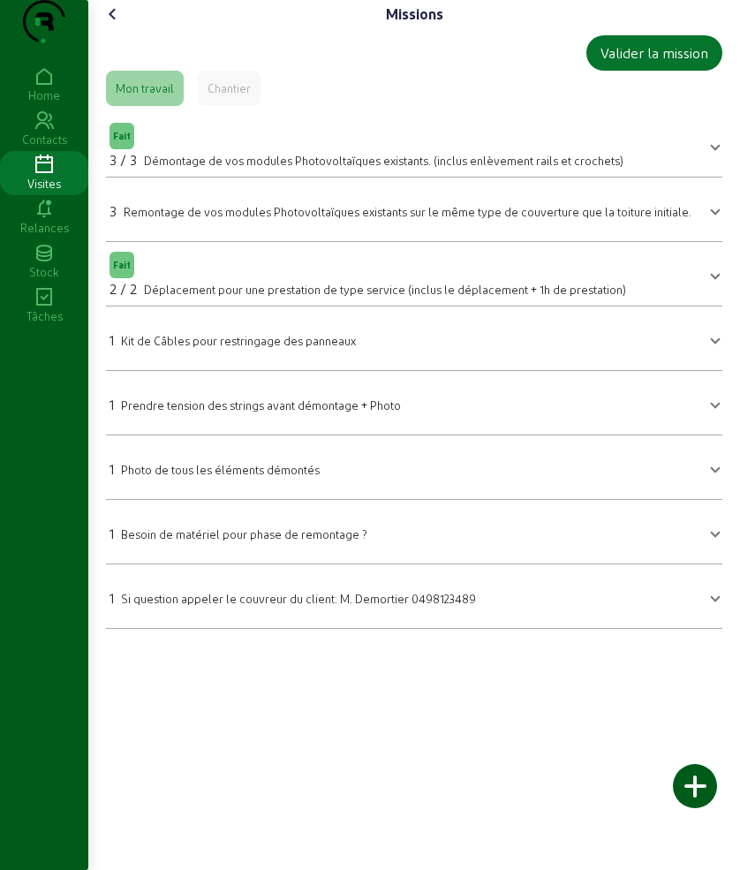
click at [285, 621] on mat-expansion-panel-header "1 Si question appeler le couvreur du client: M. Demortier 0498123489" at bounding box center [414, 596] width 617 height 49
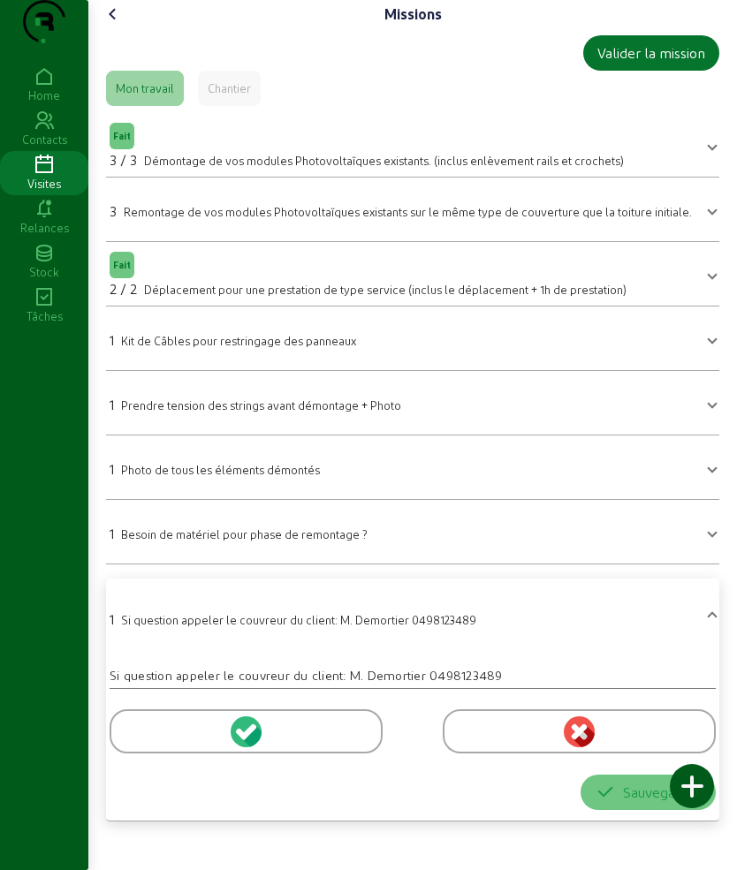
click at [237, 476] on span "Photo de tous les éléments démontés" at bounding box center [220, 469] width 199 height 13
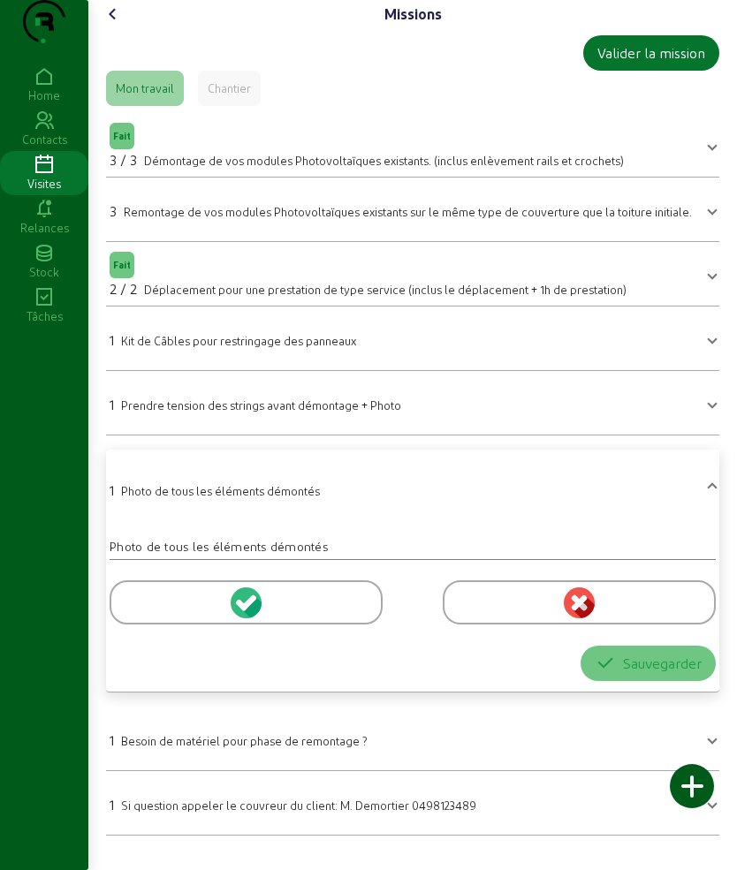
click at [178, 625] on div at bounding box center [246, 603] width 273 height 44
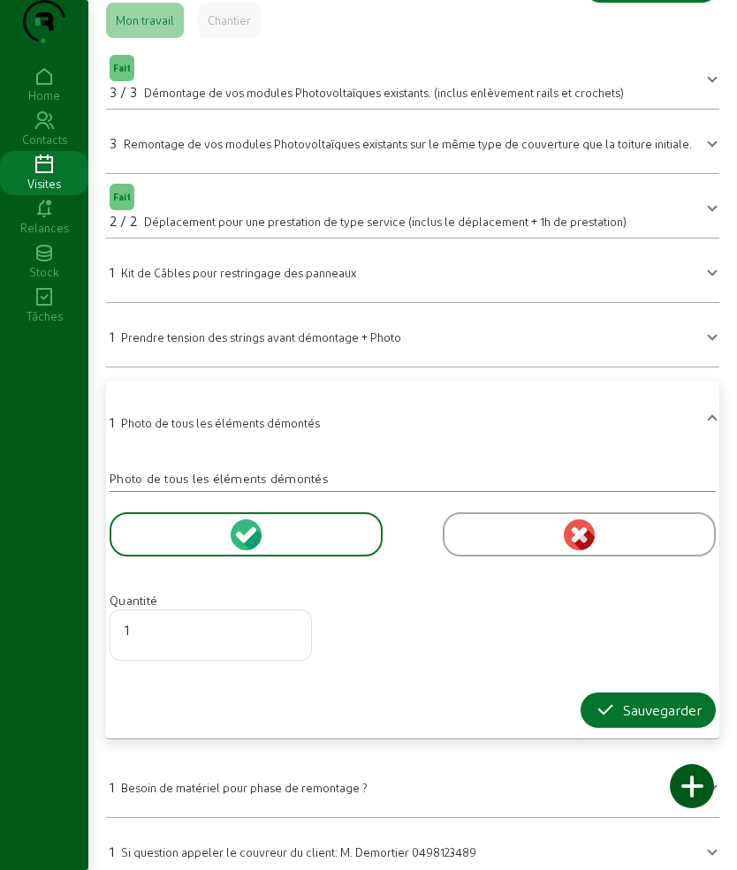
scroll to position [130, 0]
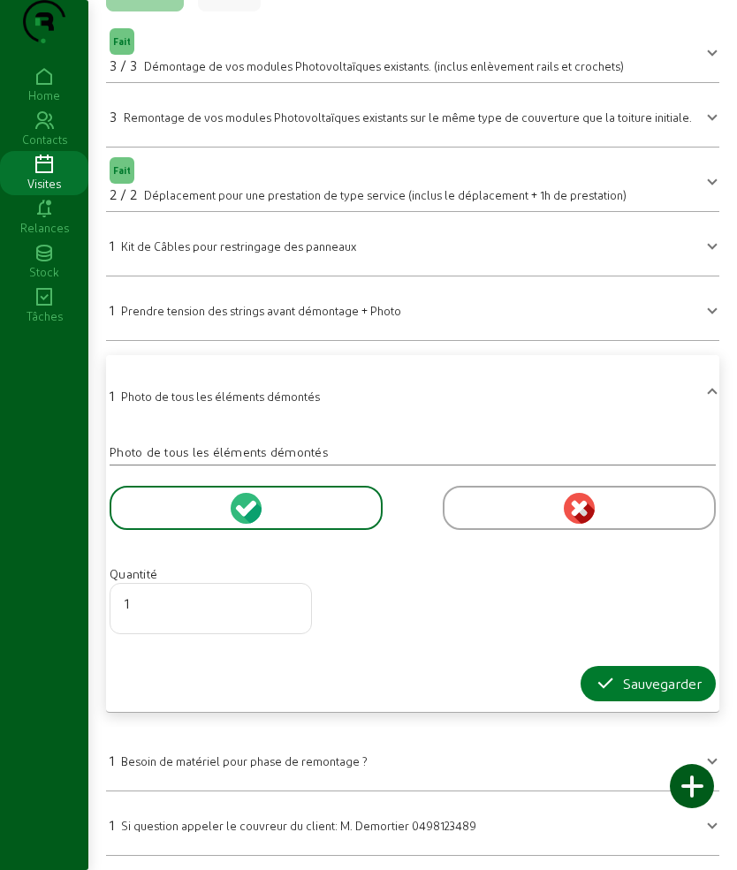
click at [596, 686] on icon "button" at bounding box center [605, 683] width 21 height 21
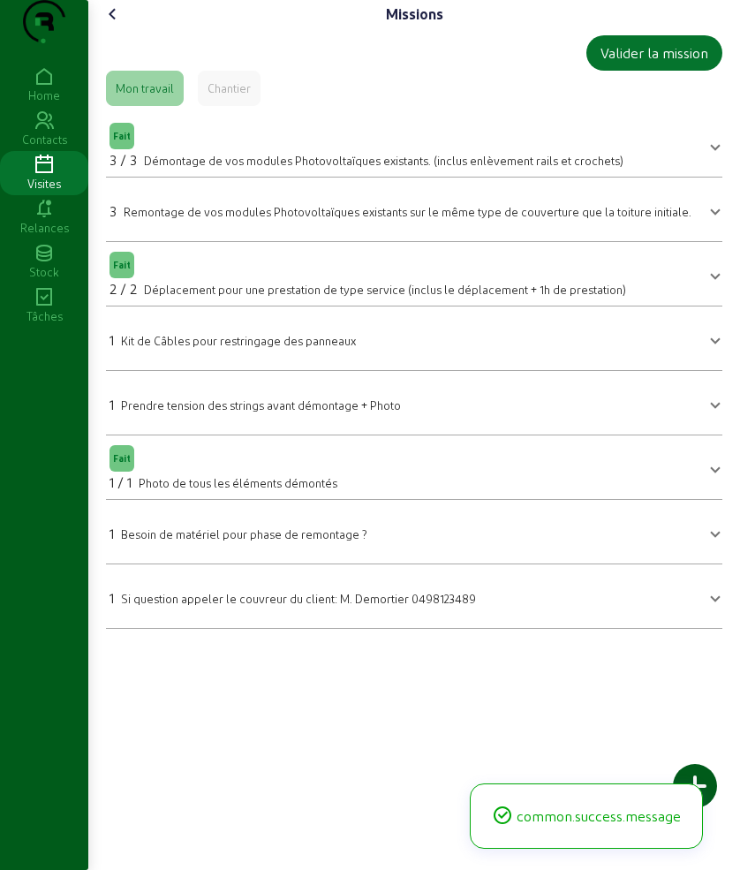
click at [202, 371] on mat-expansion-panel "1 Kit de Câbles pour restringage des panneaux Kit de Câbles pour restringage de…" at bounding box center [414, 339] width 617 height 65
click at [202, 415] on div "1 Prendre tension des strings avant démontage + Photo" at bounding box center [256, 404] width 292 height 21
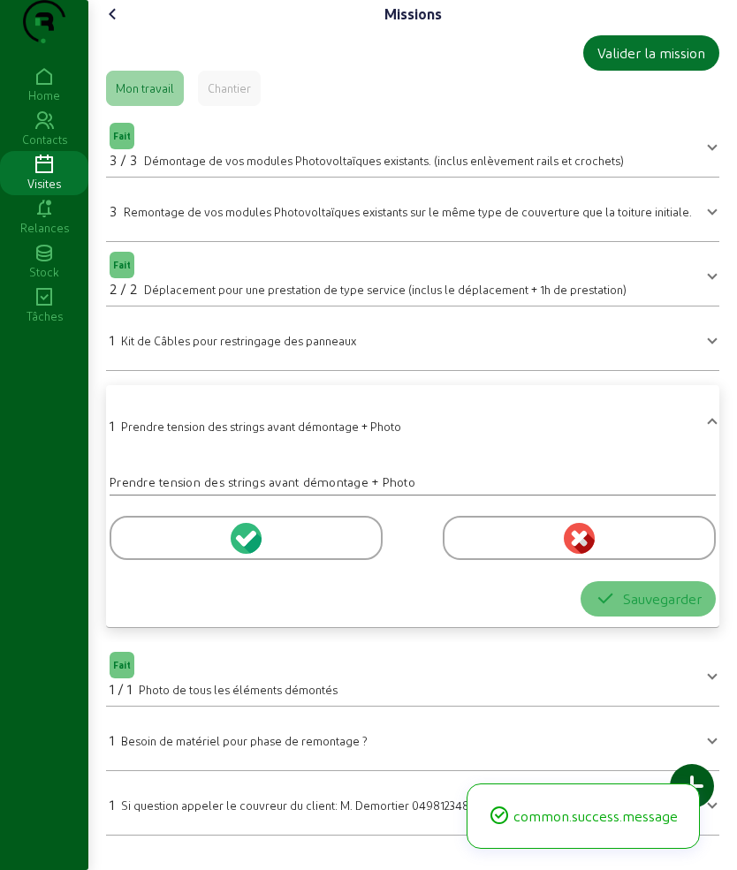
click at [174, 560] on div at bounding box center [246, 538] width 273 height 44
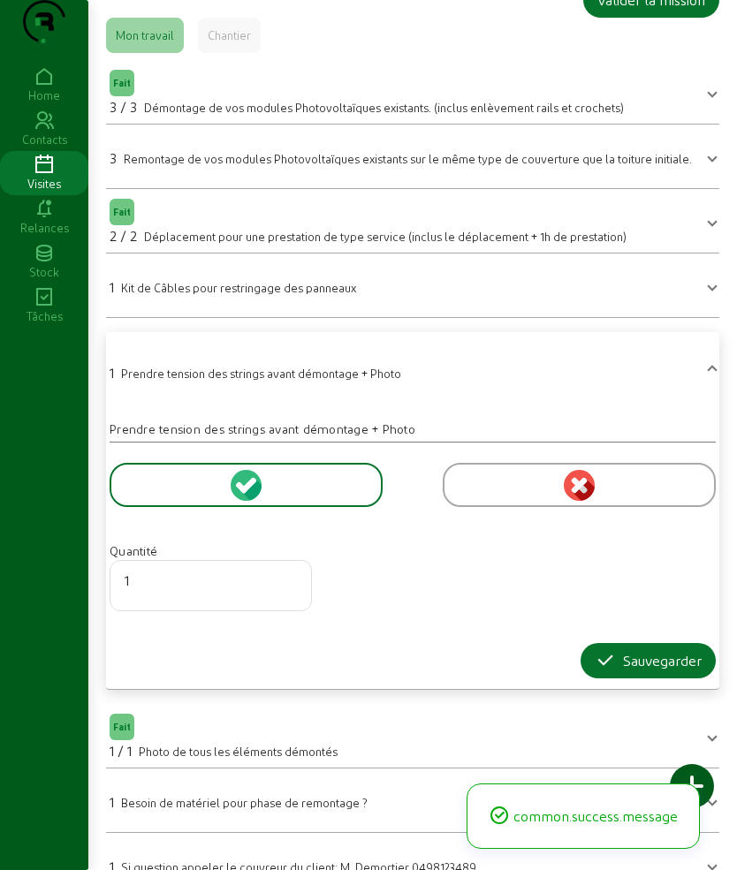
scroll to position [130, 0]
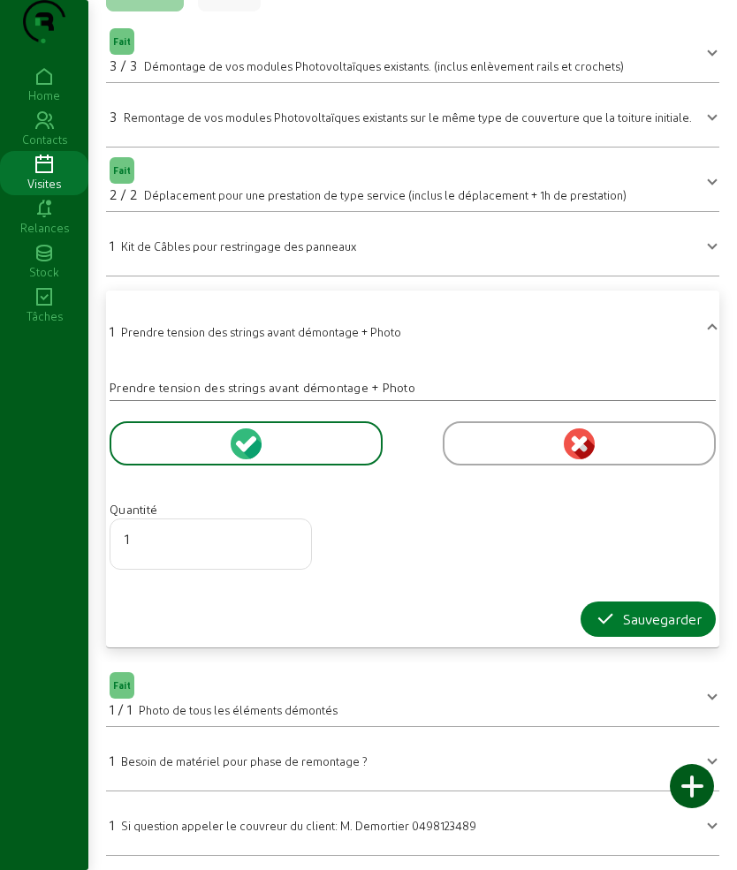
click at [601, 621] on icon "button" at bounding box center [605, 619] width 21 height 21
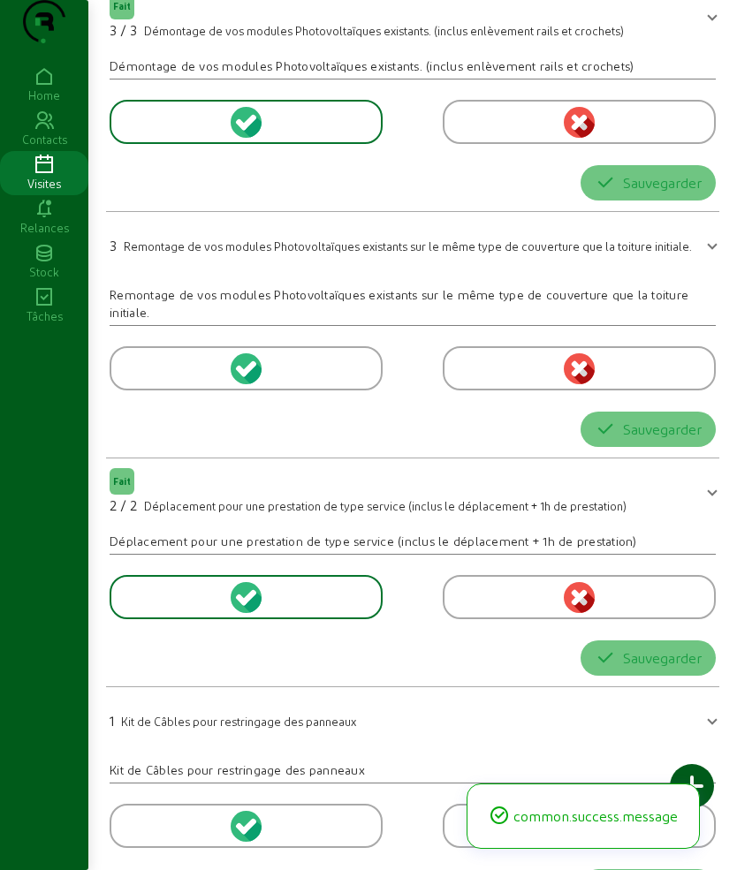
scroll to position [0, 0]
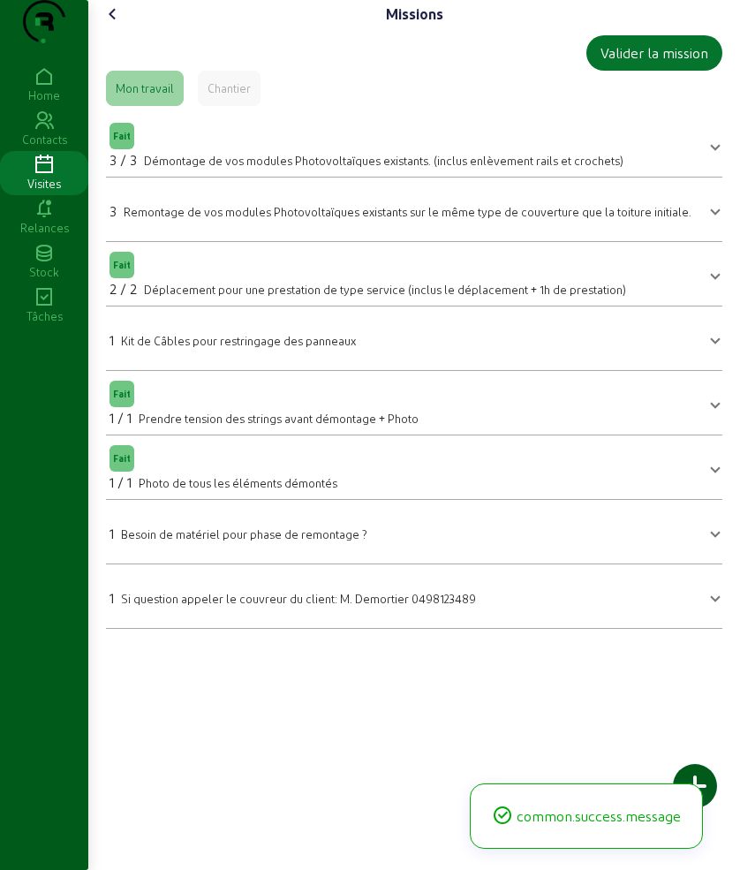
click at [122, 25] on icon at bounding box center [112, 14] width 21 height 21
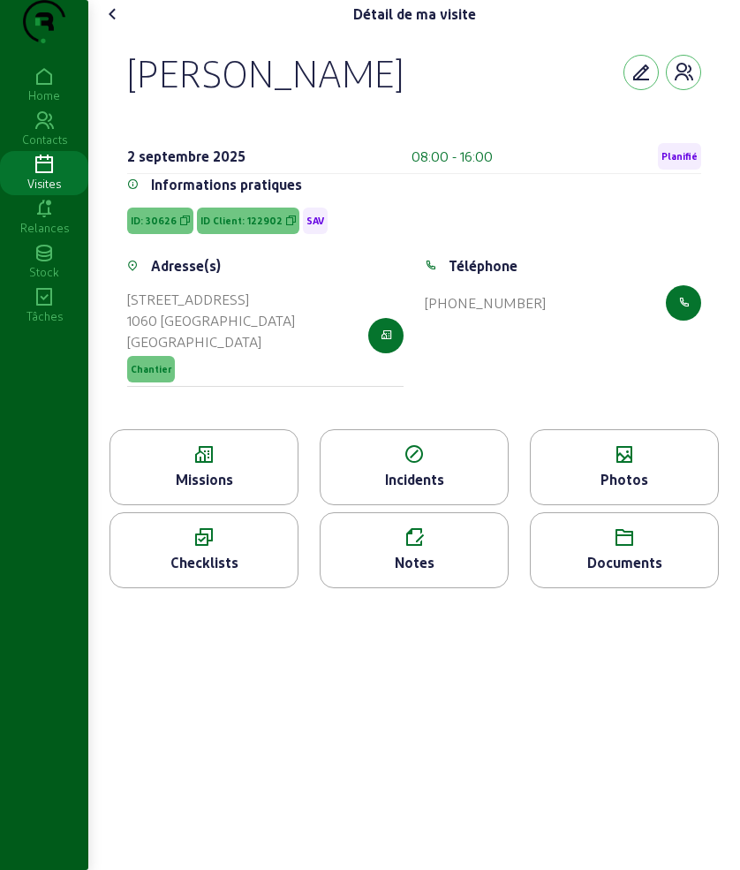
click at [618, 466] on icon at bounding box center [624, 454] width 187 height 21
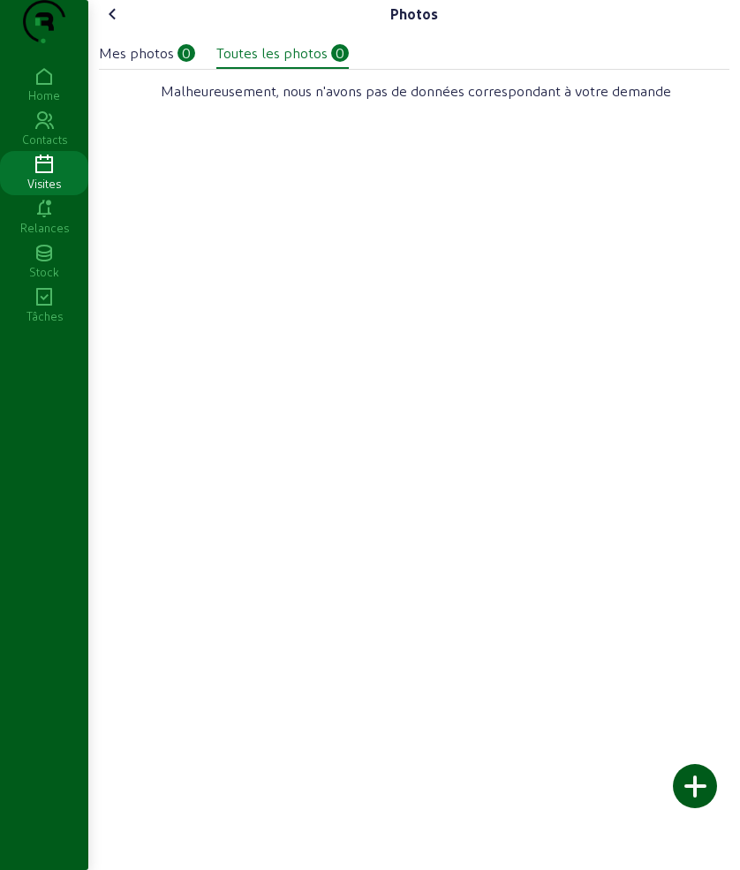
click at [696, 786] on div at bounding box center [695, 786] width 44 height 44
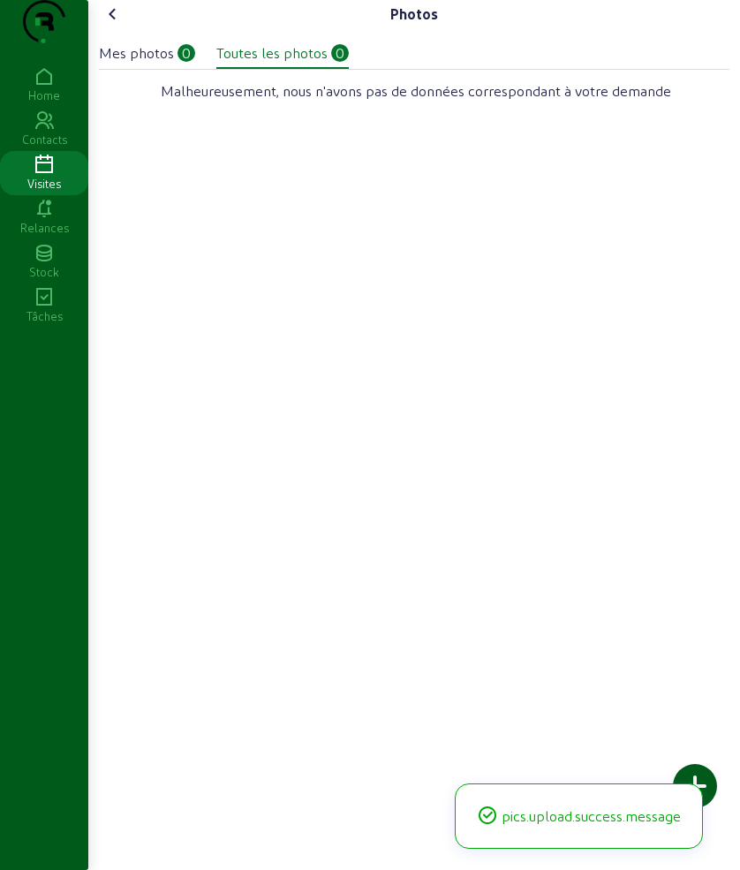
click at [120, 25] on icon at bounding box center [112, 14] width 21 height 21
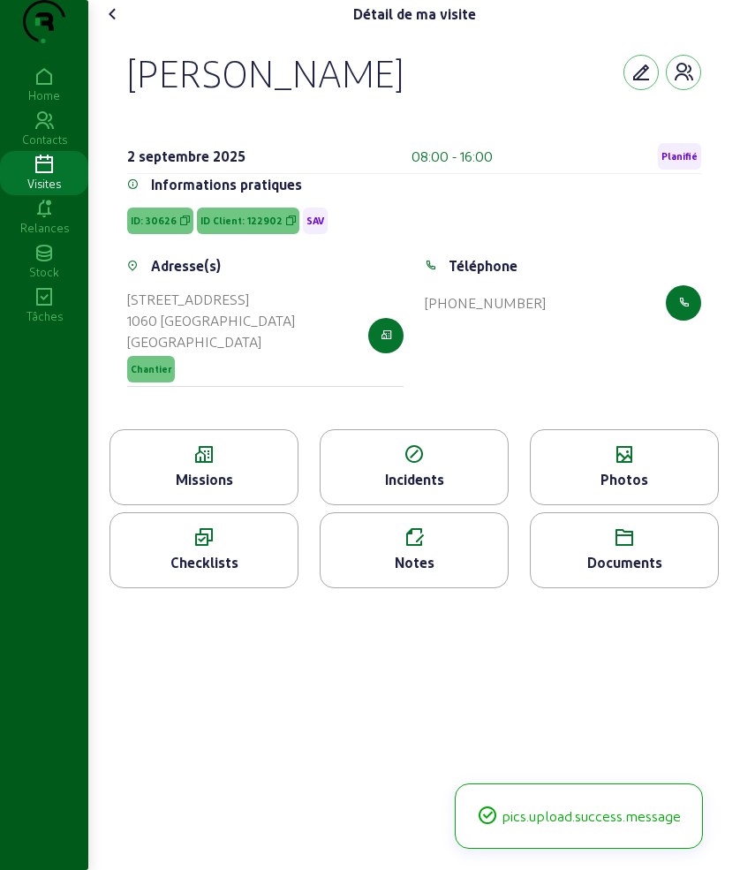
click at [120, 25] on icon at bounding box center [112, 14] width 21 height 21
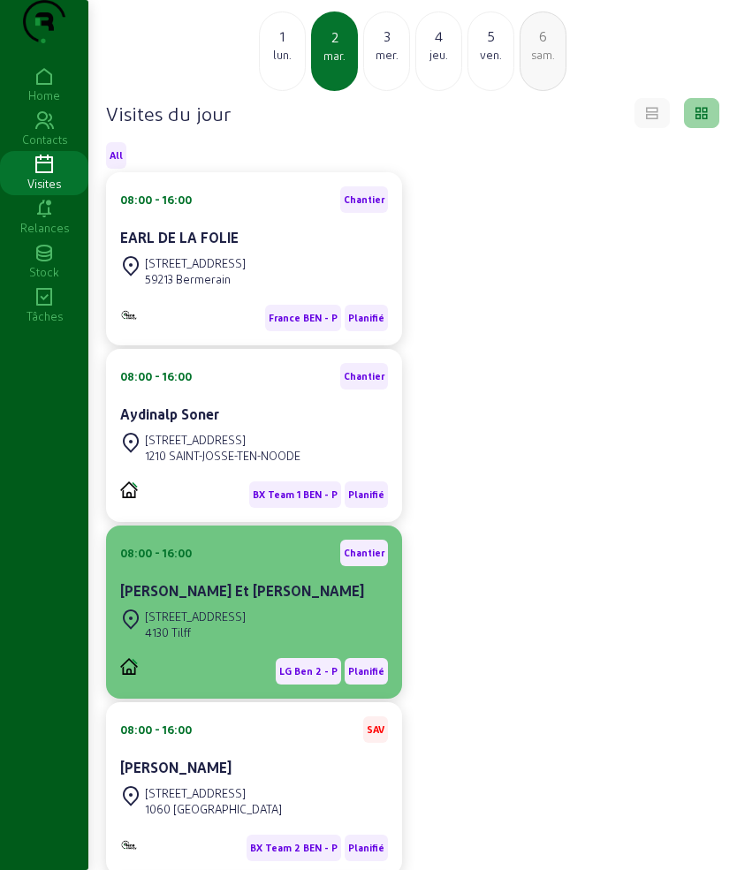
scroll to position [331, 0]
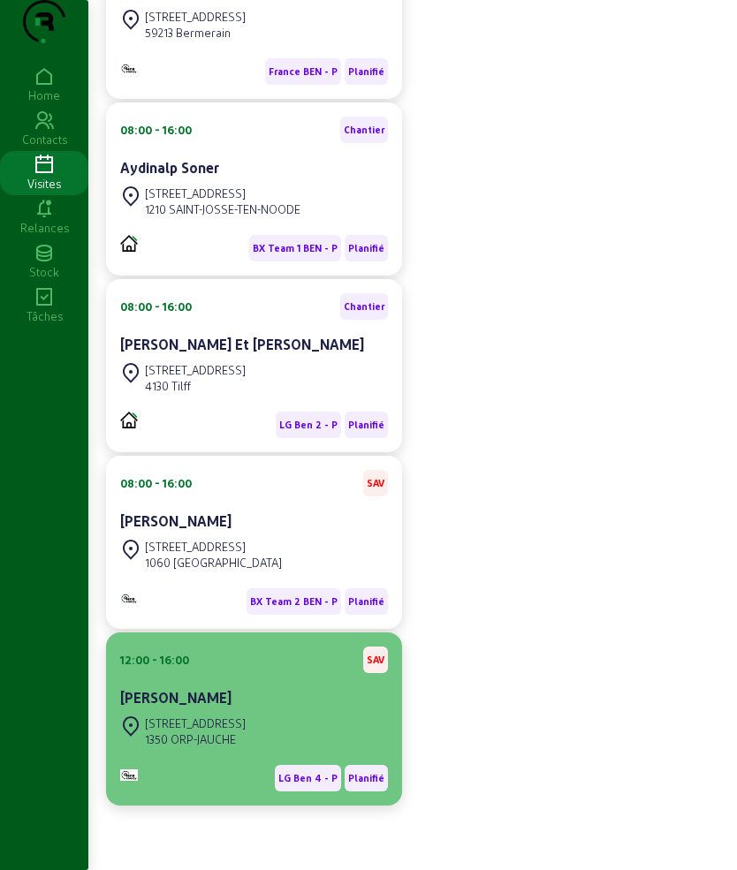
click at [224, 709] on div "[PERSON_NAME]" at bounding box center [254, 697] width 268 height 21
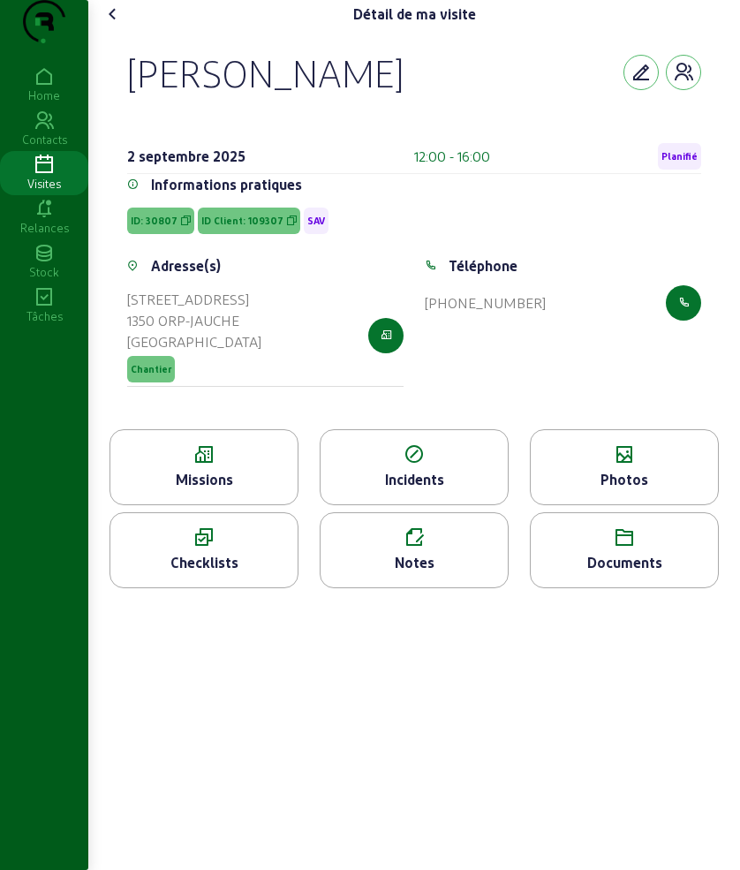
drag, startPoint x: 315, startPoint y: 106, endPoint x: 424, endPoint y: 117, distance: 109.2
click at [424, 117] on div "[PERSON_NAME] [DATE] 12:00 - 16:00 Planifié Informations pratiques ID: 30807 ID…" at bounding box center [414, 228] width 617 height 401
copy div "[PERSON_NAME]"
click at [106, 25] on icon at bounding box center [112, 14] width 21 height 21
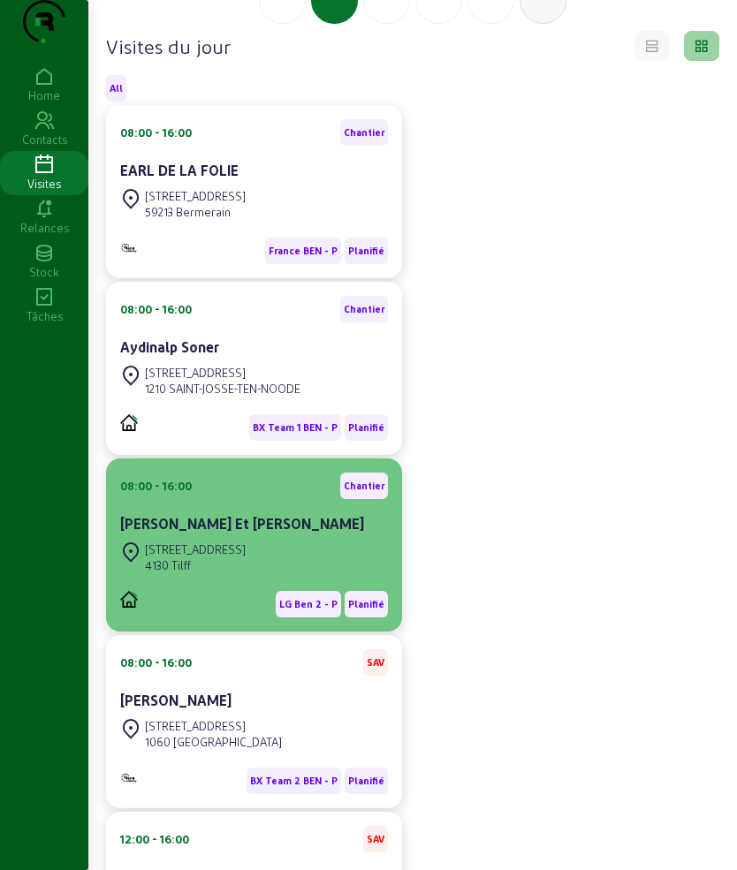
scroll to position [331, 0]
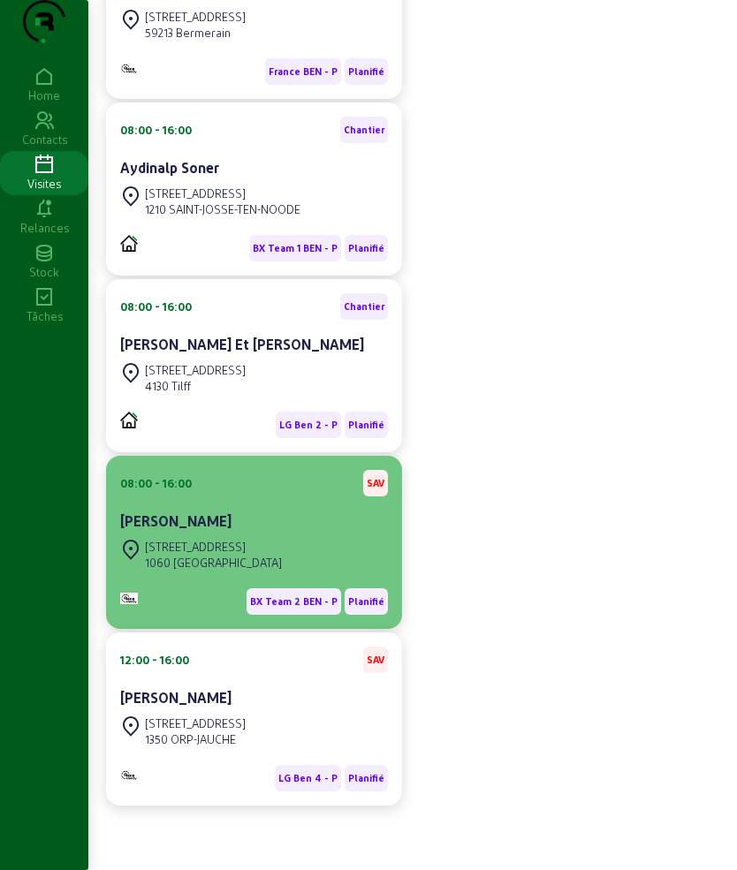
click at [269, 532] on div "[PERSON_NAME]" at bounding box center [254, 521] width 268 height 21
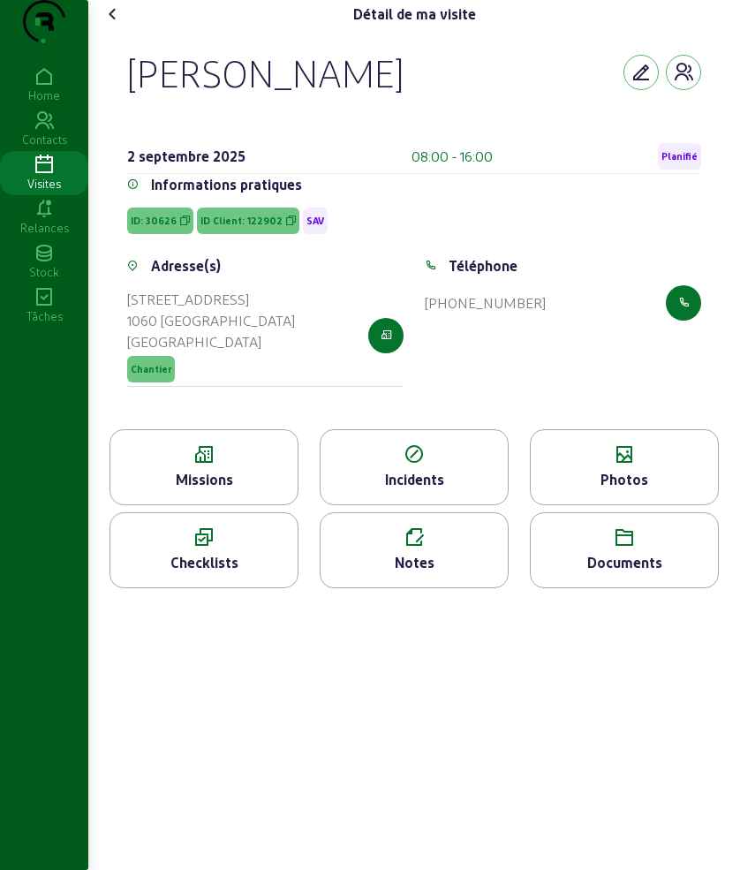
click at [410, 573] on div "Notes" at bounding box center [414, 562] width 187 height 21
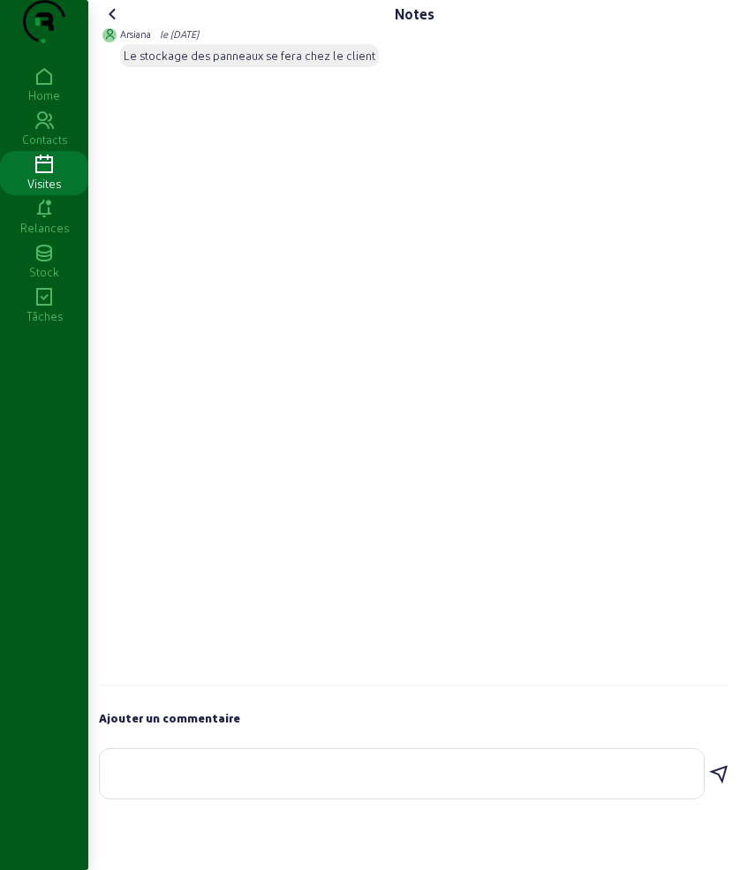
click at [258, 781] on textarea at bounding box center [402, 770] width 576 height 21
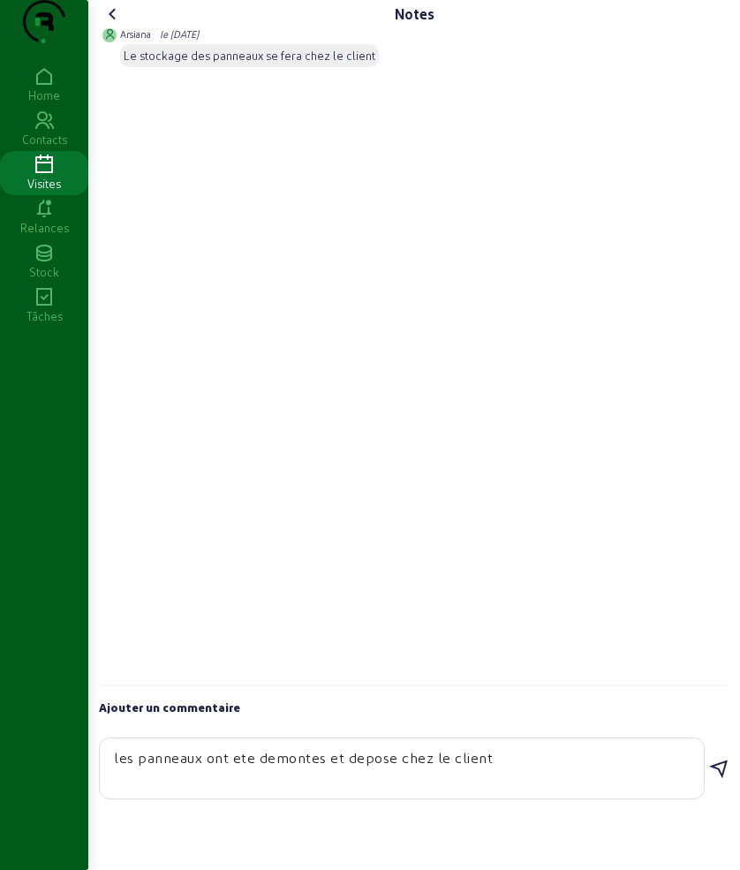
type textarea "les panneaux ont ete demontes et depose chez le client"
click at [720, 780] on icon at bounding box center [719, 769] width 21 height 21
